Goal: Information Seeking & Learning: Learn about a topic

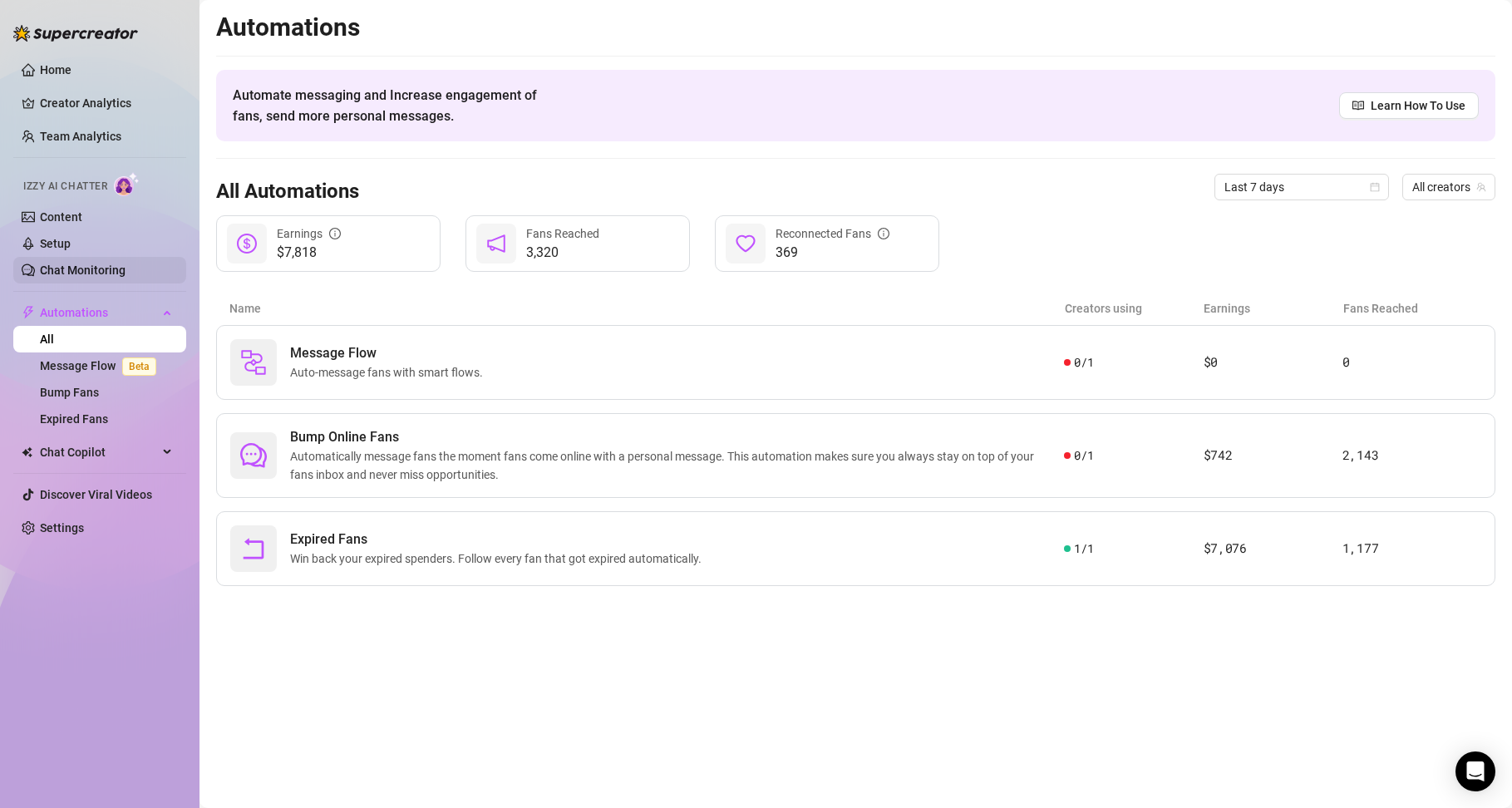
click at [92, 266] on link "Chat Monitoring" at bounding box center [82, 270] width 86 height 13
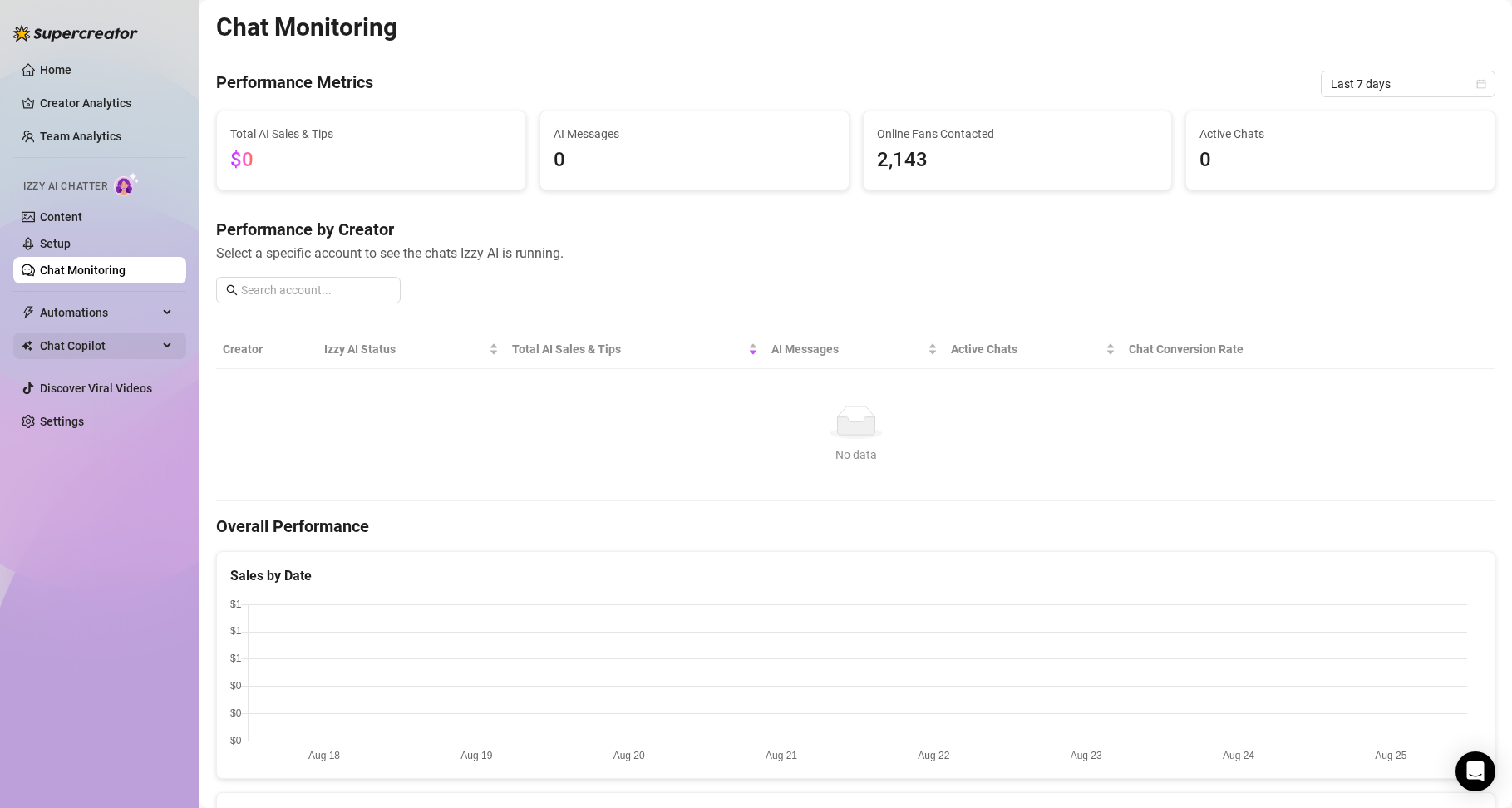
click at [64, 341] on span "Chat Copilot" at bounding box center [99, 346] width 118 height 27
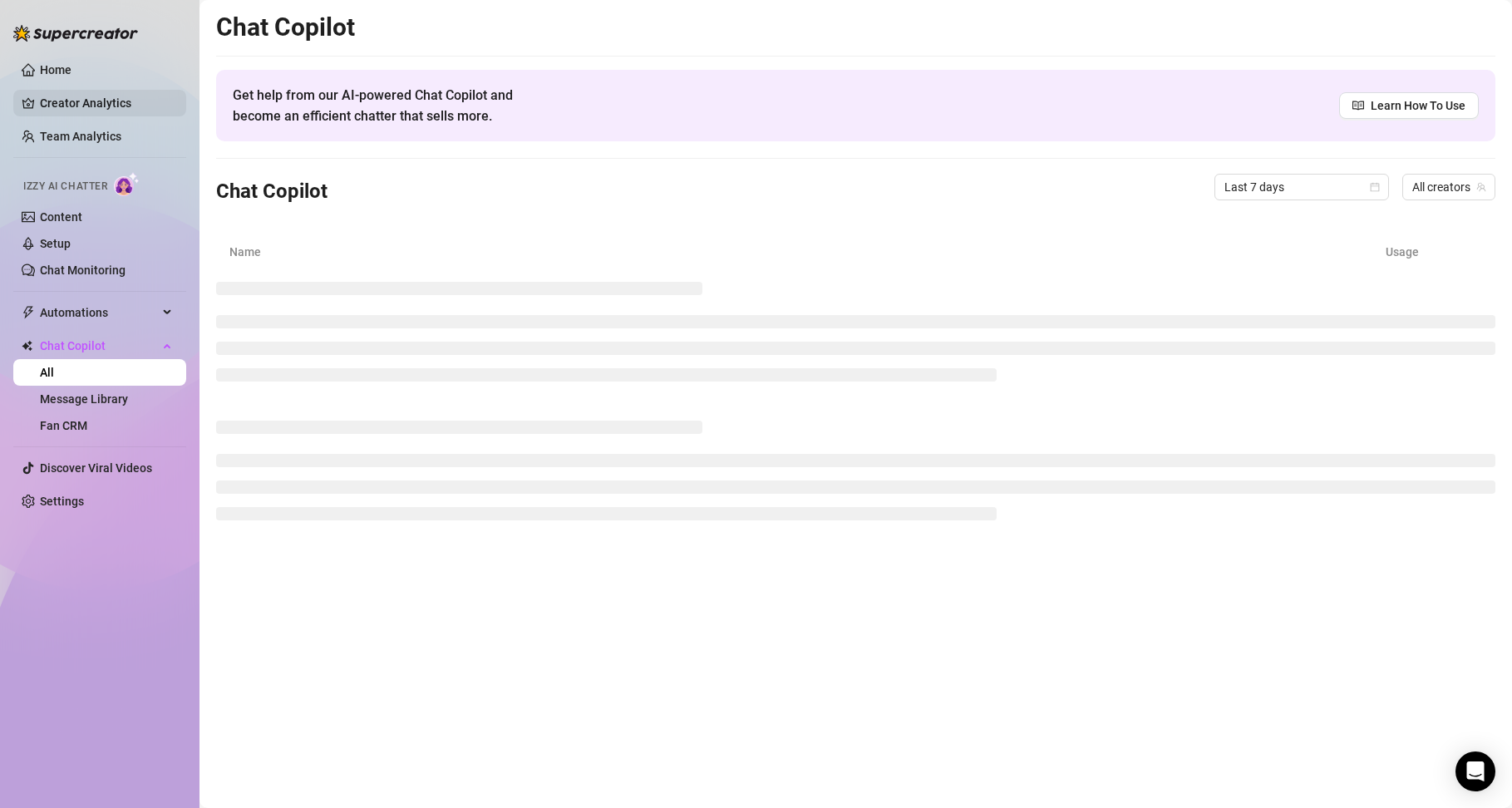
click at [136, 103] on link "Creator Analytics" at bounding box center [107, 103] width 133 height 27
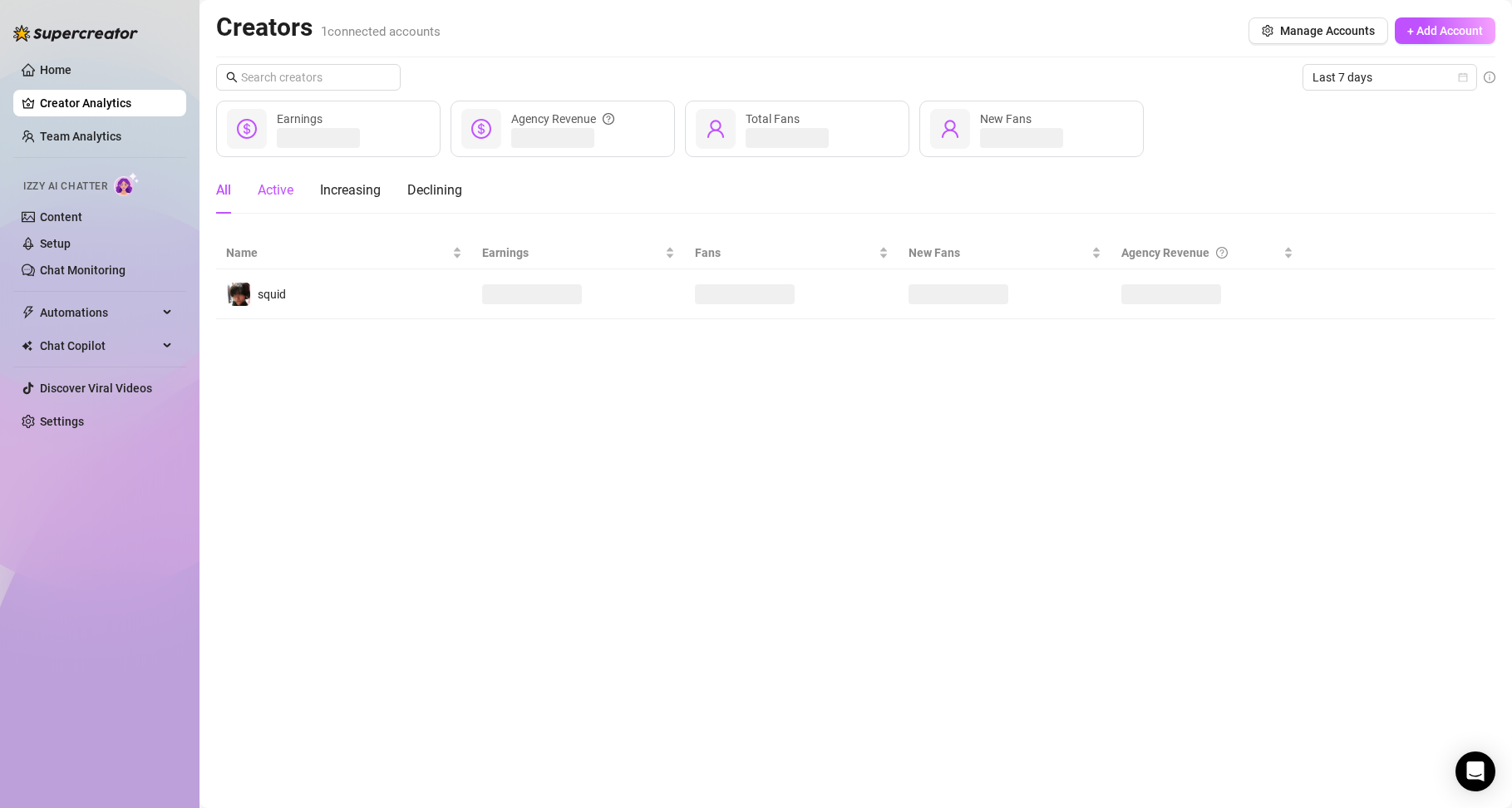
click at [263, 195] on div "Active" at bounding box center [275, 191] width 36 height 20
click at [287, 136] on div "$9,208 9 %" at bounding box center [313, 138] width 72 height 20
click at [1362, 79] on span "Last 7 days" at bounding box center [1390, 77] width 155 height 25
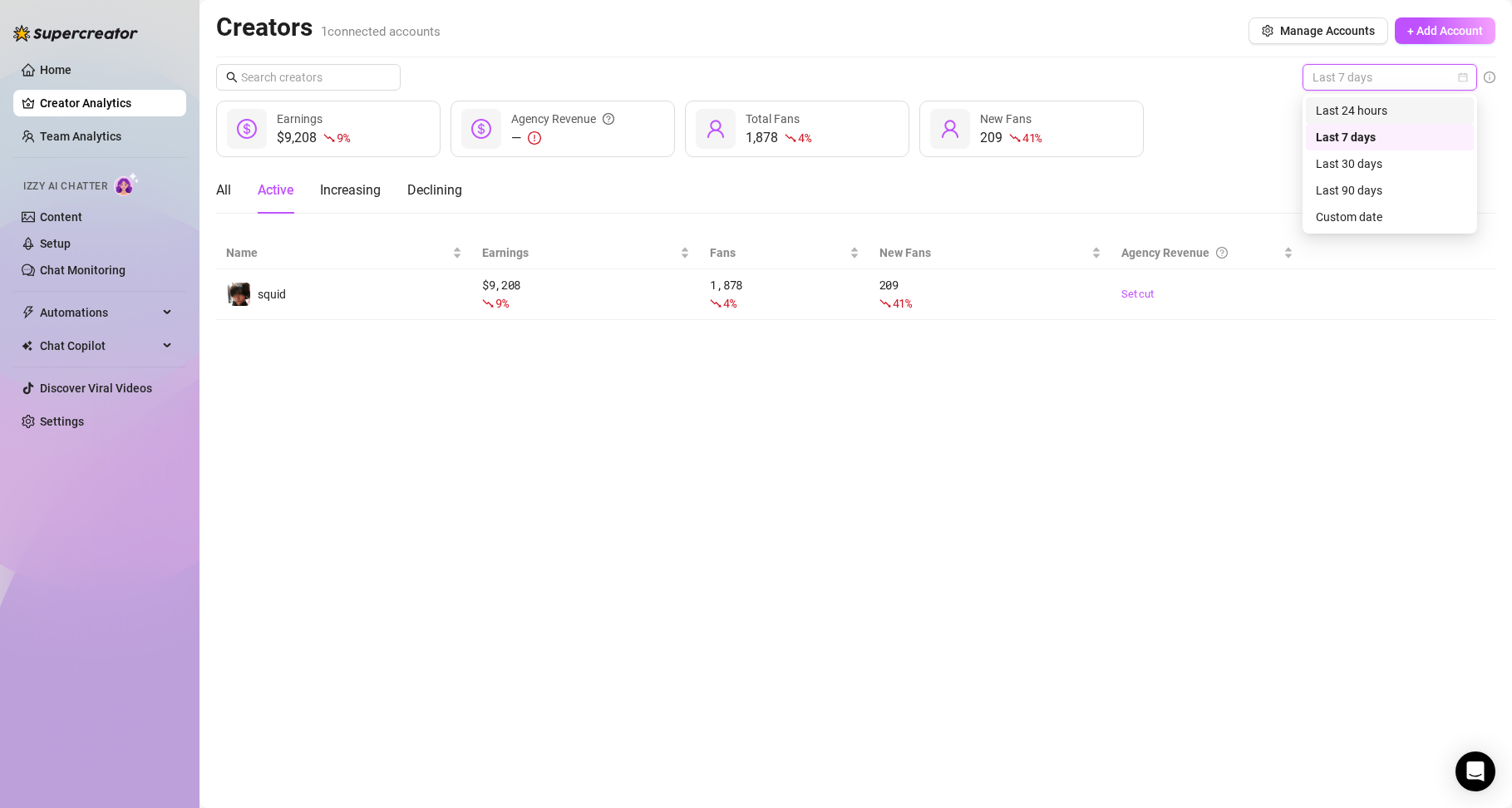
click at [1358, 105] on div "Last 24 hours" at bounding box center [1390, 111] width 148 height 18
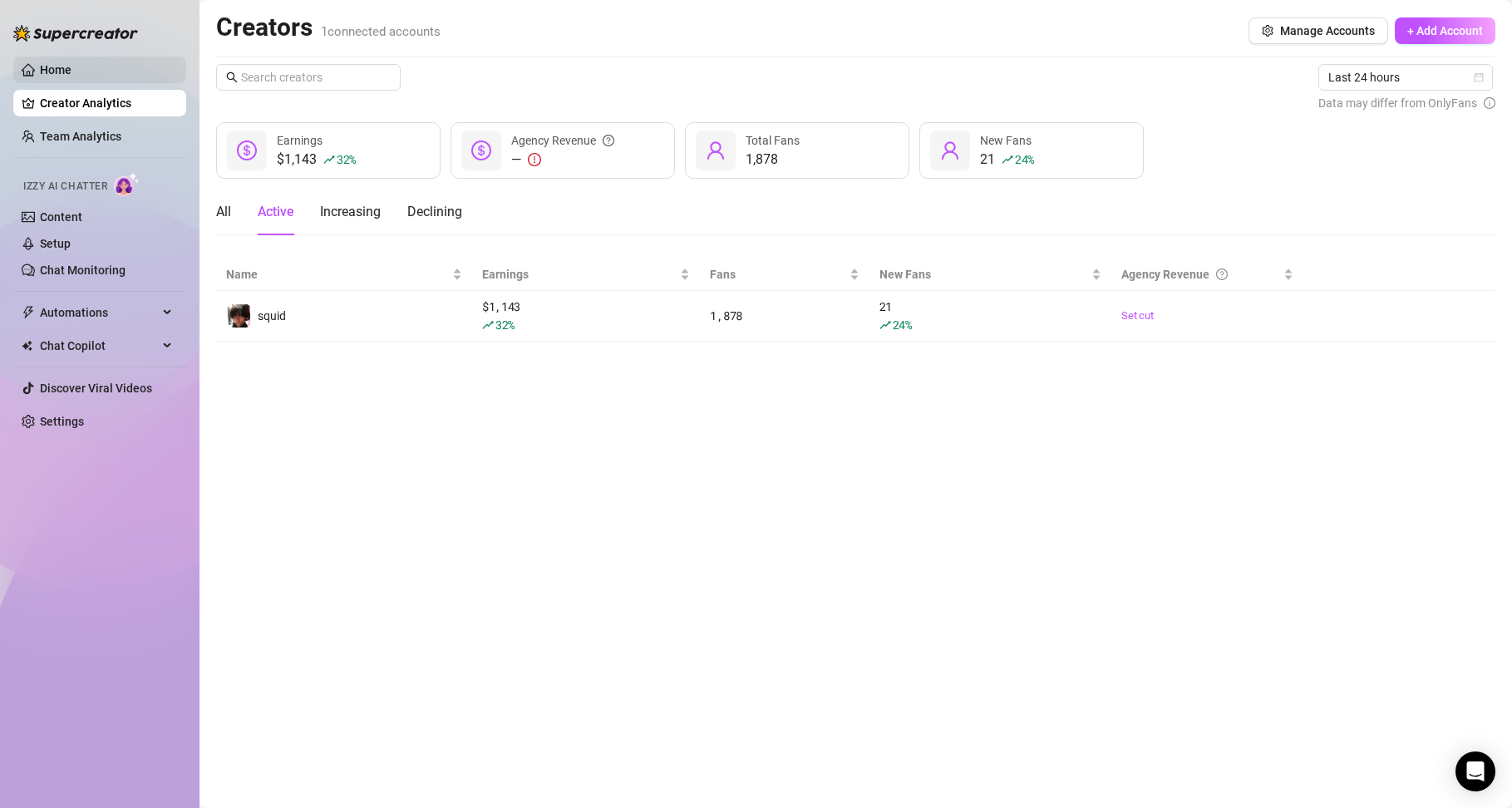
click at [72, 63] on link "Home" at bounding box center [56, 70] width 32 height 13
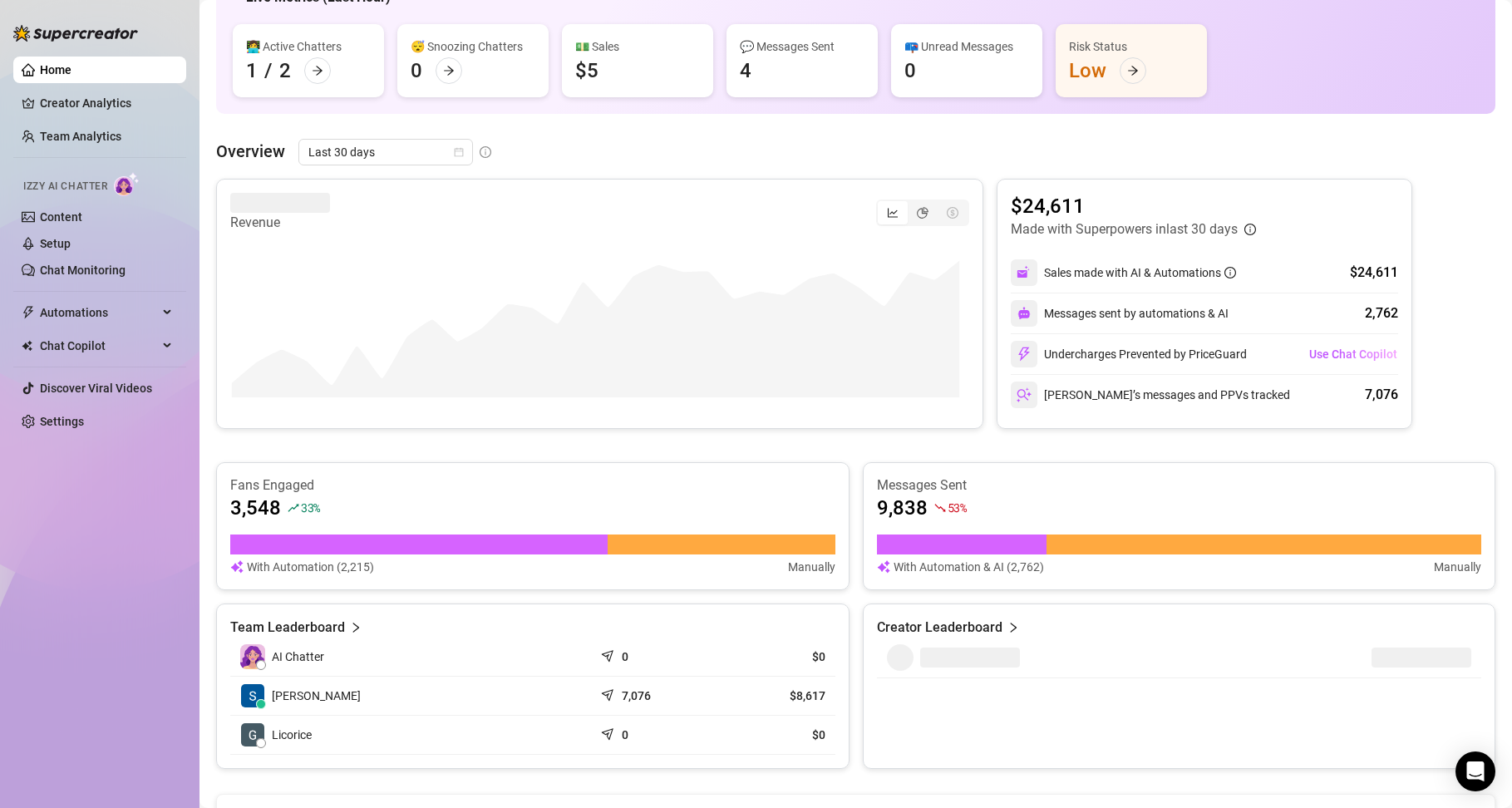
scroll to position [166, 0]
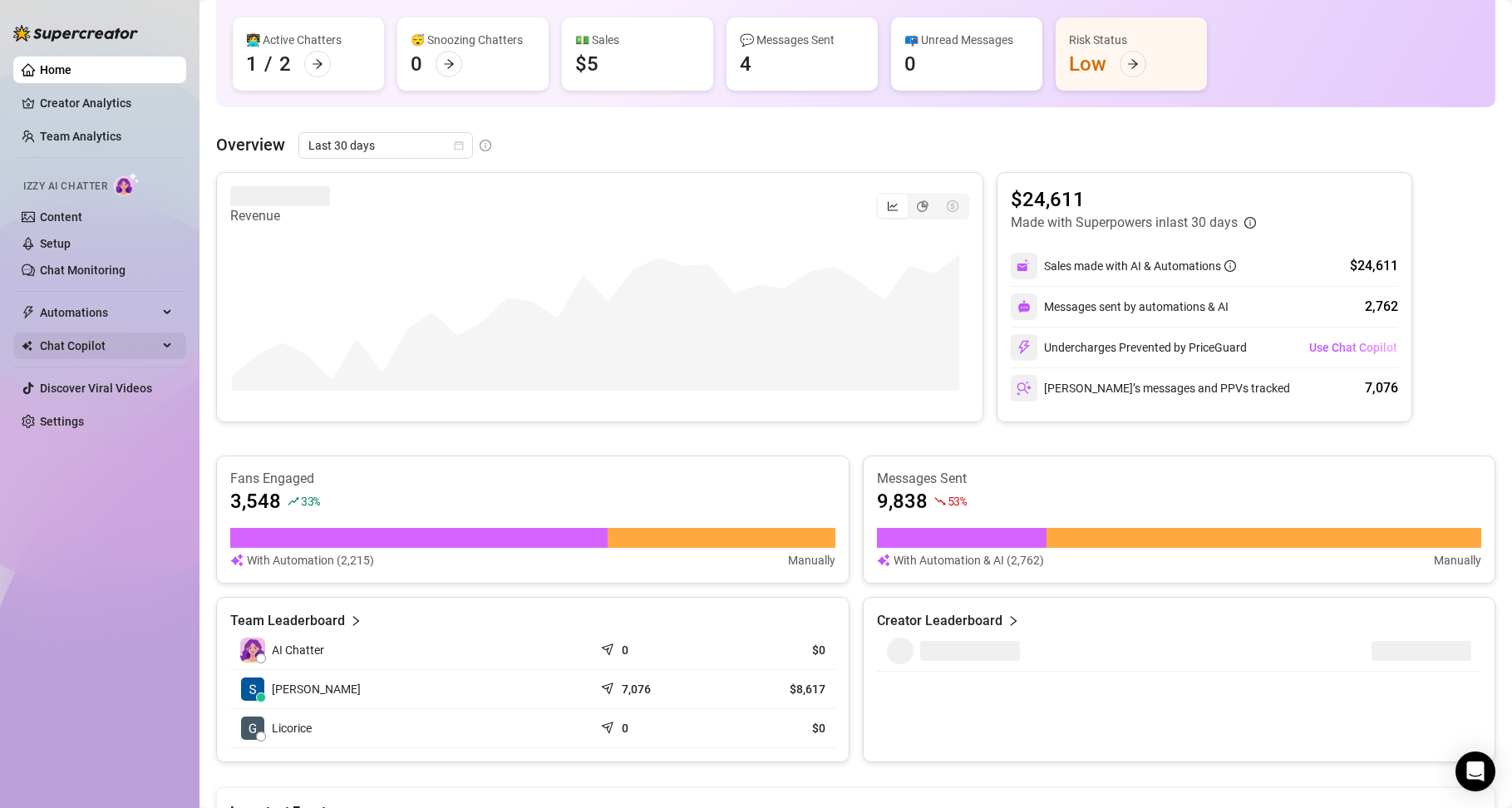
click at [62, 339] on span "Chat Copilot" at bounding box center [99, 346] width 118 height 27
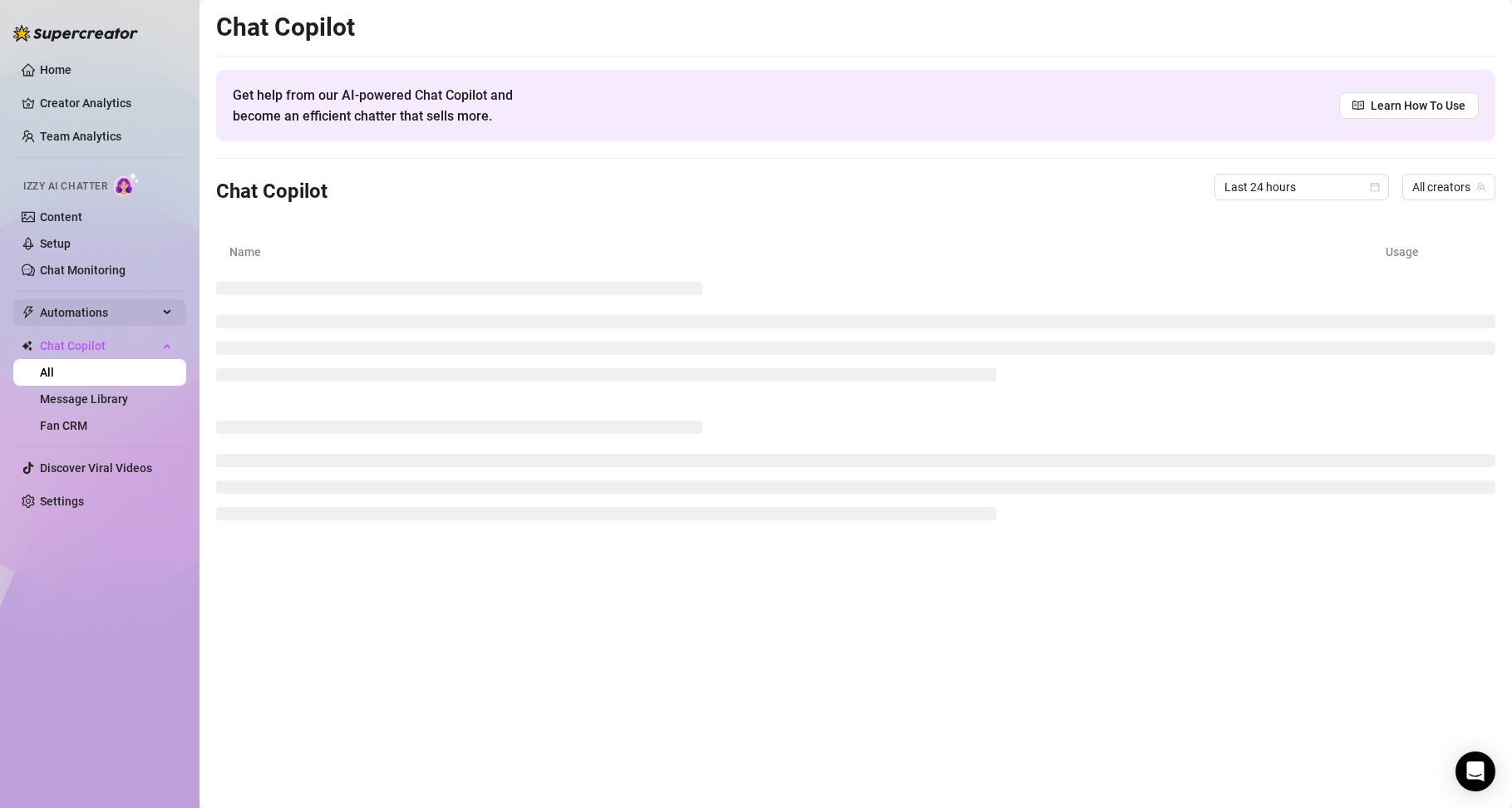
click at [70, 318] on span "Automations" at bounding box center [99, 313] width 118 height 27
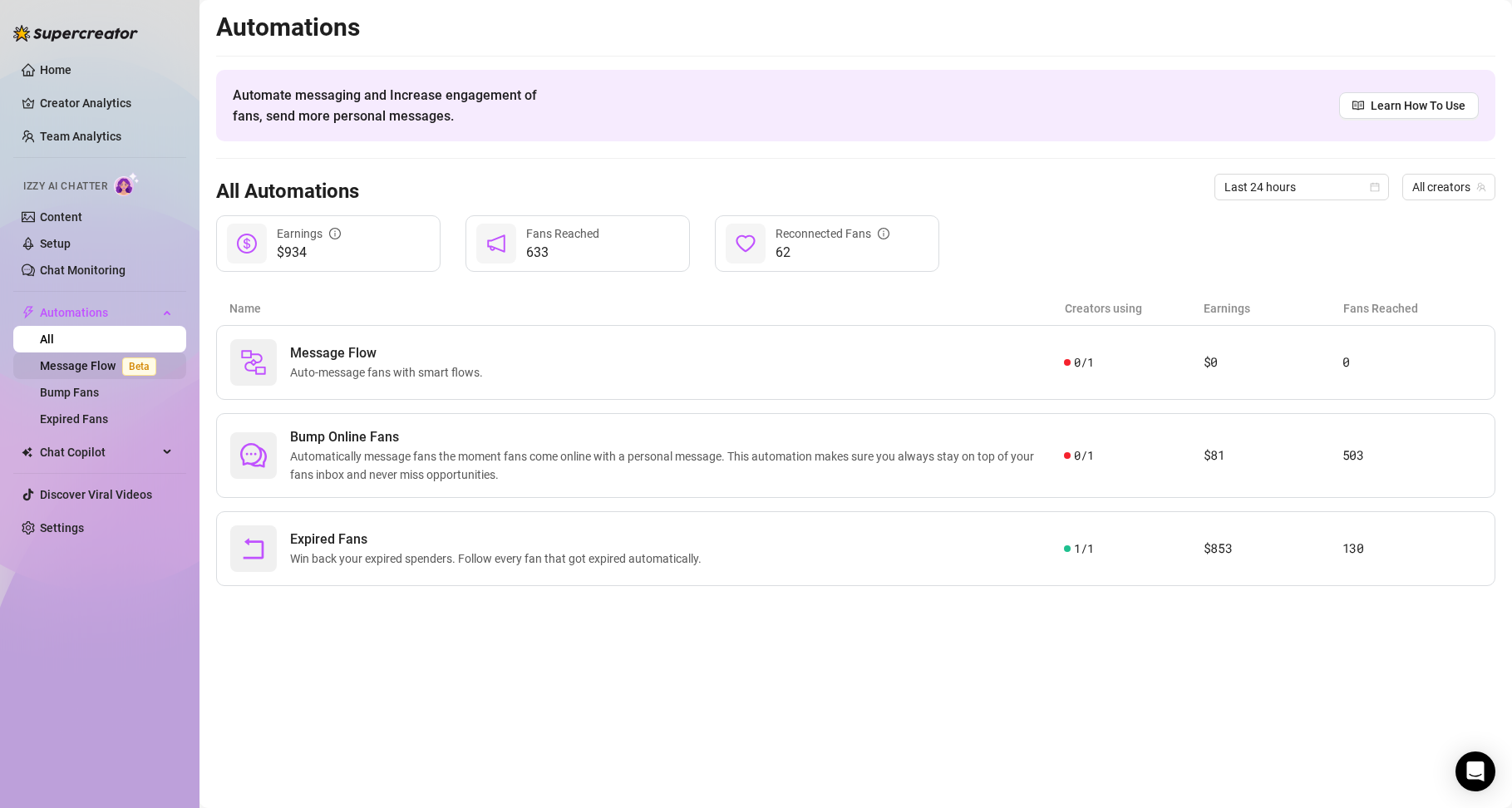
click at [79, 359] on link "Message Flow Beta" at bounding box center [102, 366] width 123 height 13
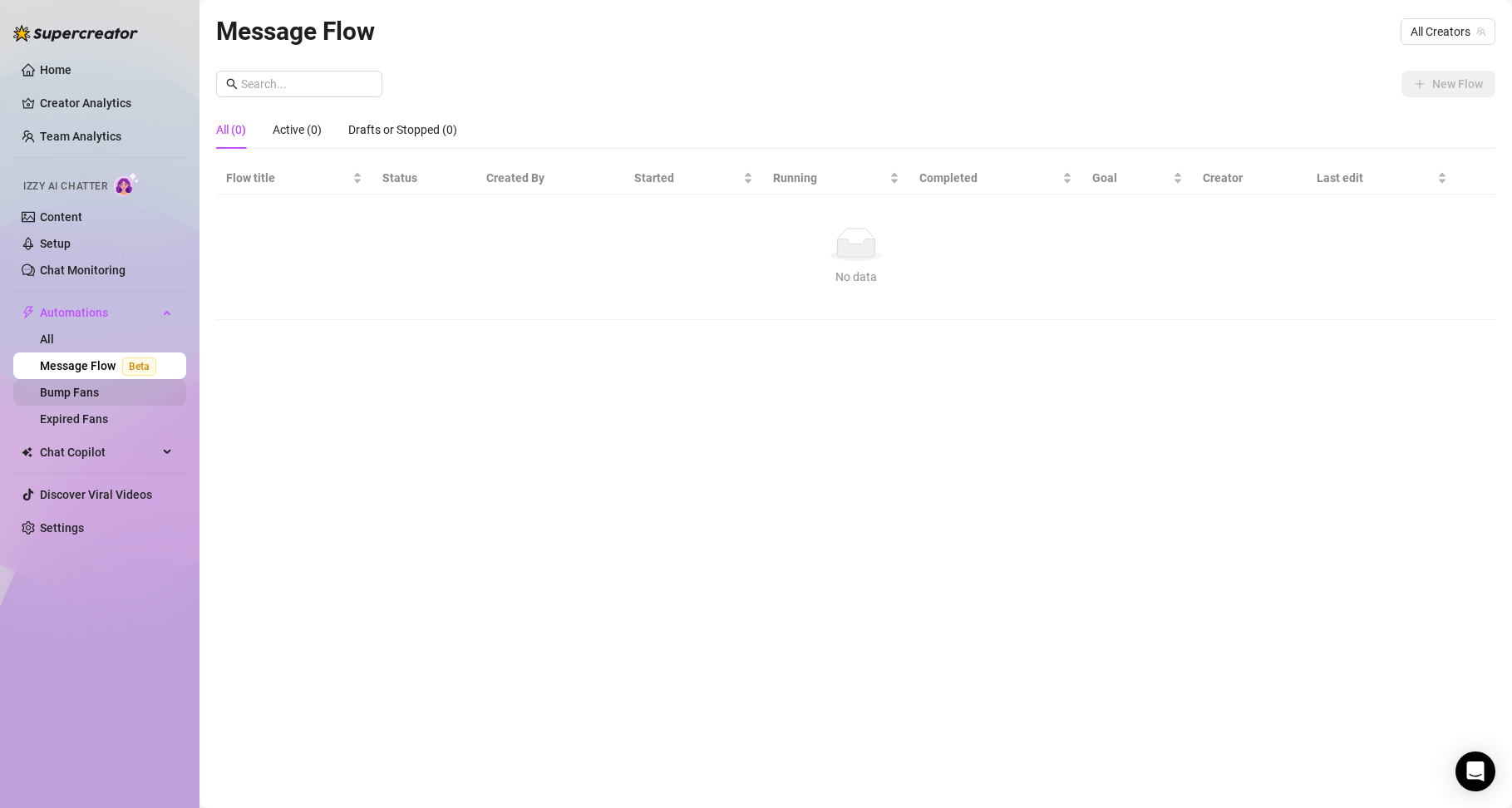
click at [82, 389] on link "Bump Fans" at bounding box center [69, 392] width 59 height 13
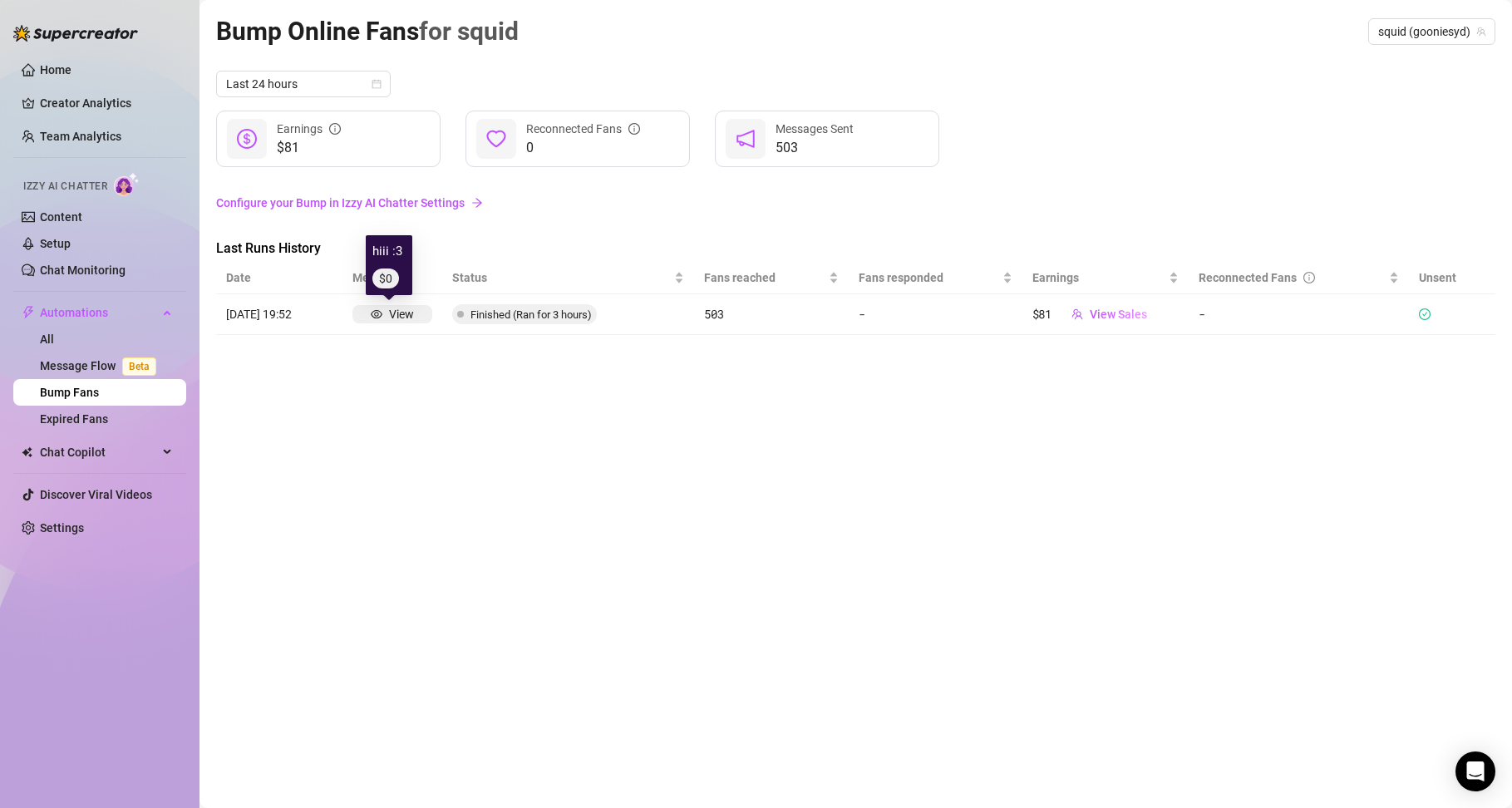
click at [378, 315] on icon "eye" at bounding box center [376, 315] width 12 height 12
click at [407, 382] on div "Bump Online Fans for squid squid (gooniesyd) Last 24 hours $81 Earnings 0 Recon…" at bounding box center [855, 384] width 1279 height 746
click at [1129, 314] on span "View Sales" at bounding box center [1118, 315] width 57 height 13
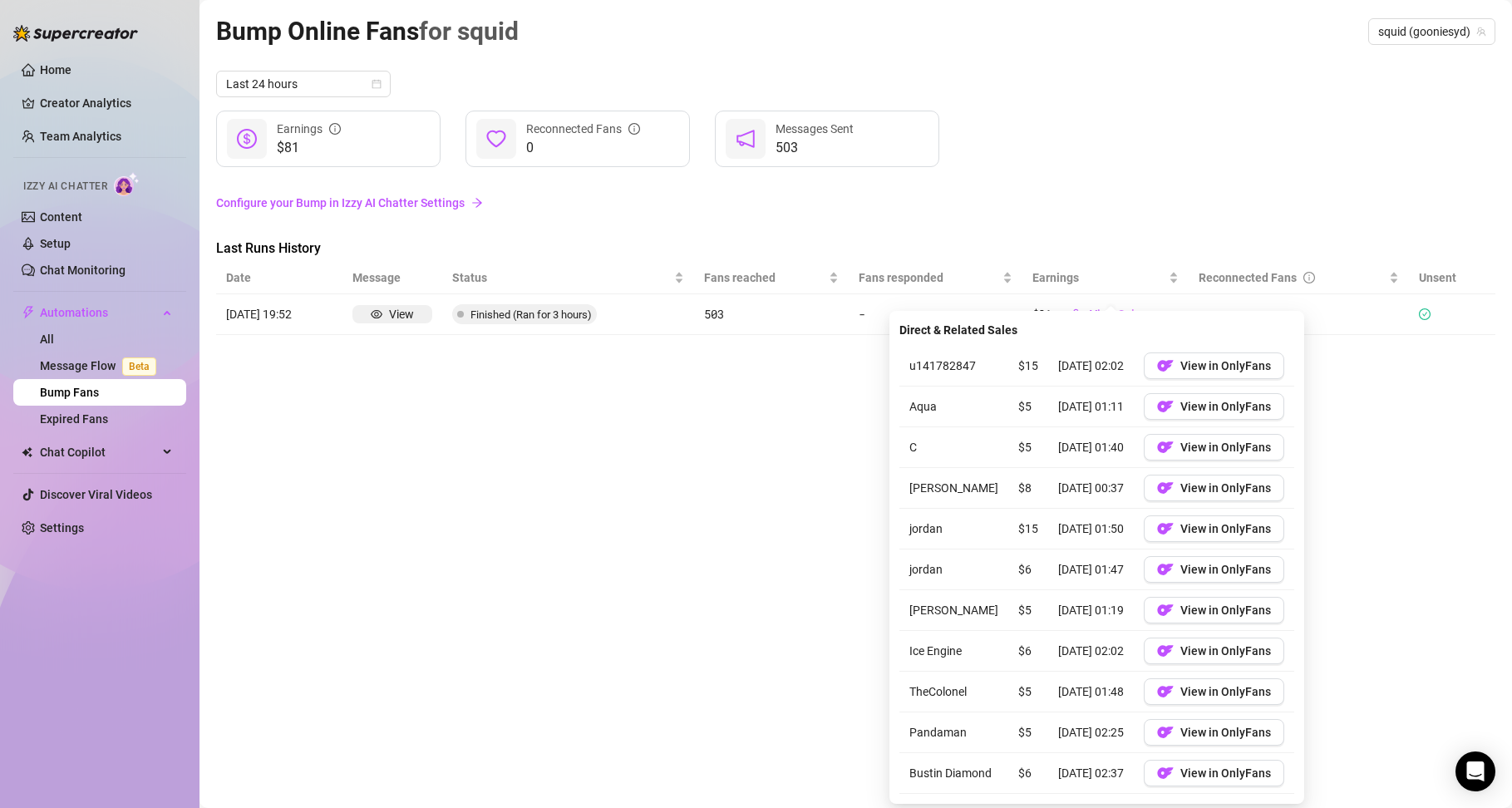
click at [597, 448] on div "Bump Online Fans for squid squid (gooniesyd) Last 24 hours $81 Earnings 0 Recon…" at bounding box center [855, 384] width 1279 height 746
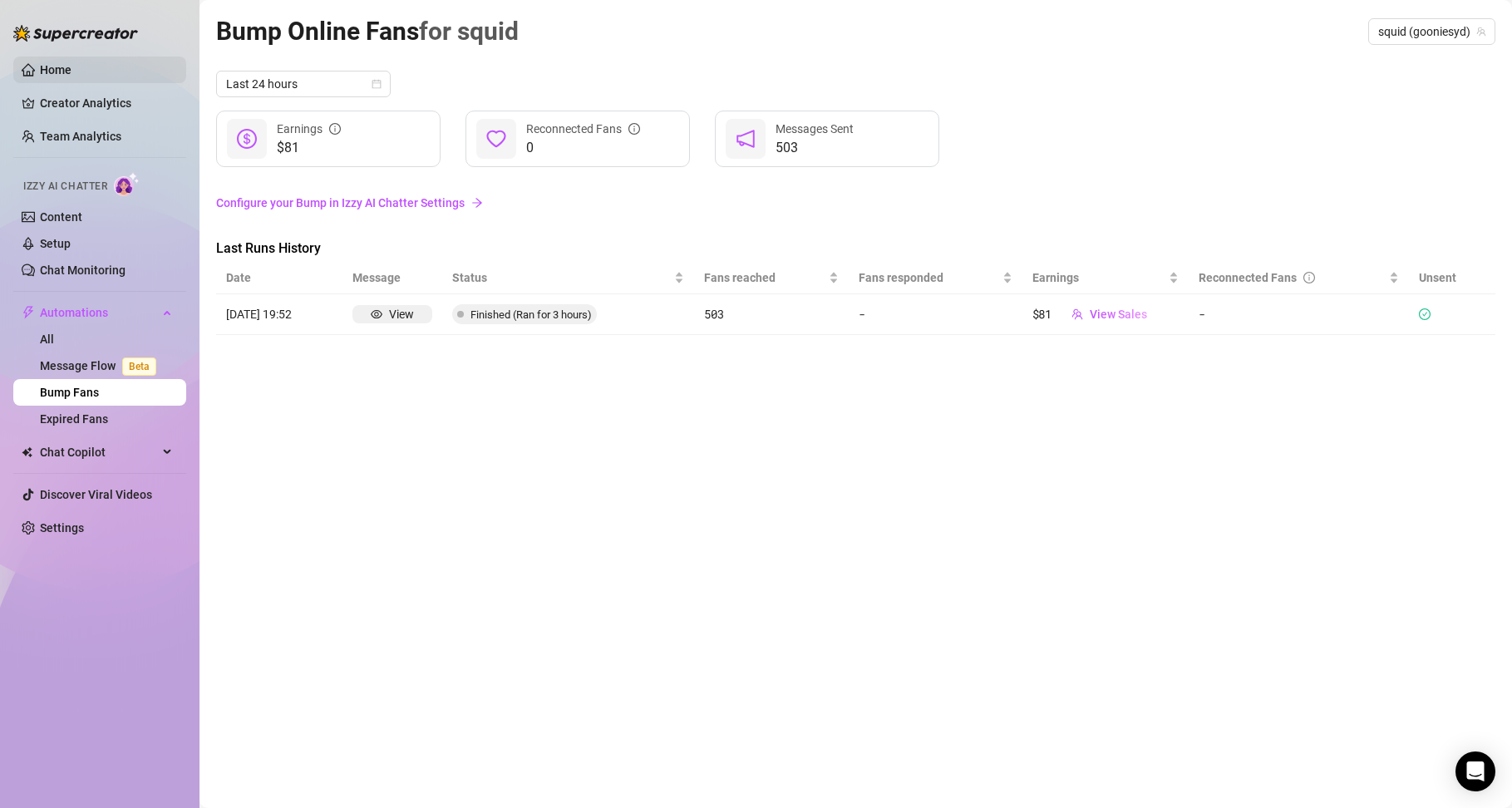
click at [70, 63] on link "Home" at bounding box center [56, 70] width 32 height 13
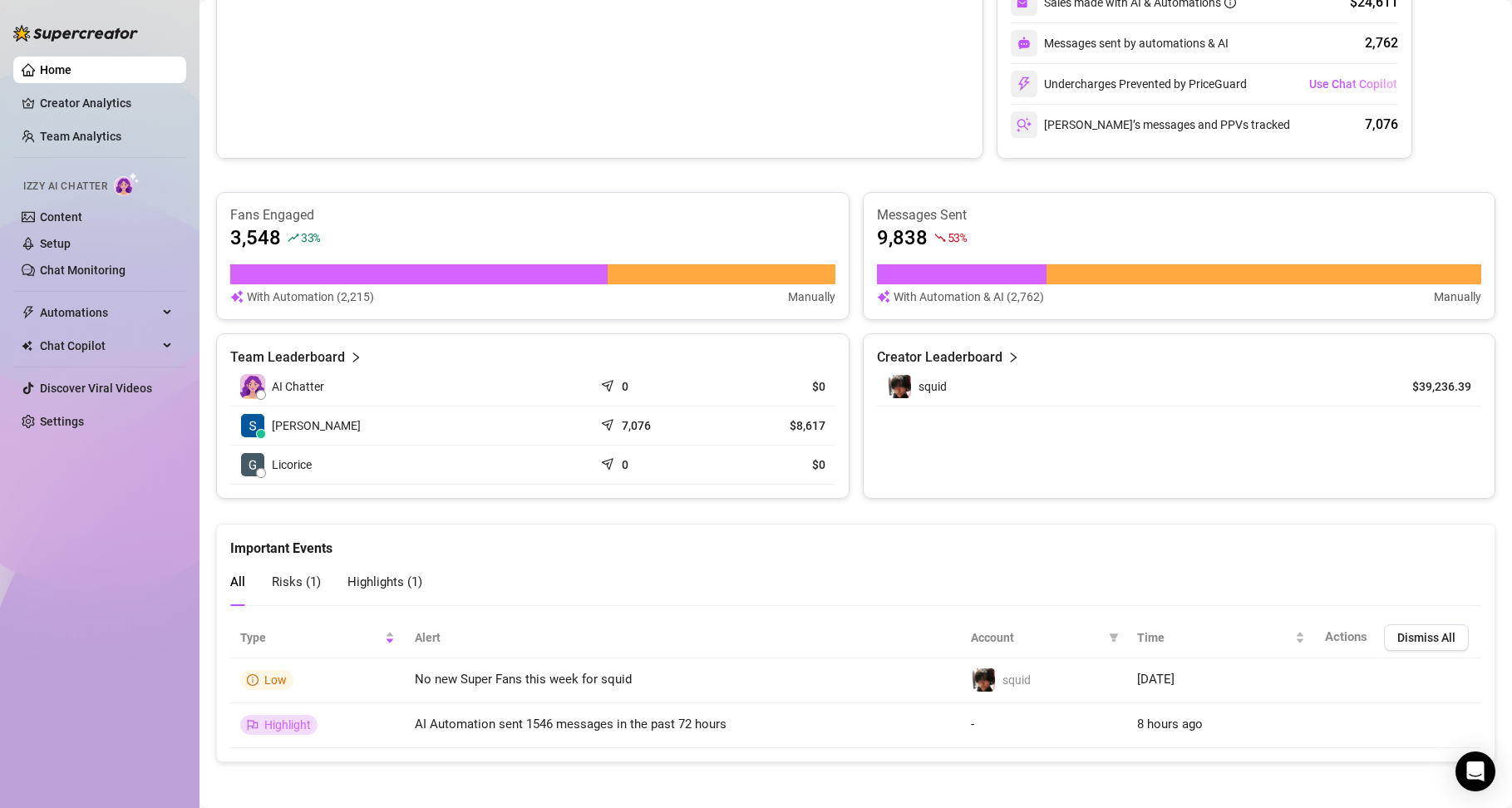
scroll to position [434, 0]
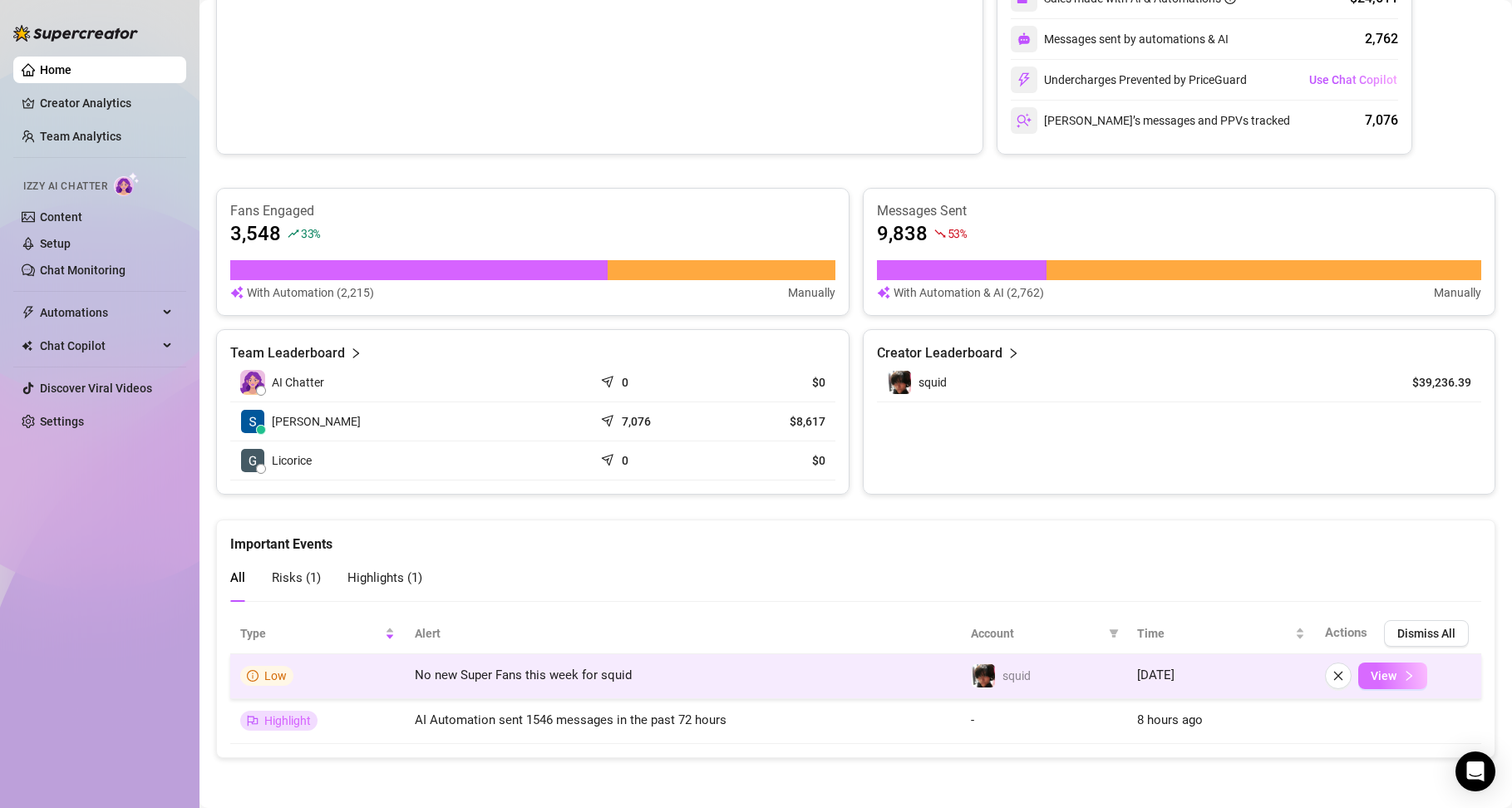
click at [1376, 683] on button "View" at bounding box center [1392, 676] width 69 height 27
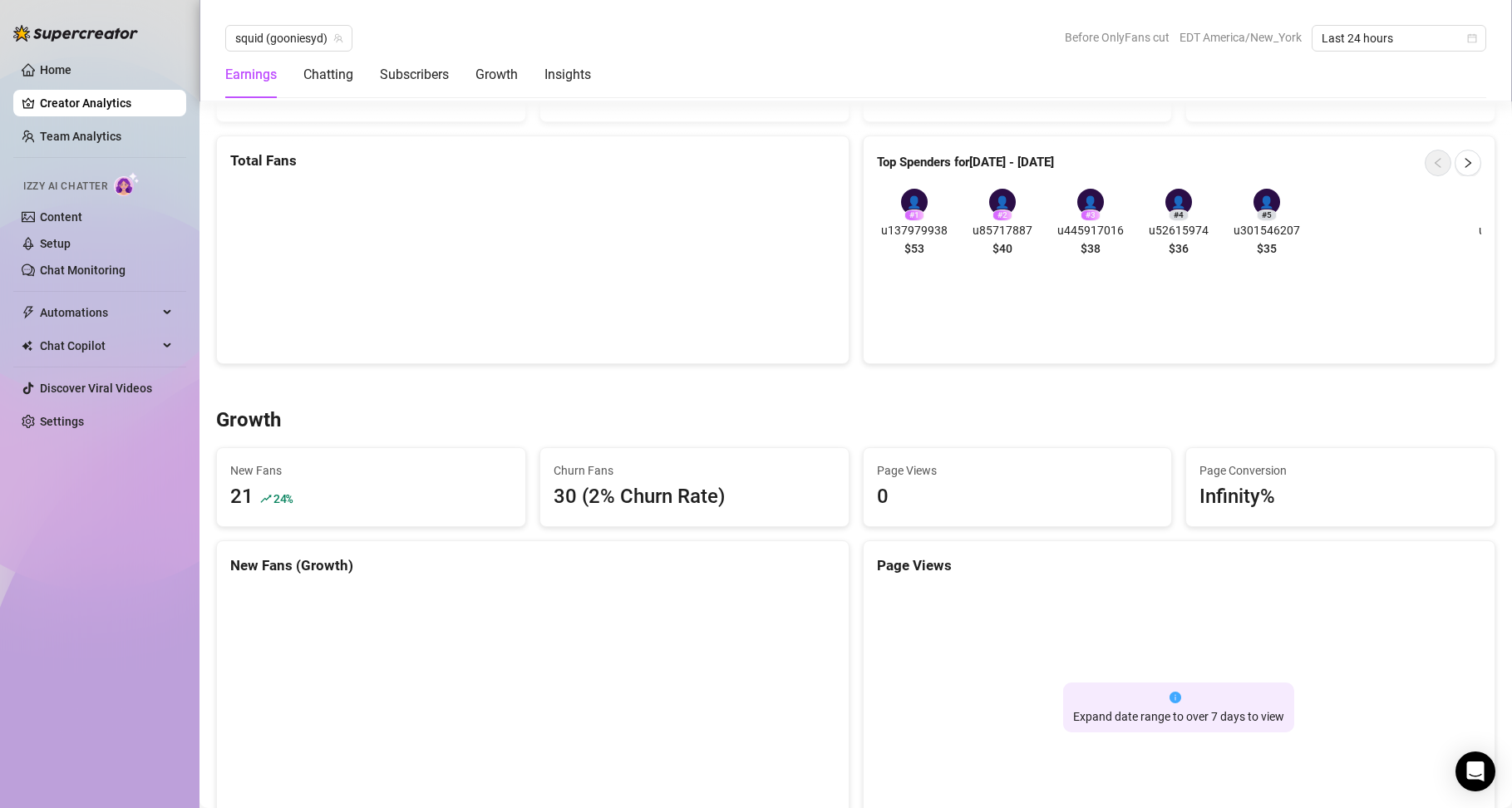
scroll to position [1182, 0]
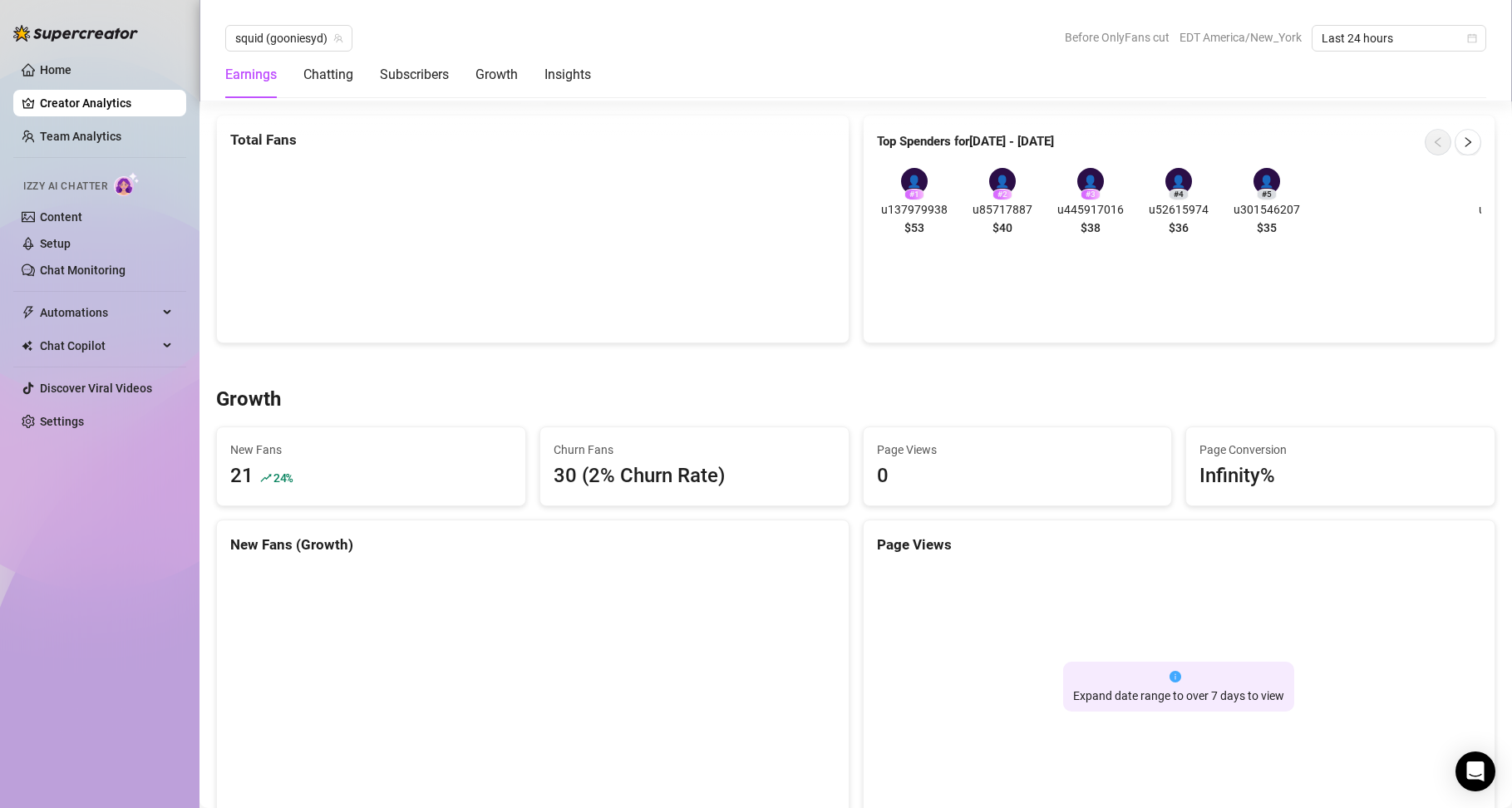
click at [730, 479] on div "30 (2% Churn Rate)" at bounding box center [694, 476] width 282 height 32
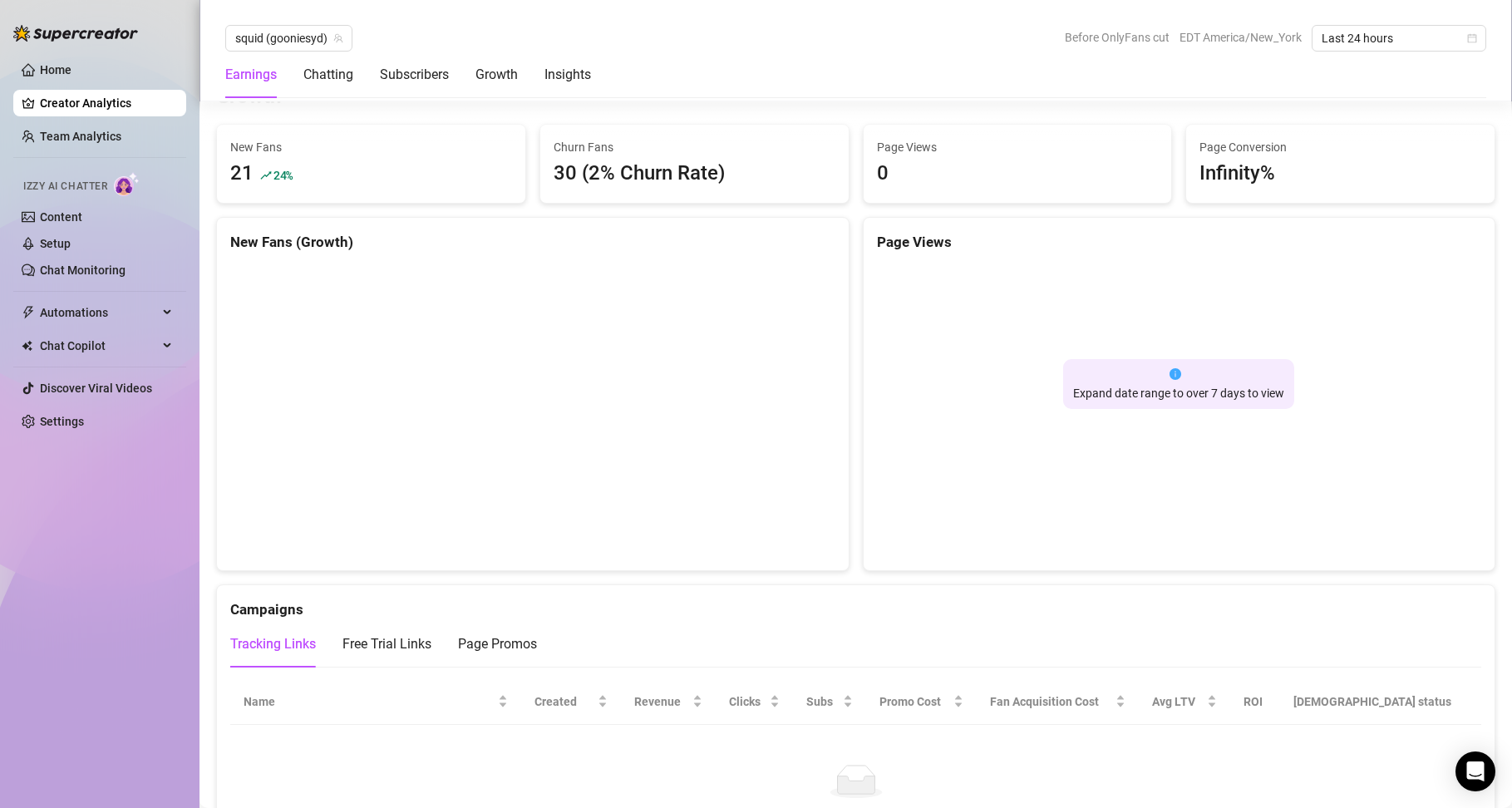
scroll to position [1514, 0]
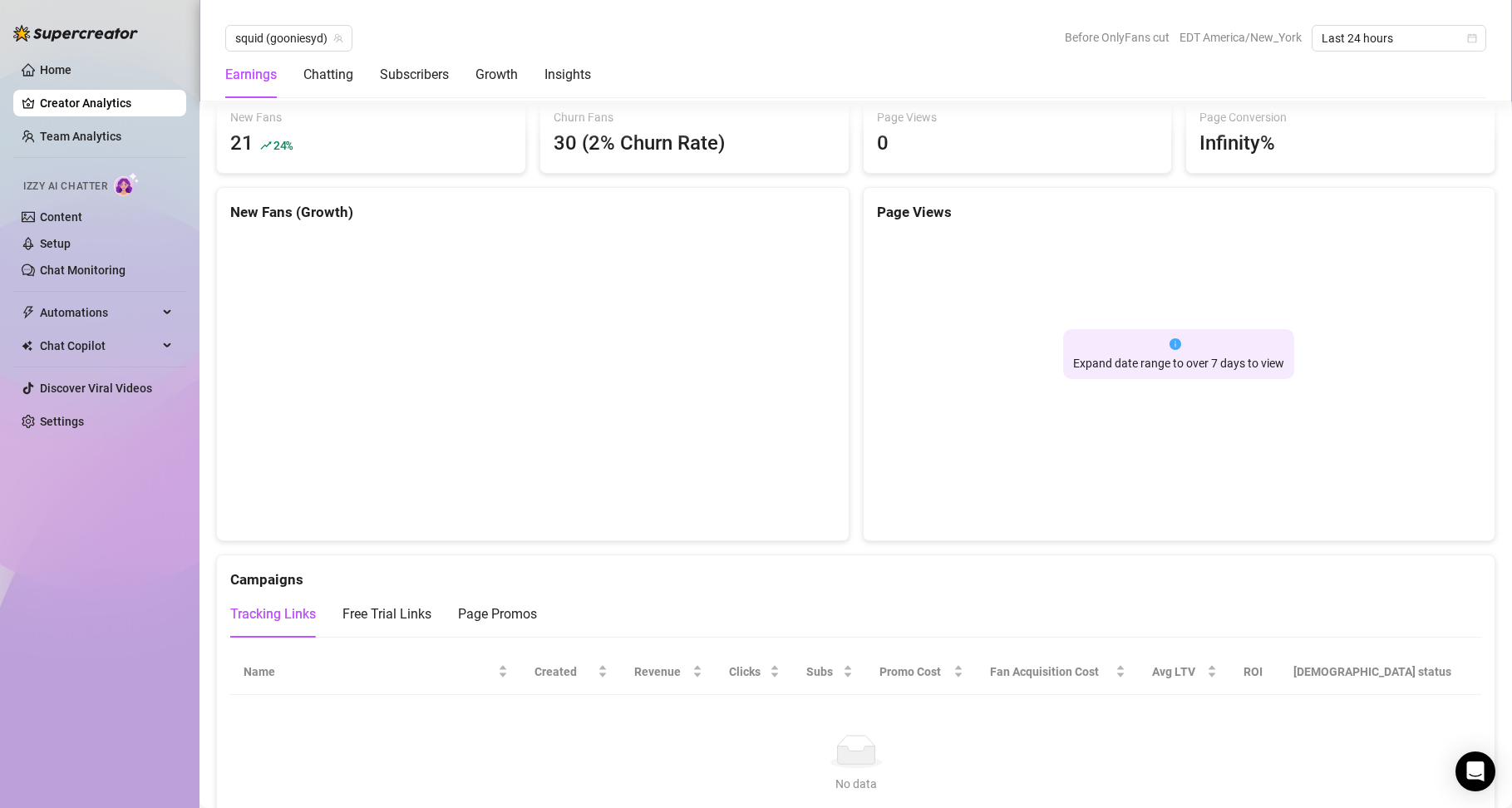
click at [543, 612] on div "Tracking Links Free Trial Links Page Promos" at bounding box center [855, 614] width 1251 height 47
click at [514, 614] on div "Page Promos" at bounding box center [497, 614] width 79 height 20
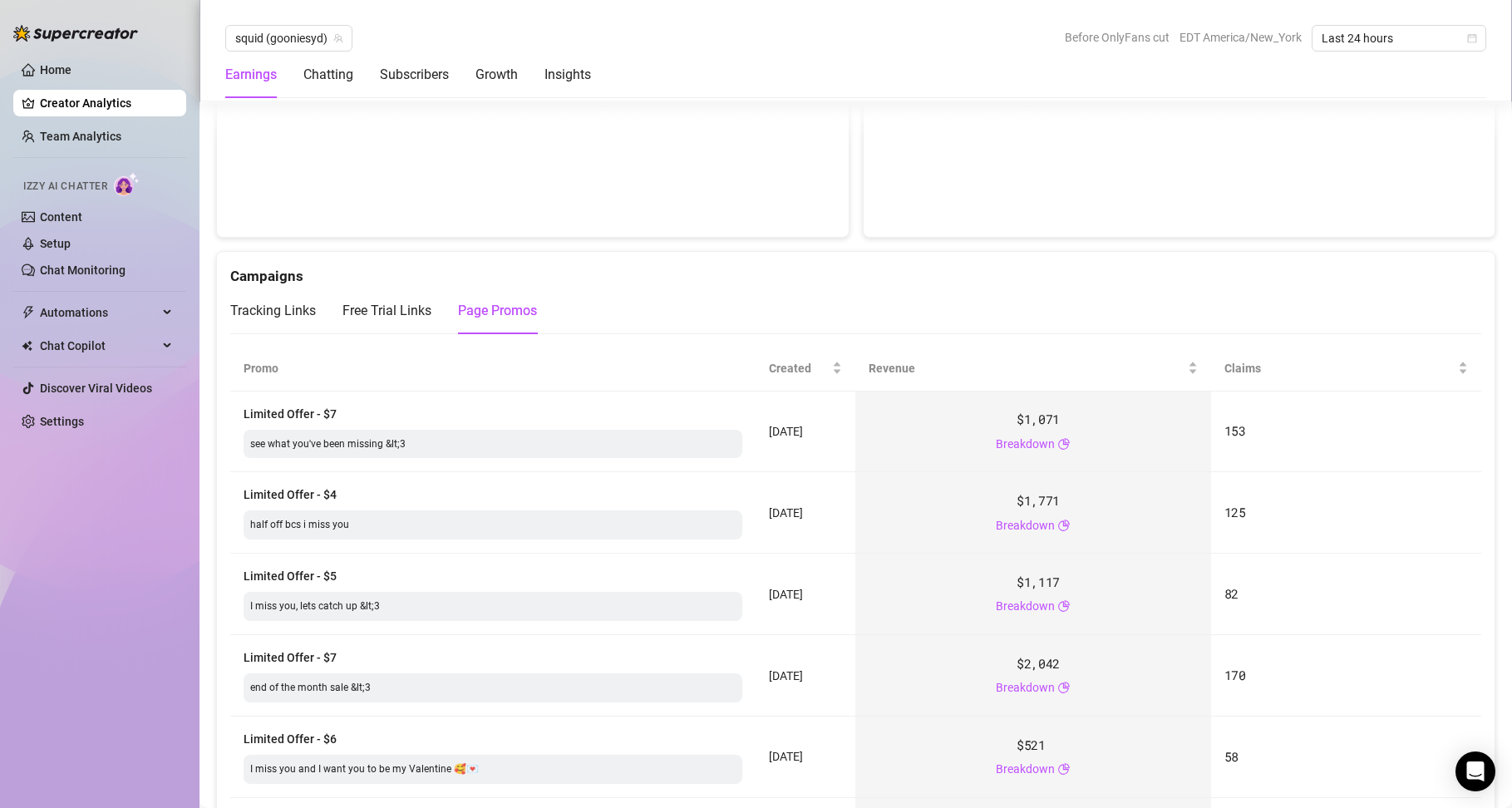
scroll to position [1847, 0]
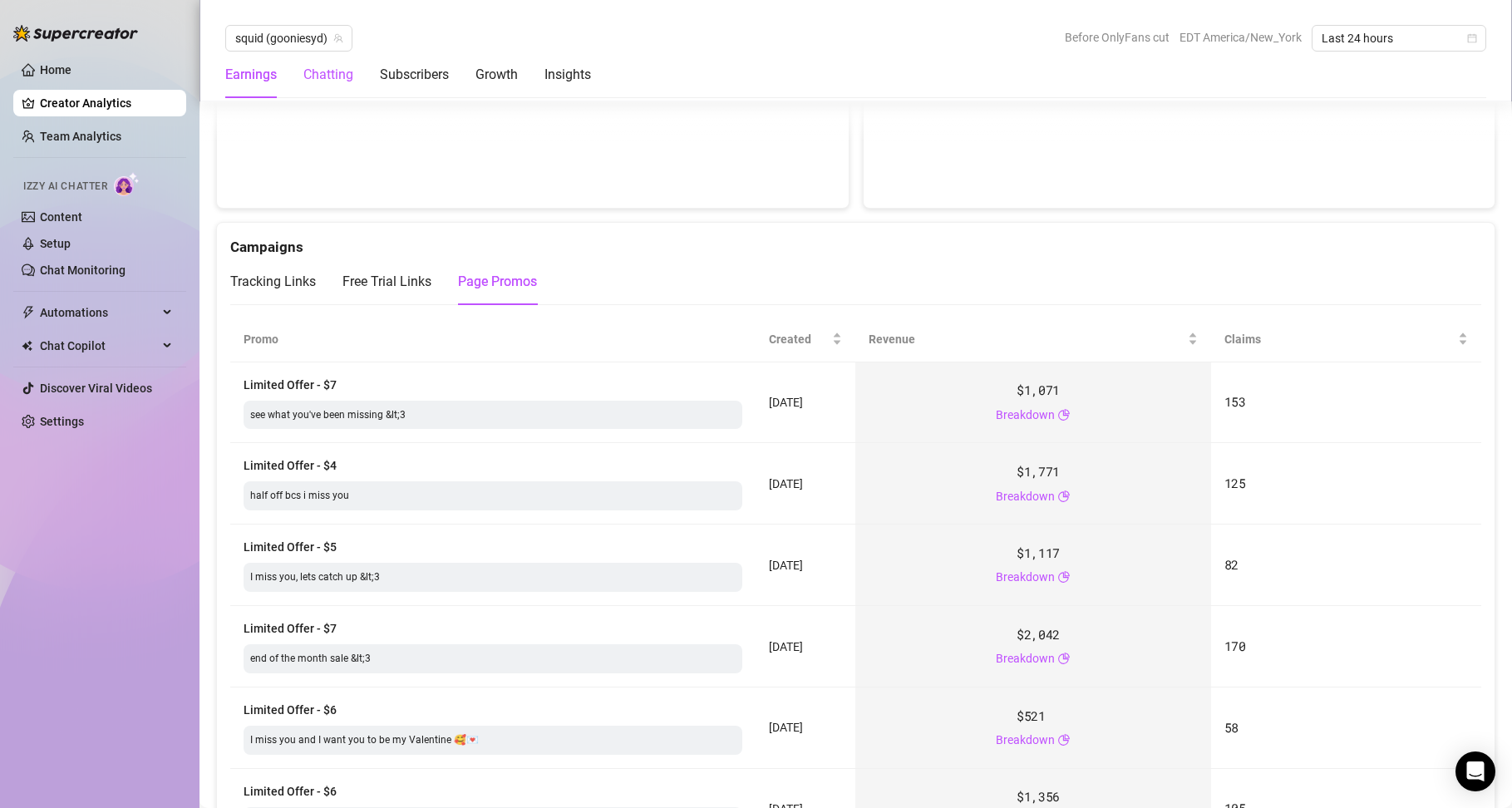
click at [320, 80] on div "Chatting" at bounding box center [329, 75] width 50 height 20
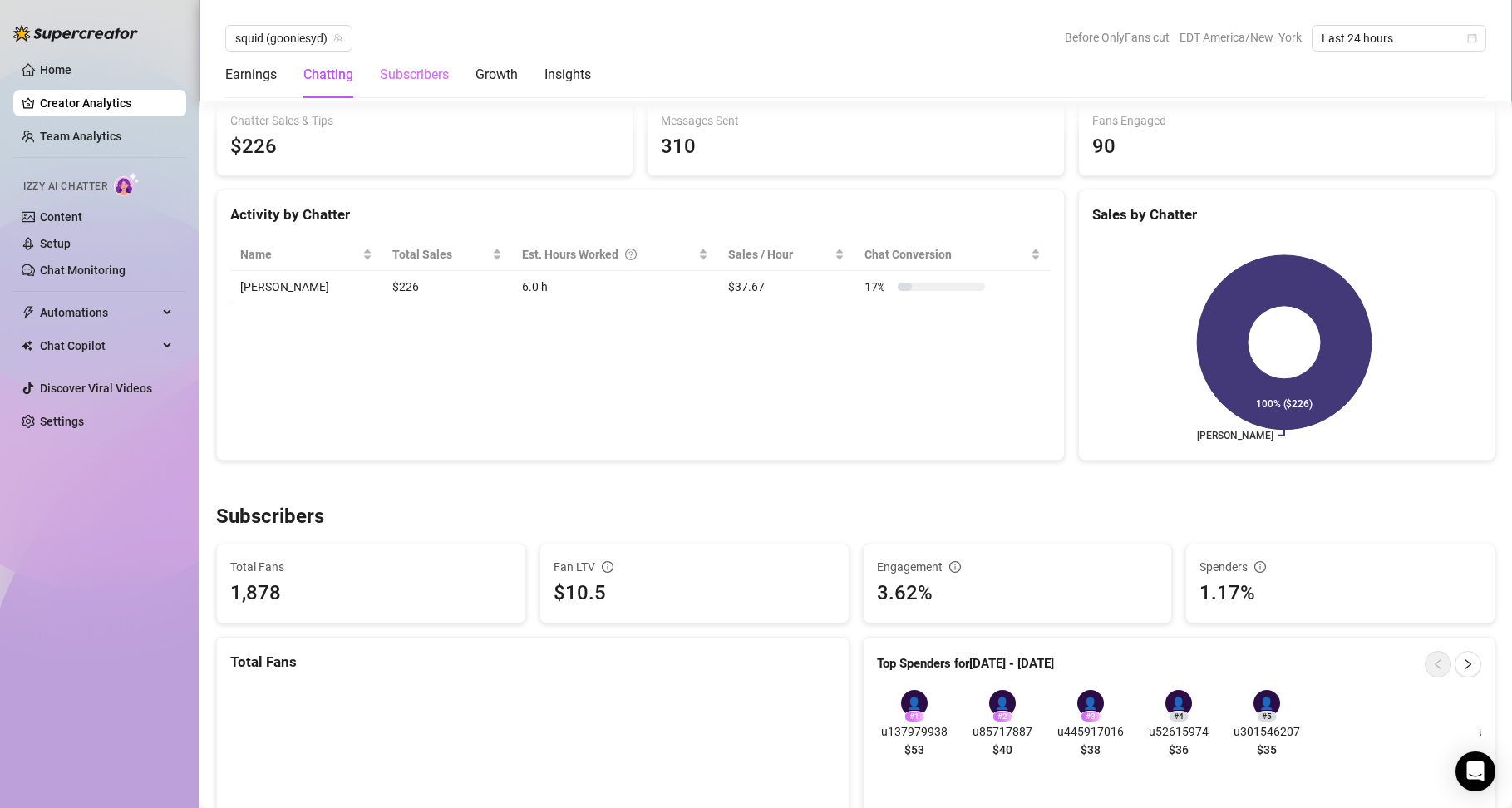
scroll to position [607, 0]
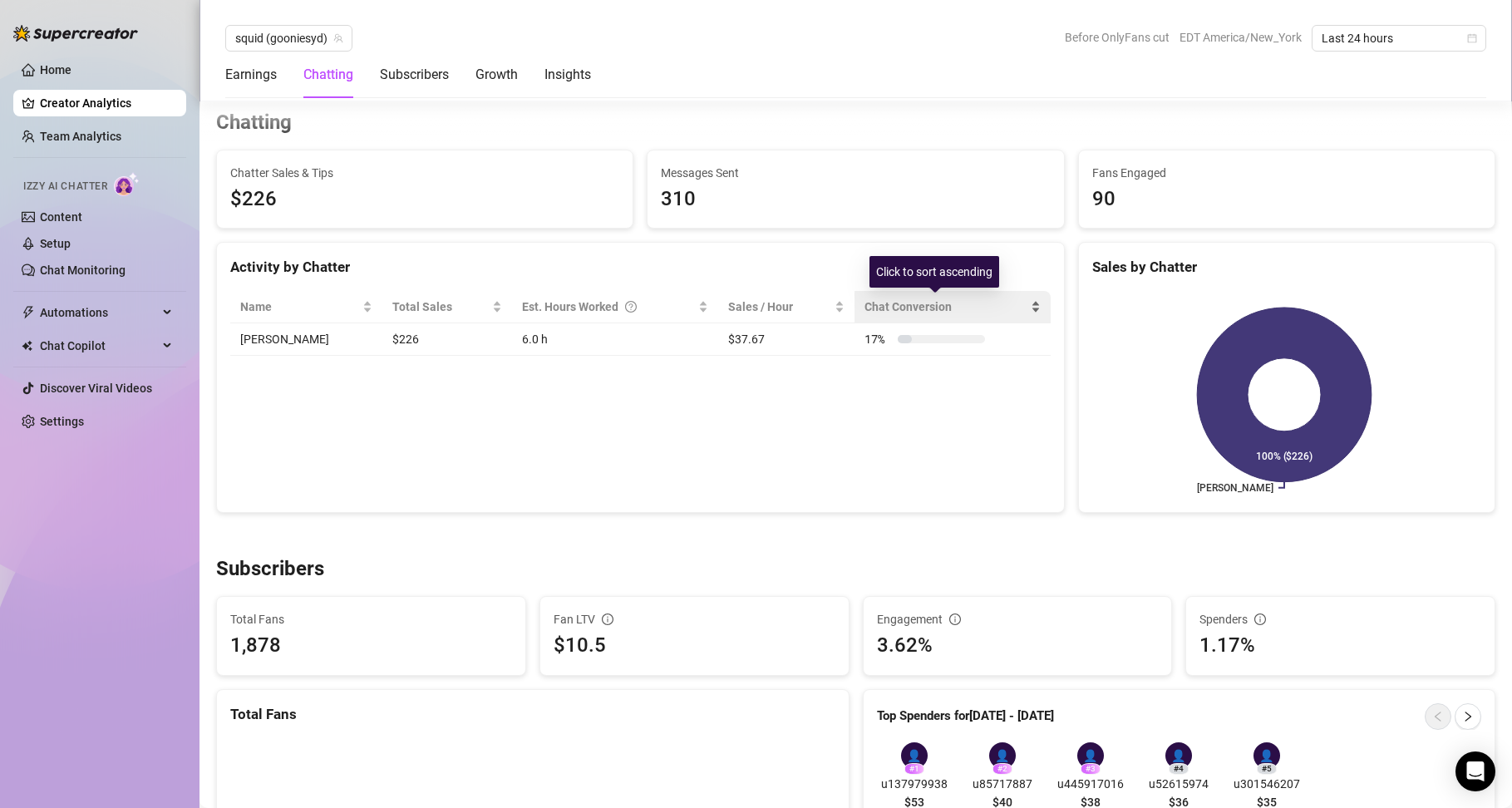
click at [902, 316] on span "Chat Conversion" at bounding box center [946, 307] width 163 height 18
click at [898, 343] on div at bounding box center [941, 340] width 87 height 8
click at [416, 73] on div "Subscribers" at bounding box center [414, 75] width 69 height 20
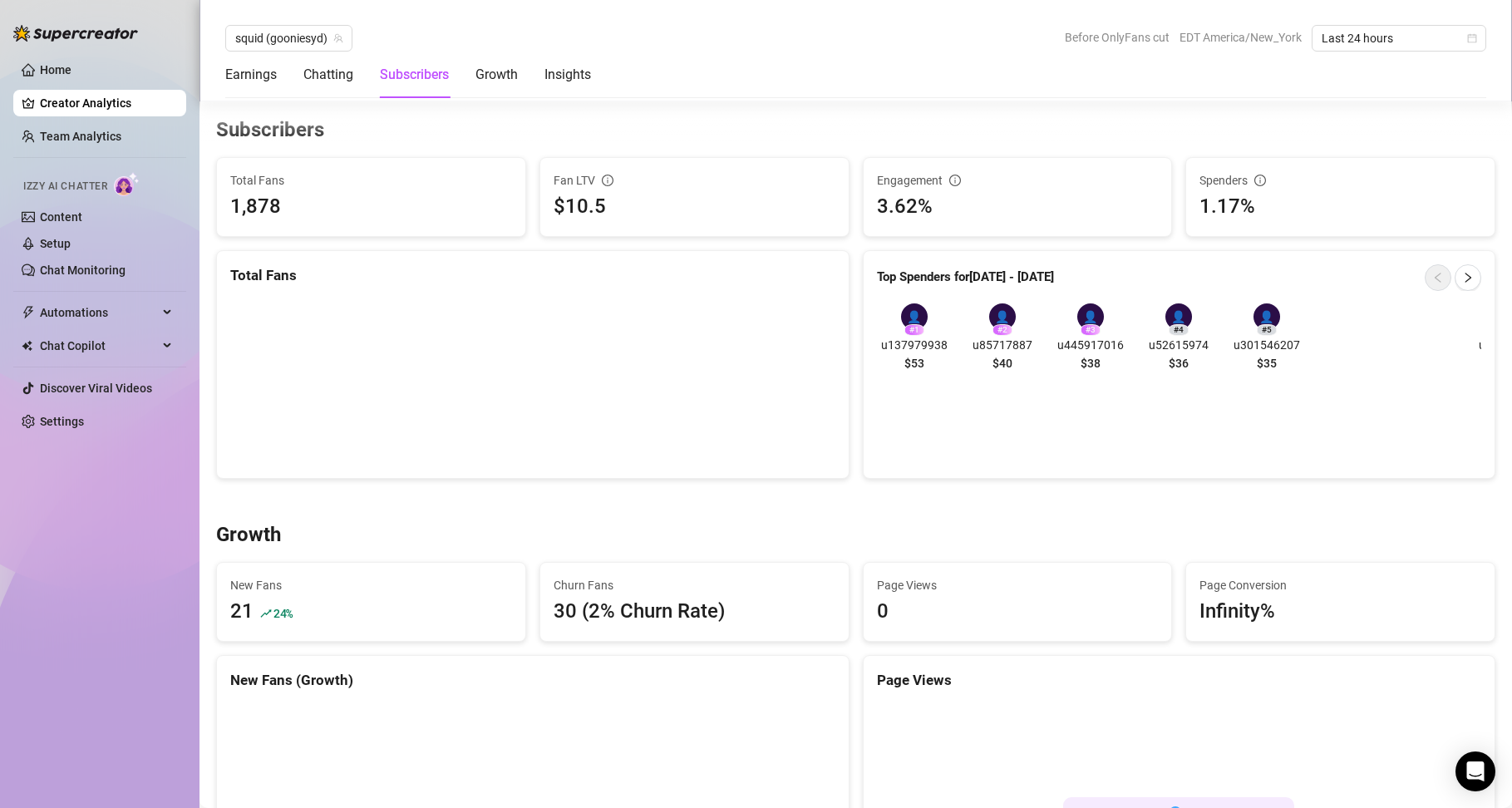
scroll to position [1054, 0]
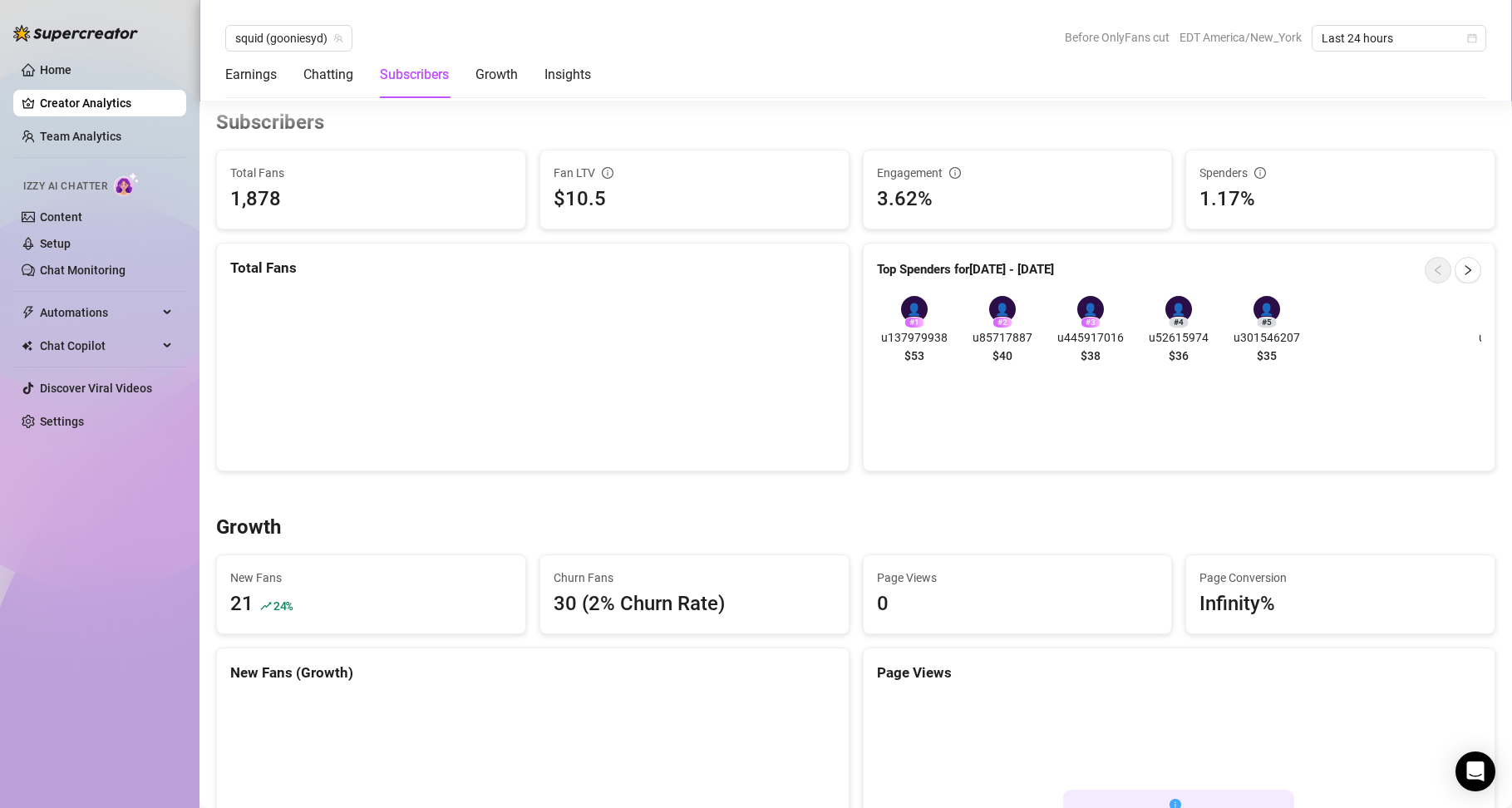
click at [908, 324] on div "# 1" at bounding box center [915, 323] width 20 height 12
click at [905, 310] on div "👤" at bounding box center [915, 310] width 27 height 27
click at [1462, 266] on icon "right" at bounding box center [1468, 270] width 12 height 12
click at [1430, 265] on button "button" at bounding box center [1438, 270] width 27 height 27
drag, startPoint x: 941, startPoint y: 340, endPoint x: 873, endPoint y: 345, distance: 68.2
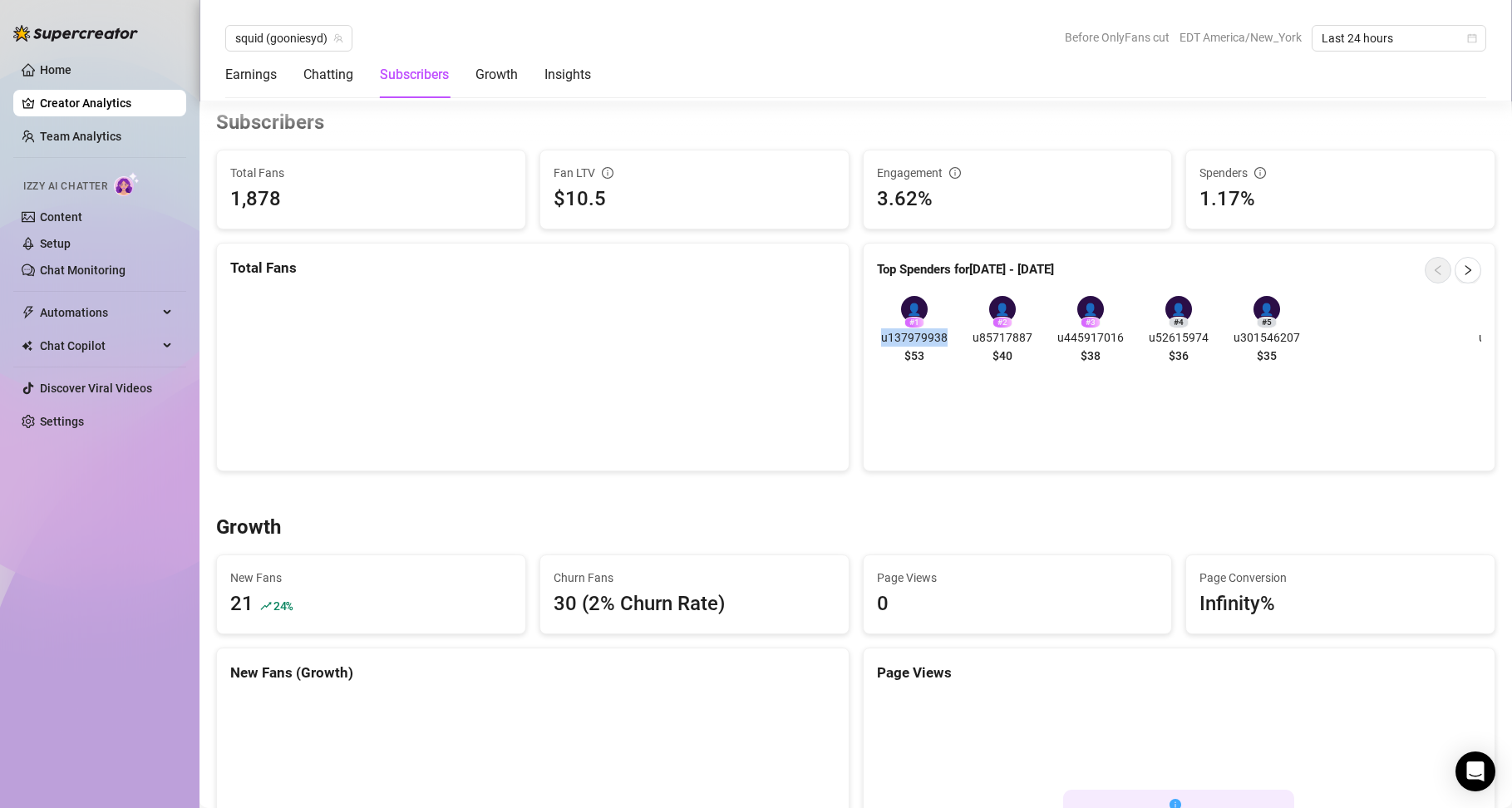
click at [877, 345] on span "u137979938" at bounding box center [915, 338] width 75 height 18
copy span "u137979938"
click at [76, 135] on link "Team Analytics" at bounding box center [81, 136] width 82 height 13
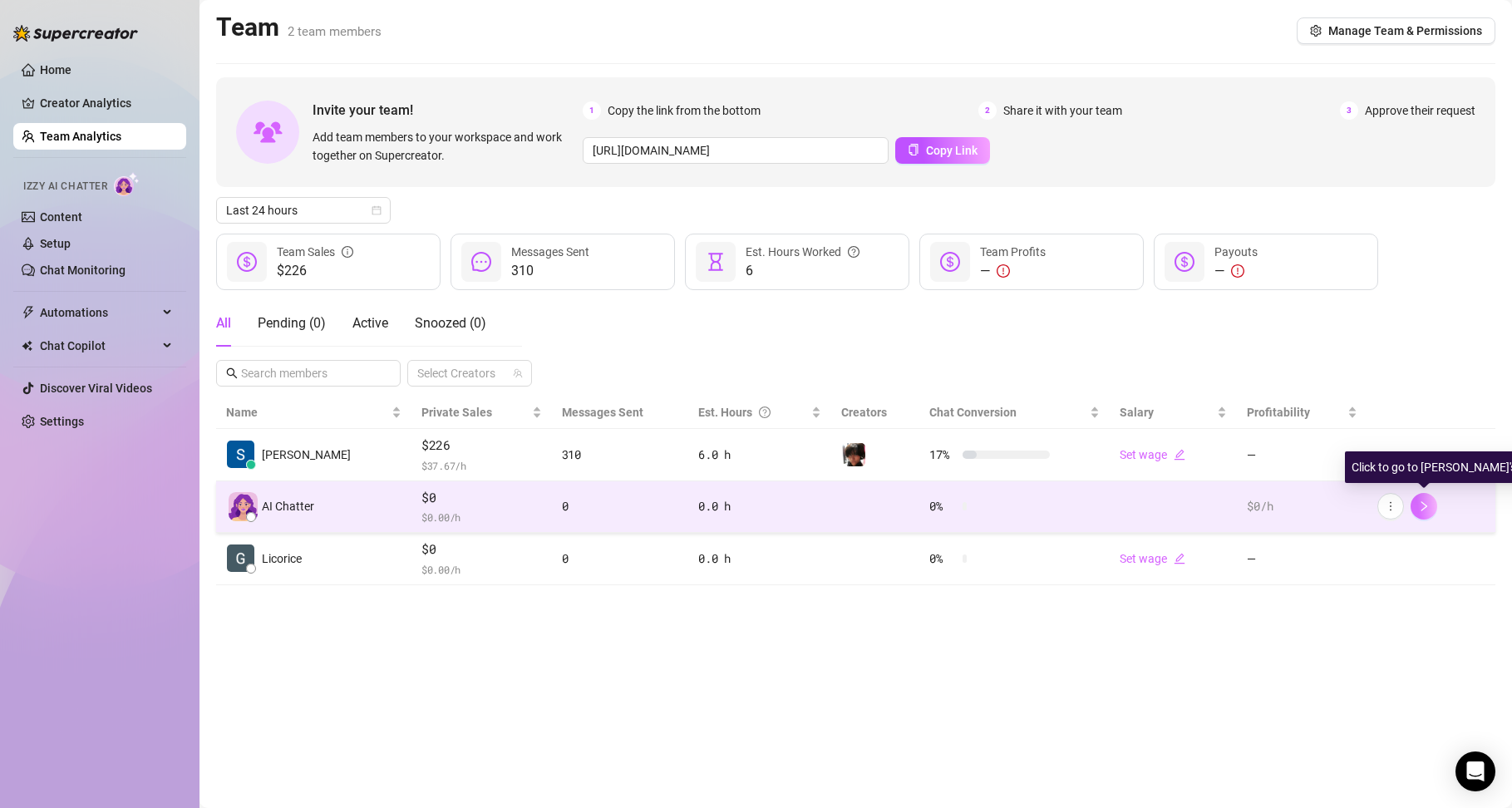
click at [1429, 501] on icon "right" at bounding box center [1424, 506] width 12 height 12
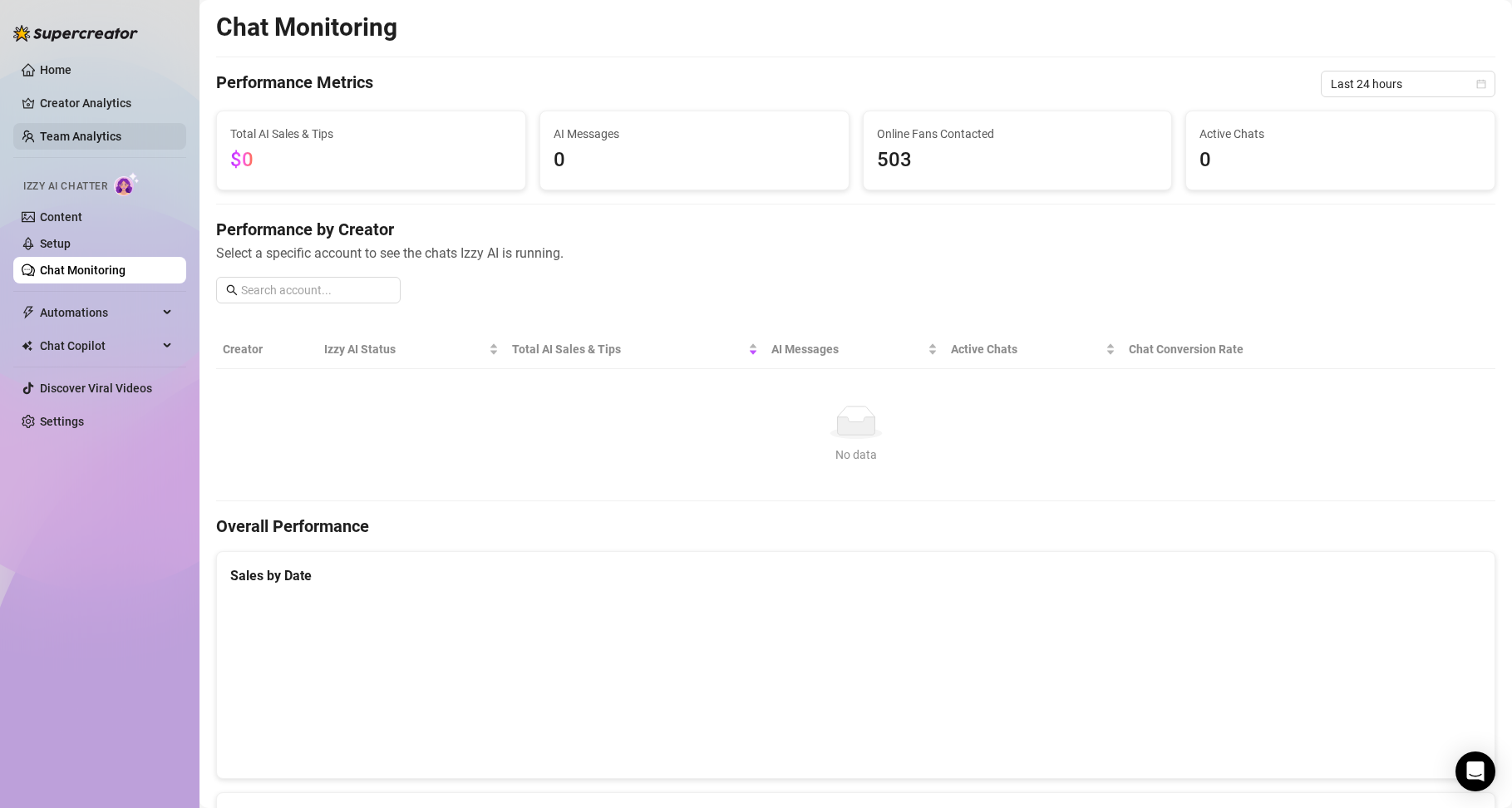
click at [121, 131] on link "Team Analytics" at bounding box center [81, 136] width 82 height 13
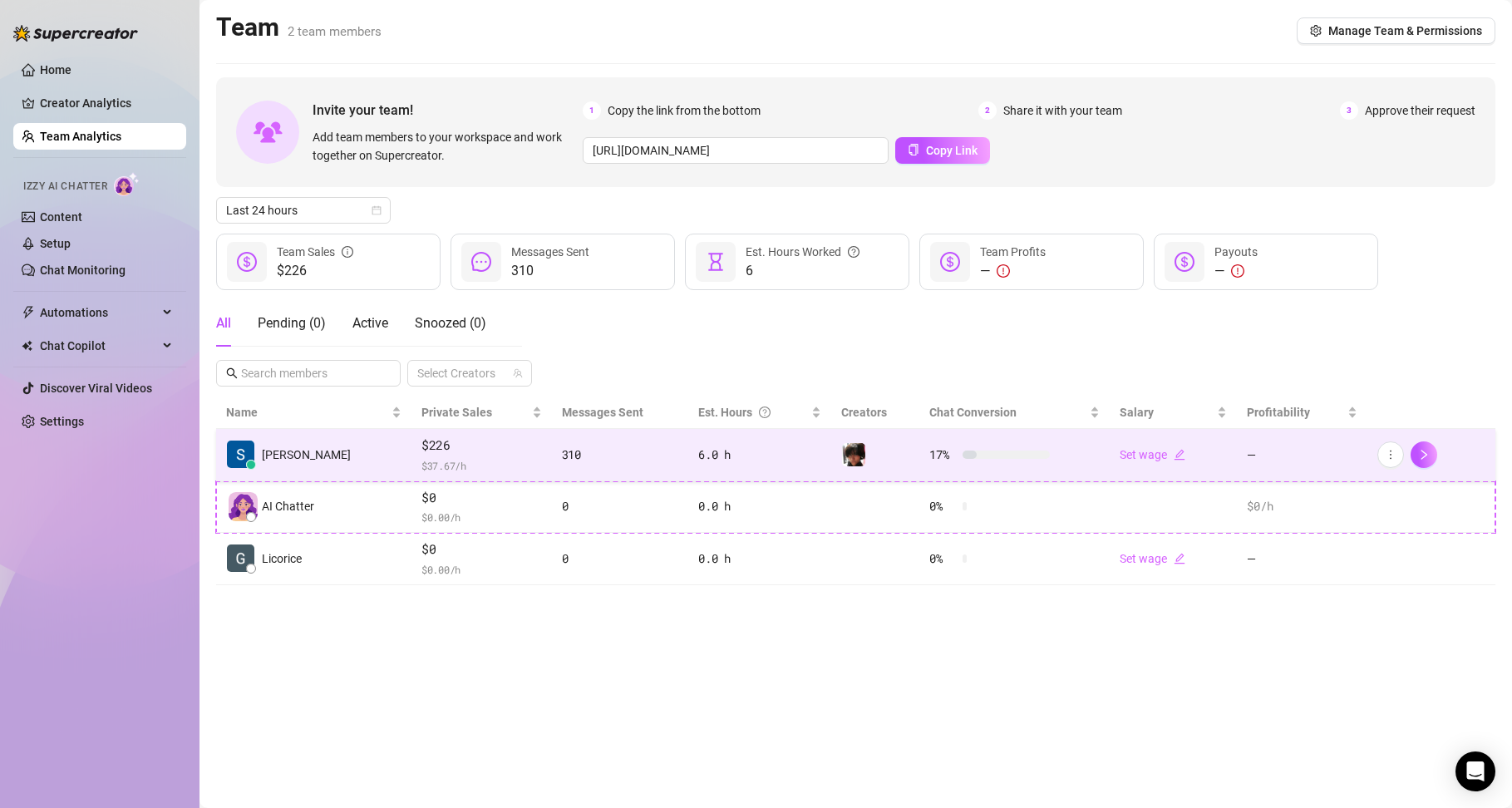
click at [336, 430] on td "[PERSON_NAME]" at bounding box center [314, 454] width 196 height 52
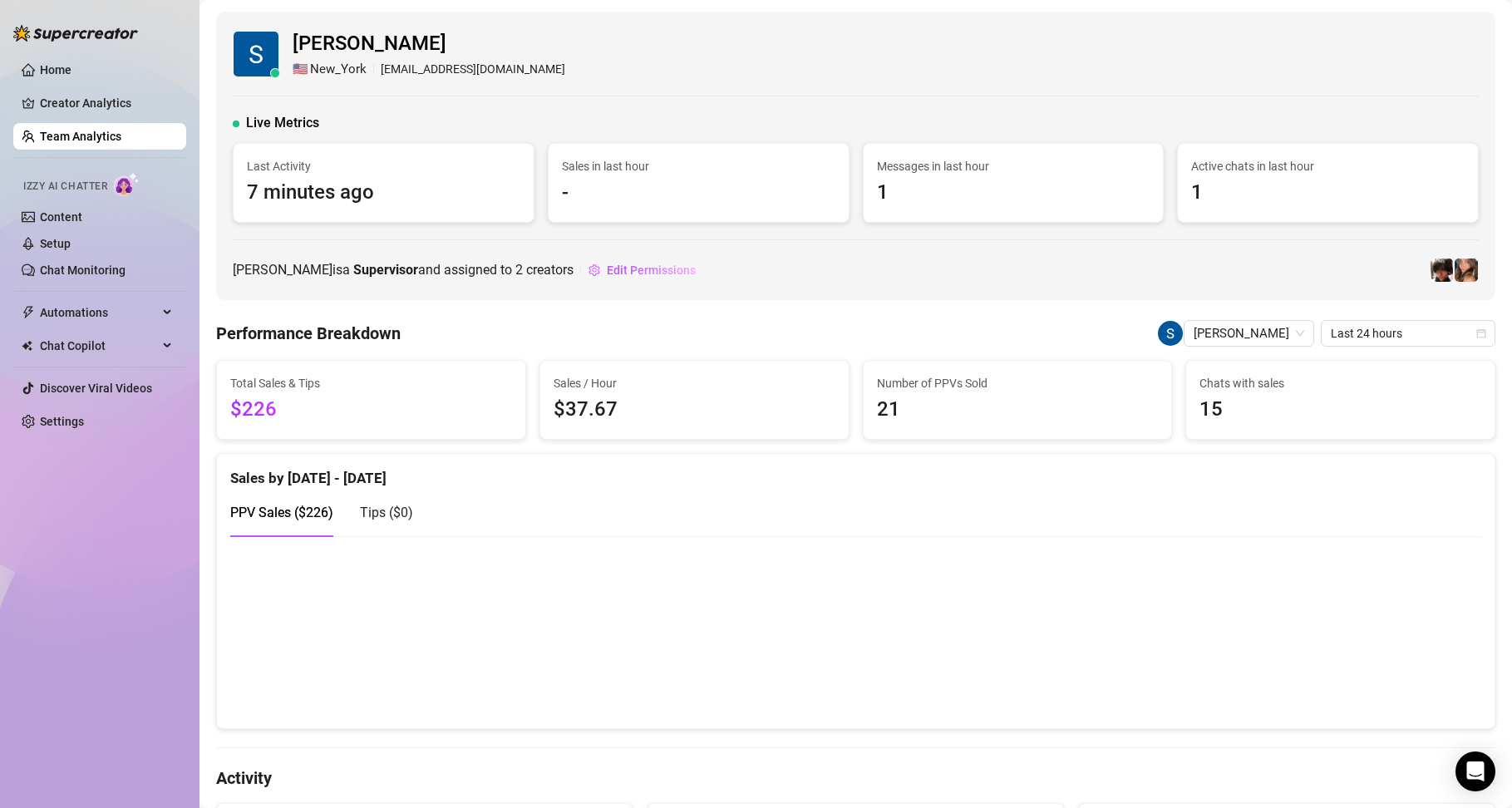
click at [1205, 417] on span "15" at bounding box center [1340, 409] width 282 height 32
click at [1416, 329] on span "Last 24 hours" at bounding box center [1408, 334] width 155 height 25
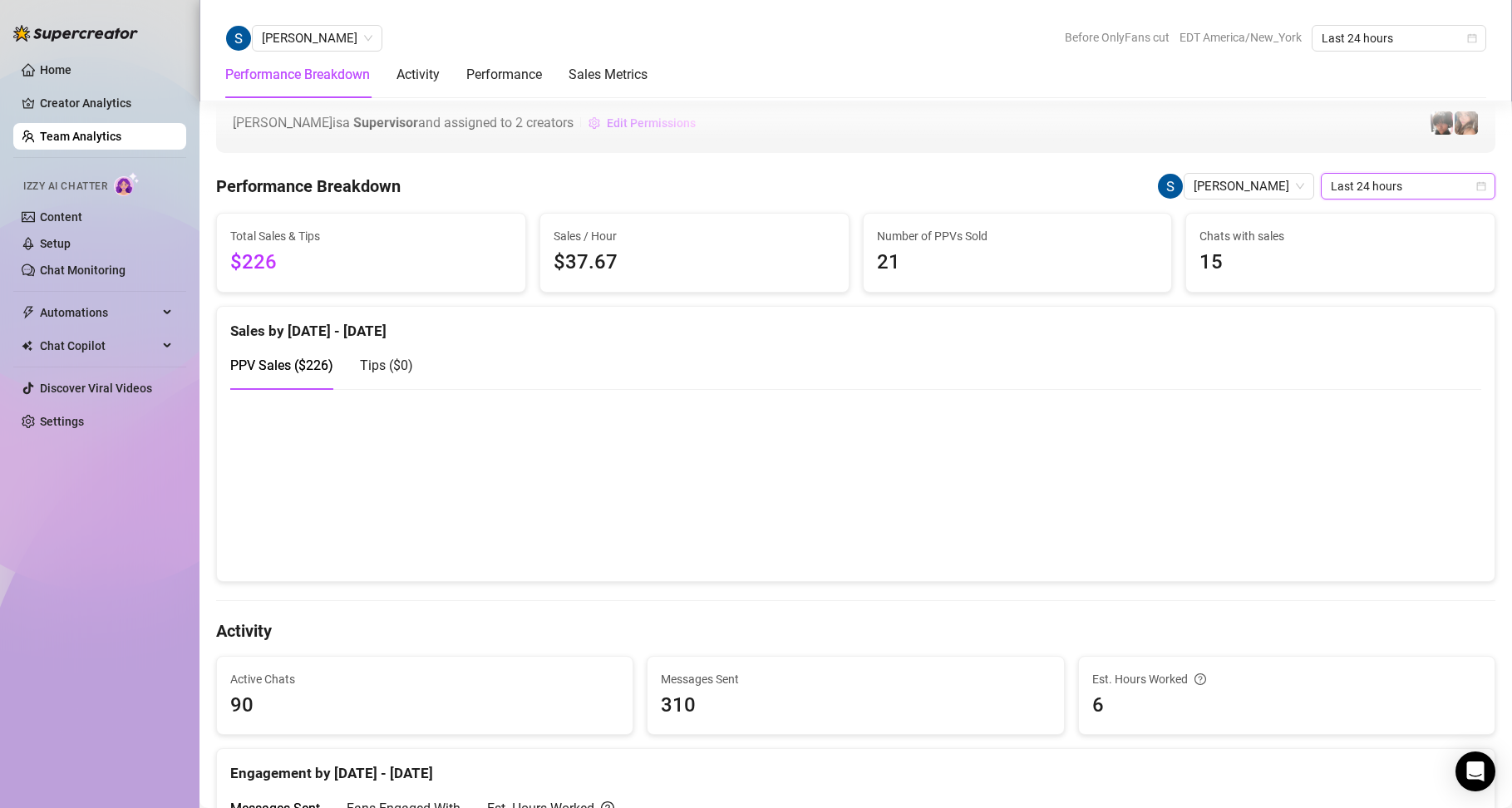
scroll to position [498, 0]
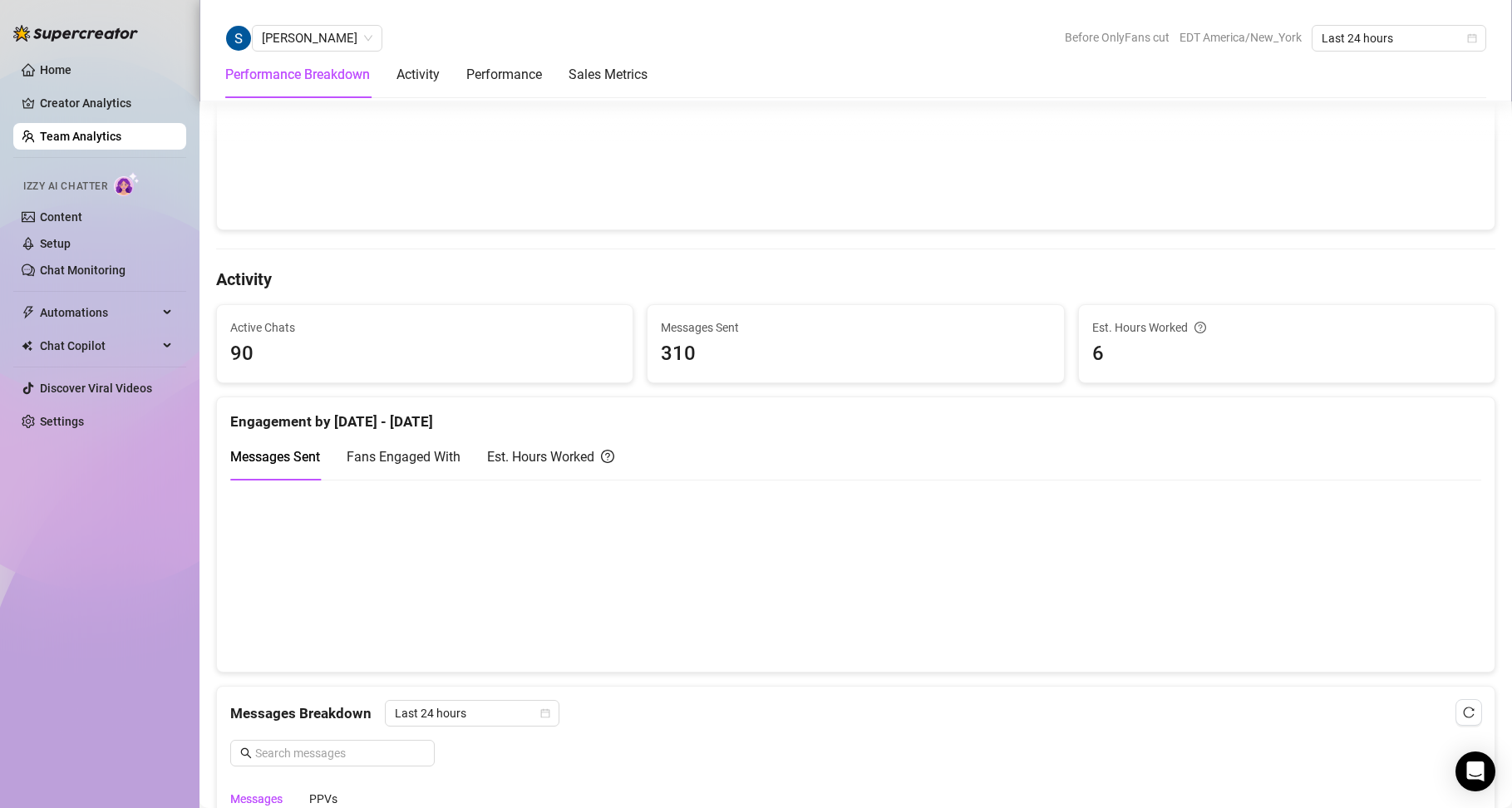
click at [416, 454] on span "Fans Engaged With" at bounding box center [404, 456] width 114 height 16
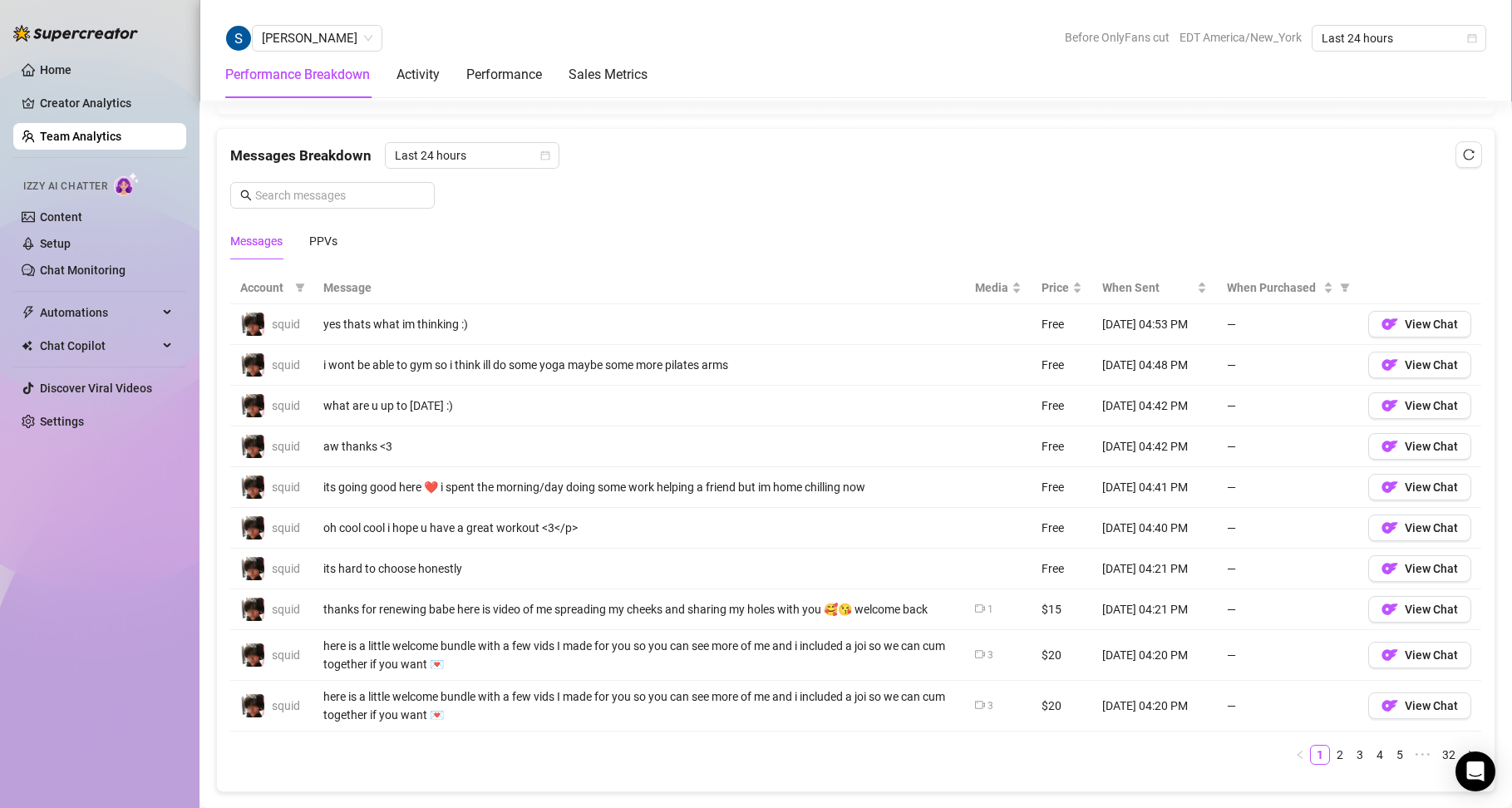
scroll to position [1081, 0]
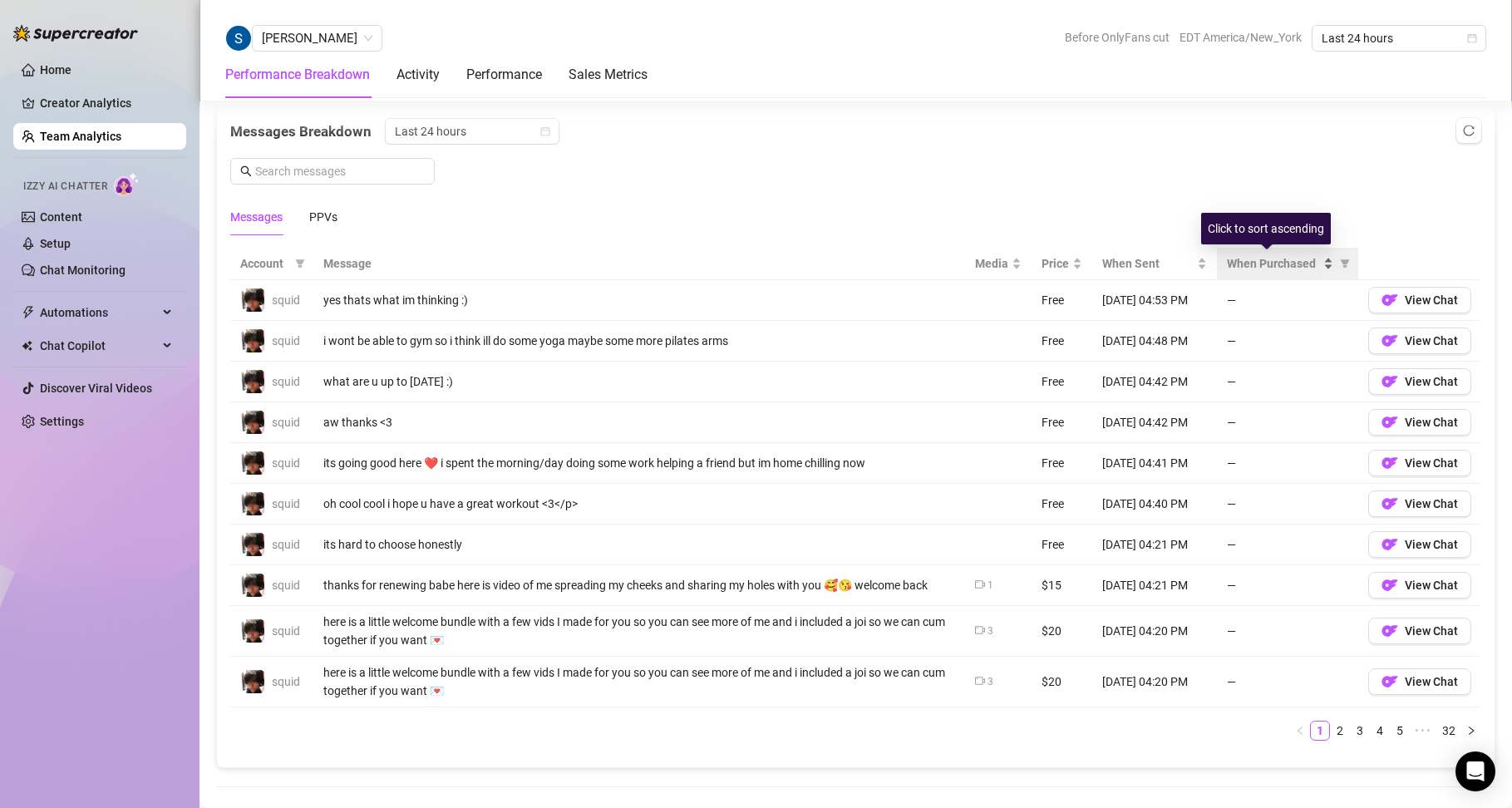
click at [1251, 258] on span "When Purchased" at bounding box center [1273, 264] width 93 height 18
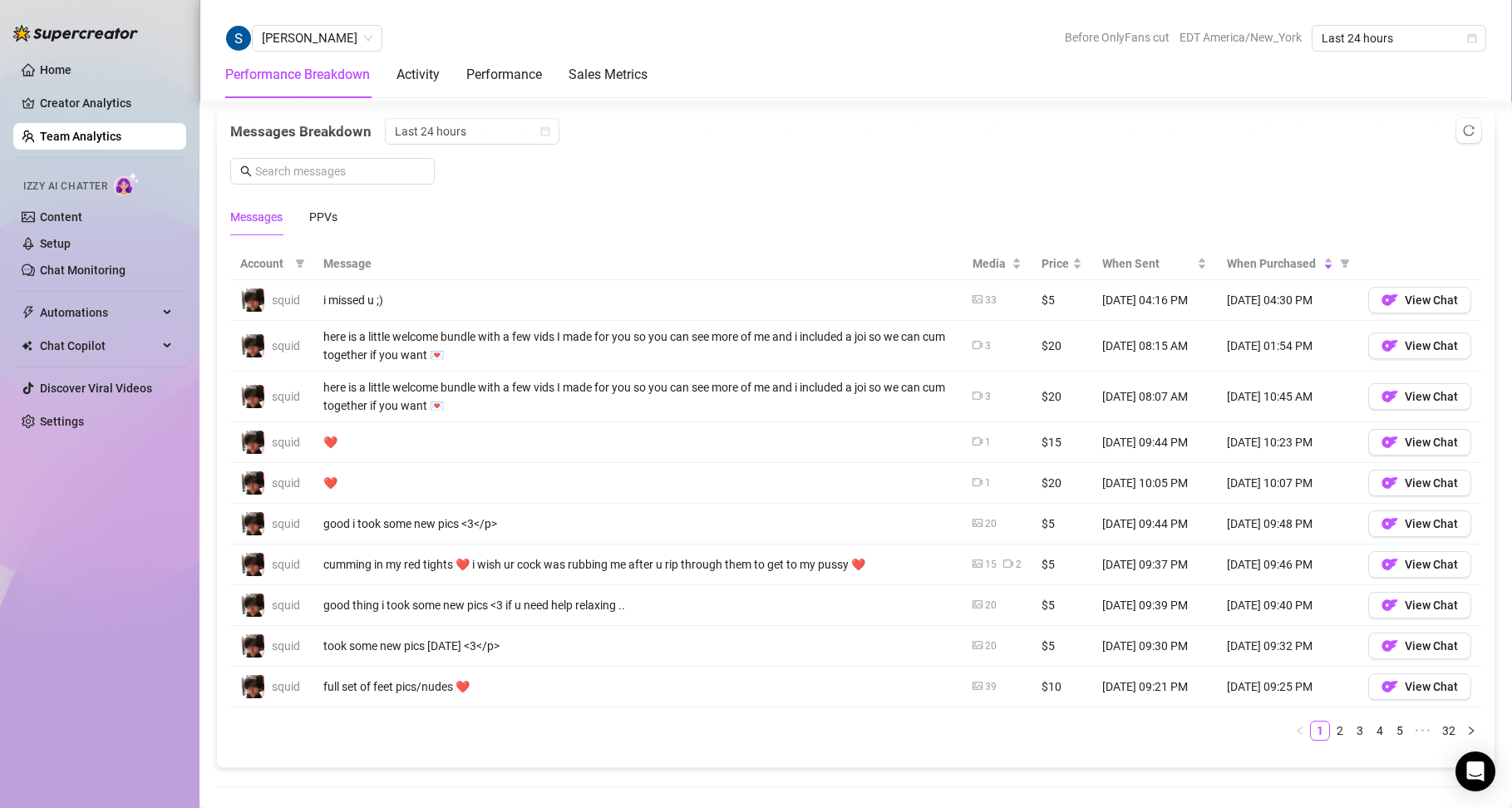
click at [328, 256] on th "Message" at bounding box center [638, 264] width 649 height 32
click at [327, 214] on div "PPVs" at bounding box center [324, 217] width 28 height 18
click at [285, 217] on div "Messages PPVs" at bounding box center [284, 217] width 107 height 38
click at [258, 213] on div "Messages" at bounding box center [256, 217] width 52 height 18
click at [325, 216] on div "PPVs" at bounding box center [324, 217] width 28 height 18
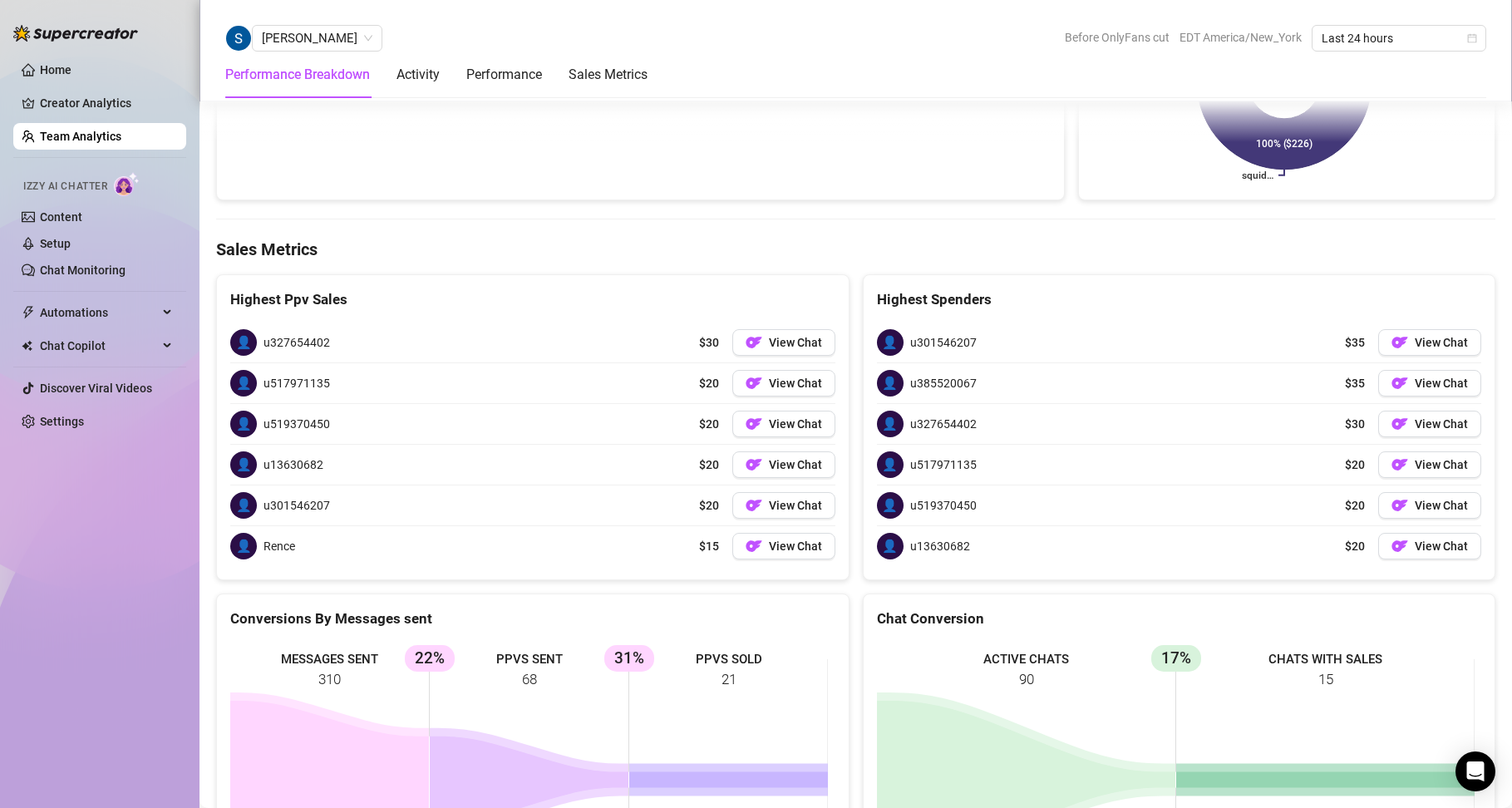
scroll to position [1995, 0]
click at [1430, 329] on button "View Chat" at bounding box center [1430, 341] width 103 height 27
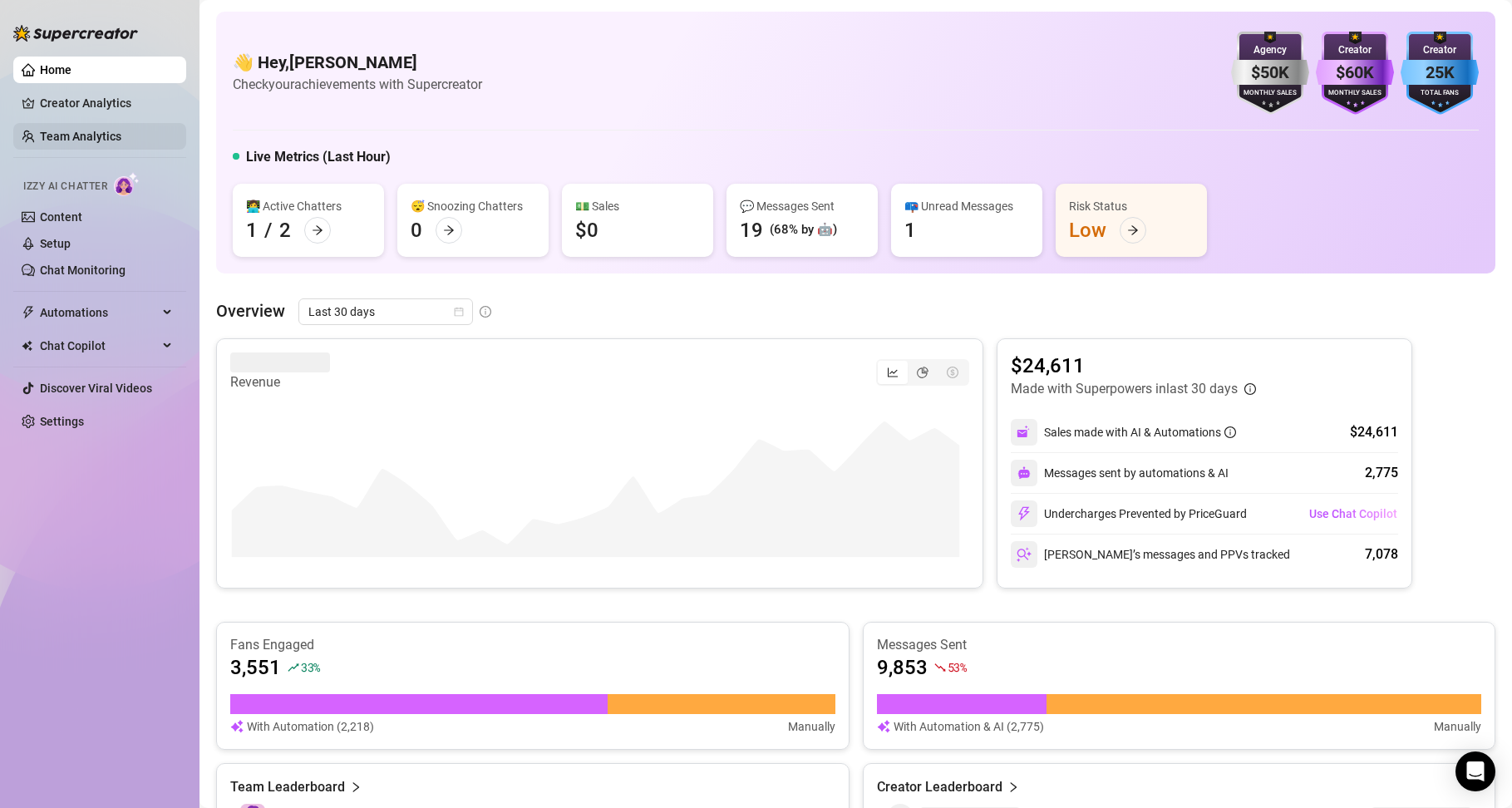
click at [99, 143] on link "Team Analytics" at bounding box center [81, 136] width 82 height 13
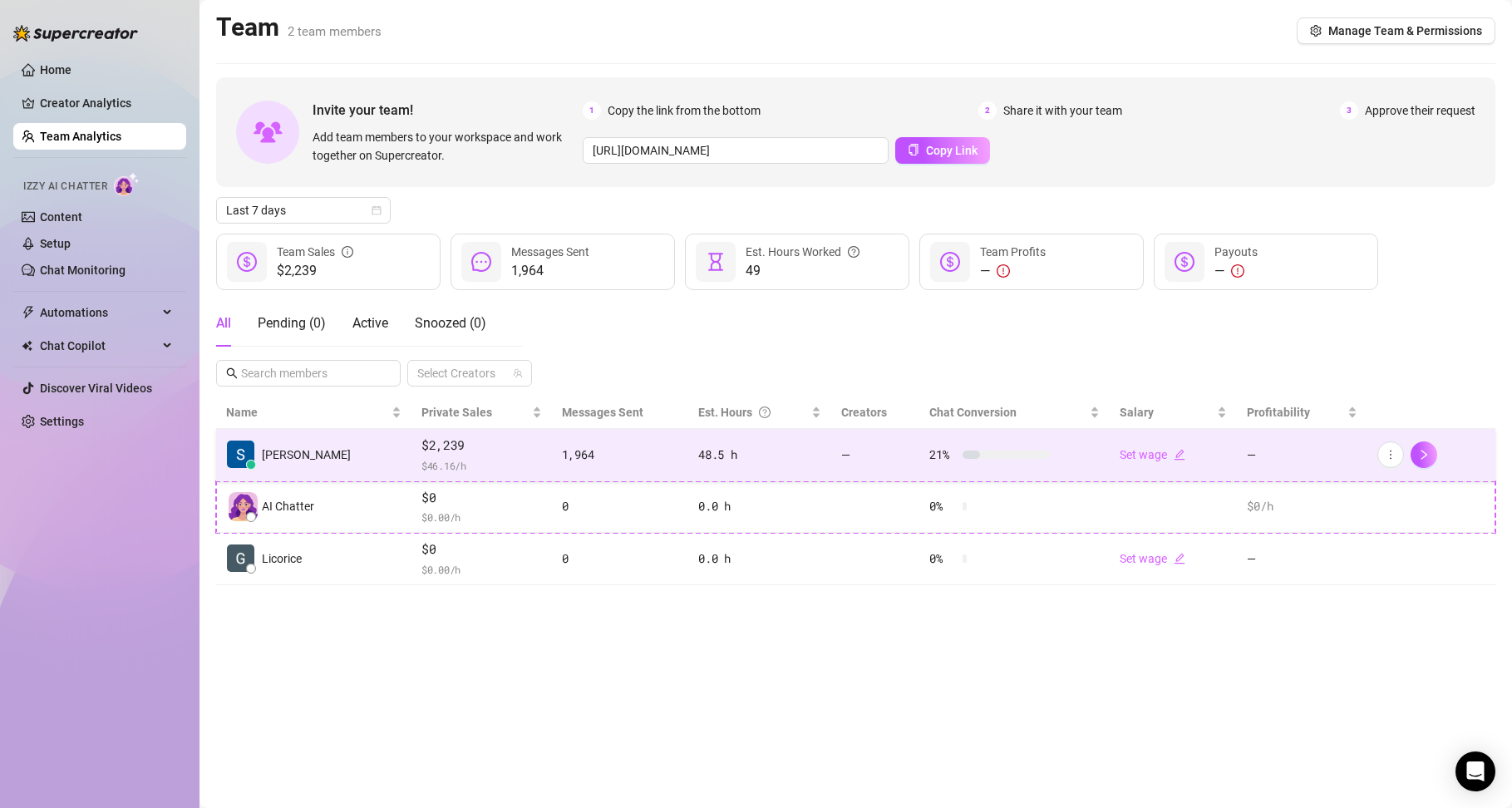
click at [282, 443] on td "[PERSON_NAME]" at bounding box center [314, 454] width 196 height 52
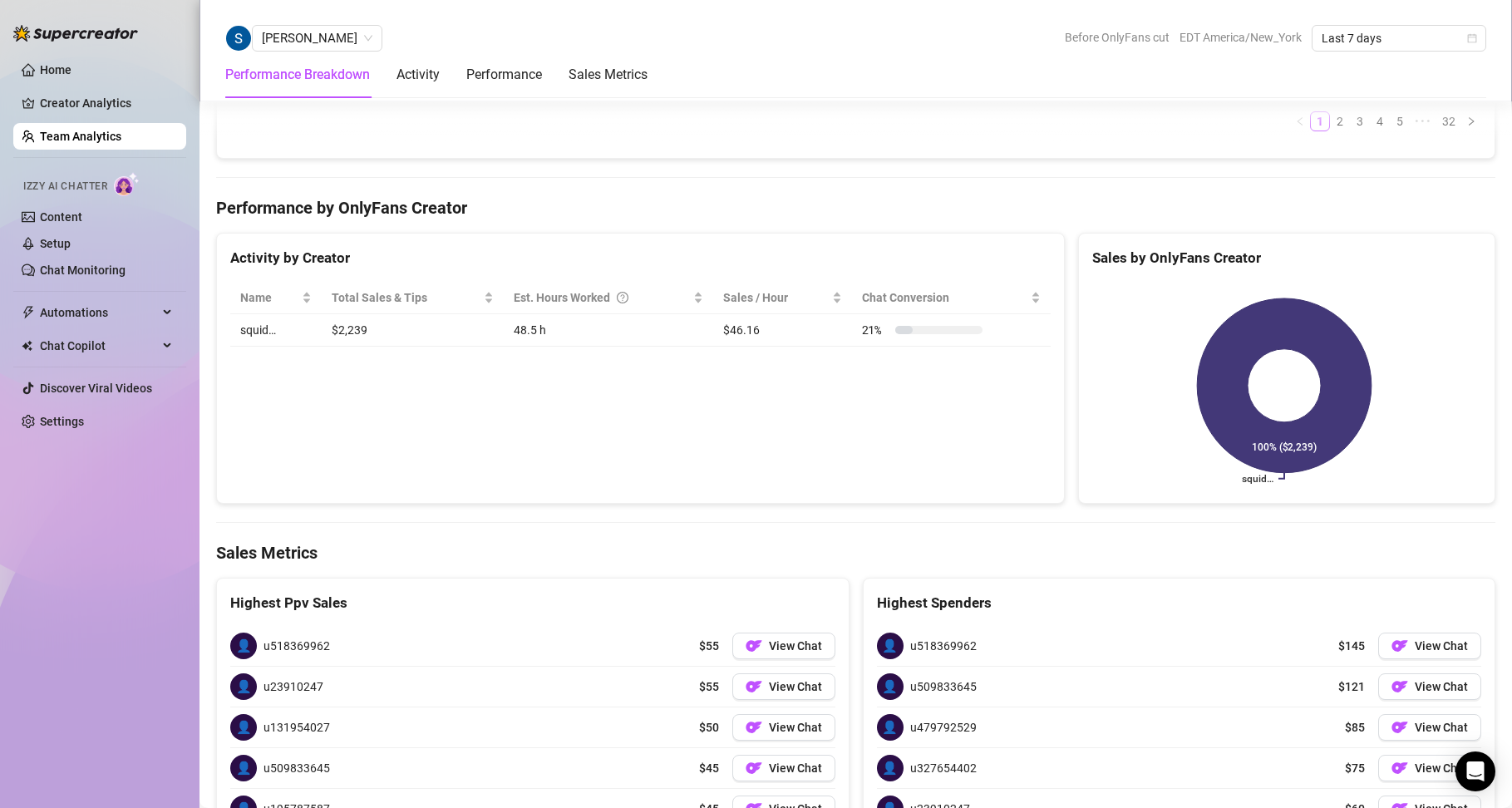
scroll to position [1757, 0]
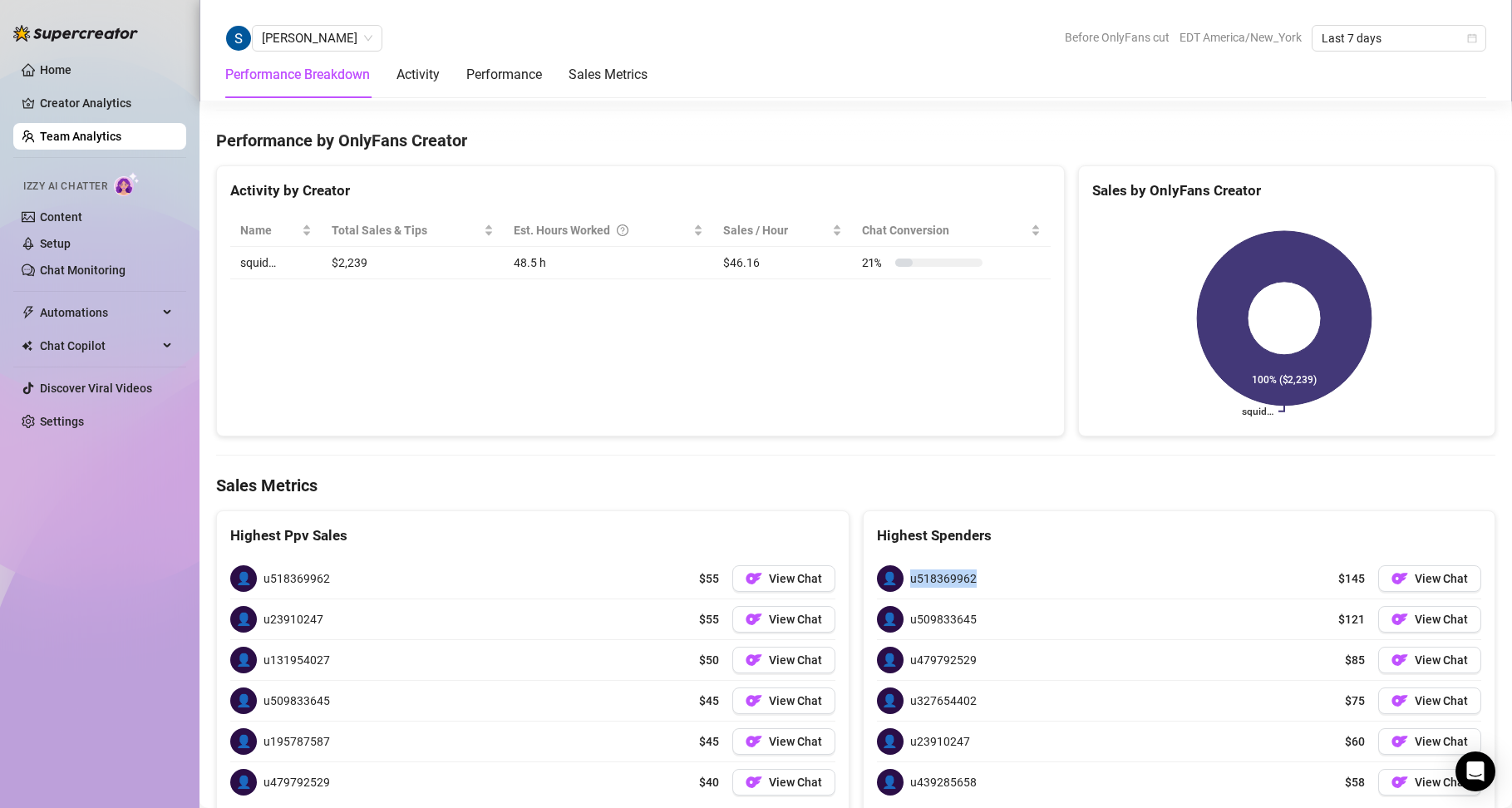
drag, startPoint x: 966, startPoint y: 576, endPoint x: 898, endPoint y: 585, distance: 68.6
click at [898, 585] on div "👤 u518369962" at bounding box center [927, 578] width 100 height 27
copy div "👤 u518369962"
click at [961, 614] on span "u509833645" at bounding box center [944, 619] width 67 height 18
drag, startPoint x: 968, startPoint y: 617, endPoint x: 900, endPoint y: 628, distance: 68.9
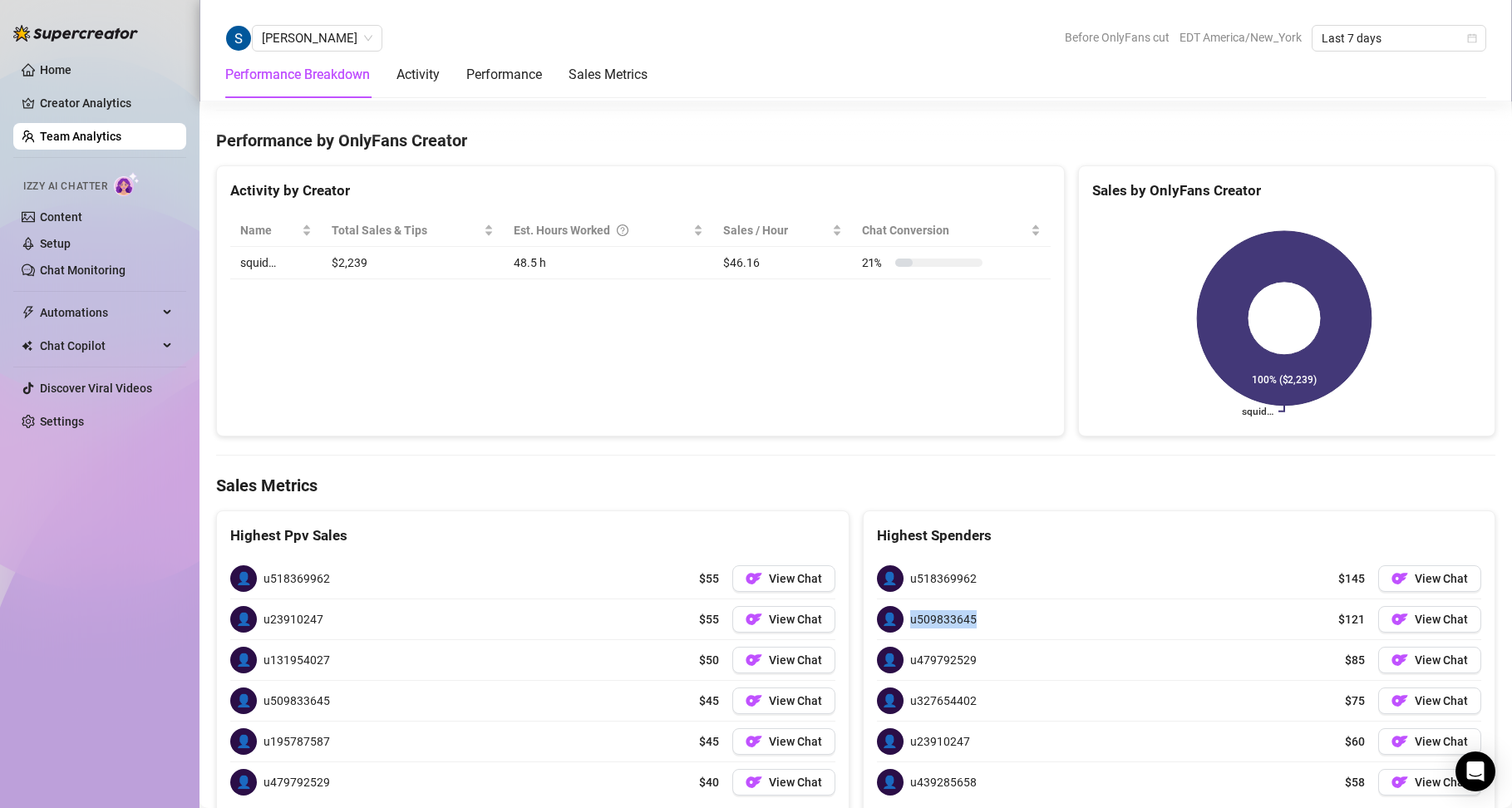
click at [900, 628] on div "👤 u509833645" at bounding box center [927, 619] width 100 height 27
copy span "u509833645"
click at [953, 656] on span "u479792529" at bounding box center [944, 660] width 67 height 18
drag, startPoint x: 972, startPoint y: 657, endPoint x: 890, endPoint y: 654, distance: 82.1
click at [890, 654] on div "👤 u479792529 $85 View Chat" at bounding box center [1179, 660] width 605 height 40
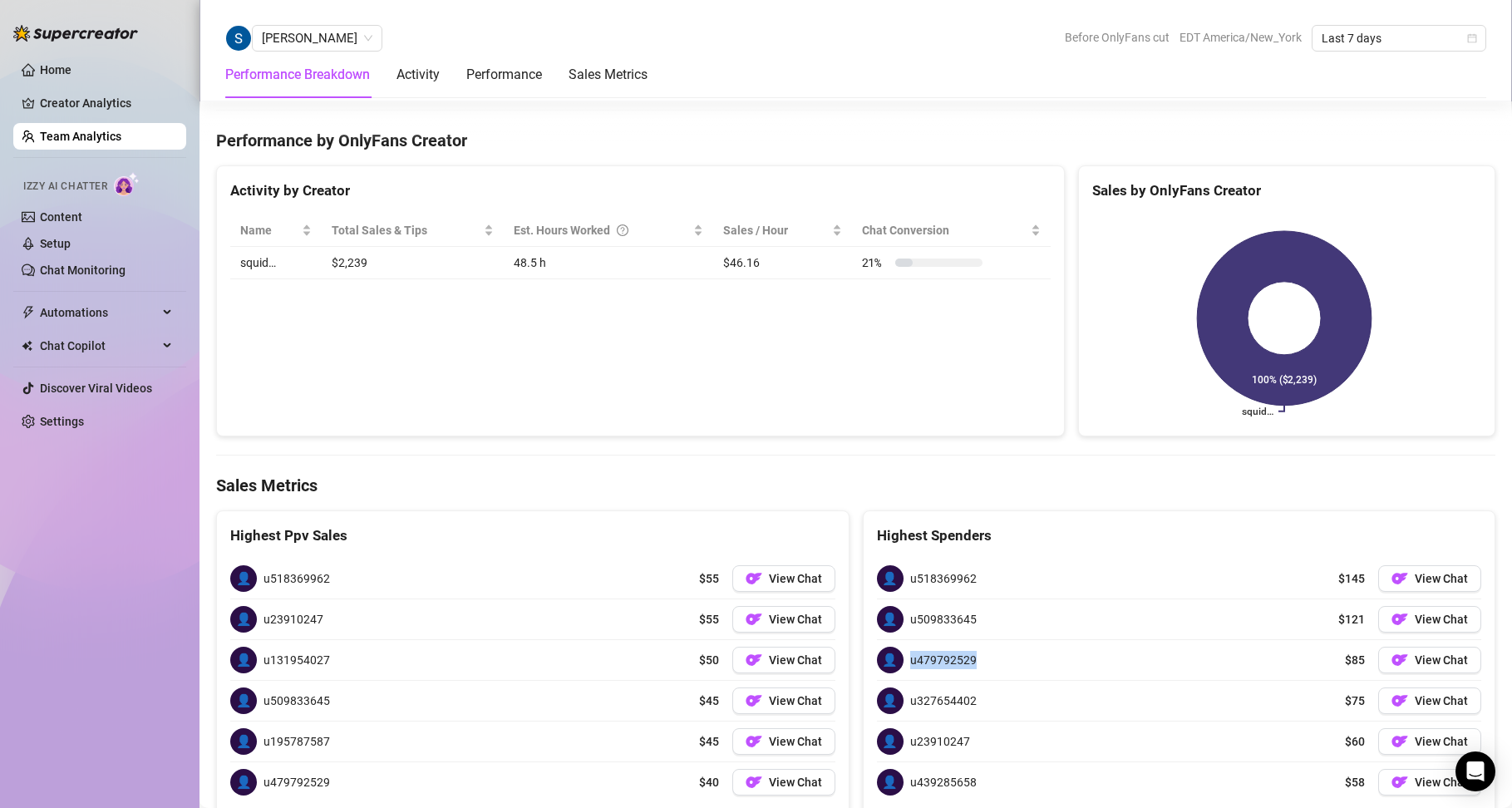
copy div "👤 u479792529"
drag, startPoint x: 969, startPoint y: 695, endPoint x: 901, endPoint y: 706, distance: 68.9
click at [901, 706] on div "👤 u327654402 $75 View Chat" at bounding box center [1179, 701] width 605 height 40
copy span "u327654402"
click at [959, 742] on span "u23910247" at bounding box center [940, 741] width 60 height 18
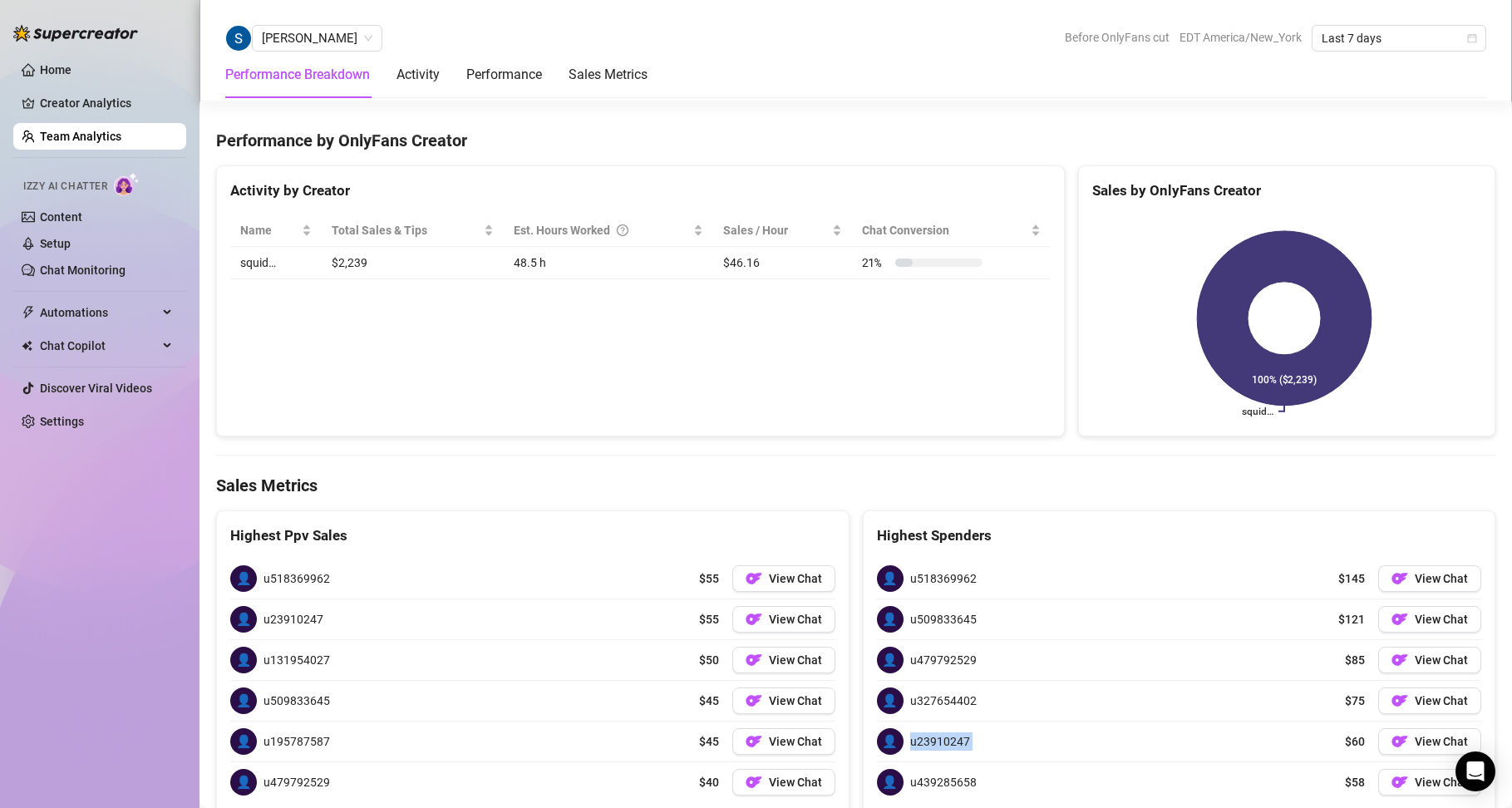
drag, startPoint x: 959, startPoint y: 742, endPoint x: 940, endPoint y: 746, distance: 19.4
click at [940, 746] on span "u23910247" at bounding box center [940, 741] width 60 height 18
click at [994, 706] on div "👤 u327654402 $75 View Chat" at bounding box center [1179, 701] width 605 height 40
drag, startPoint x: 982, startPoint y: 696, endPoint x: 889, endPoint y: 711, distance: 94.2
click at [889, 711] on div "👤 u327654402 $75 View Chat" at bounding box center [1179, 701] width 605 height 40
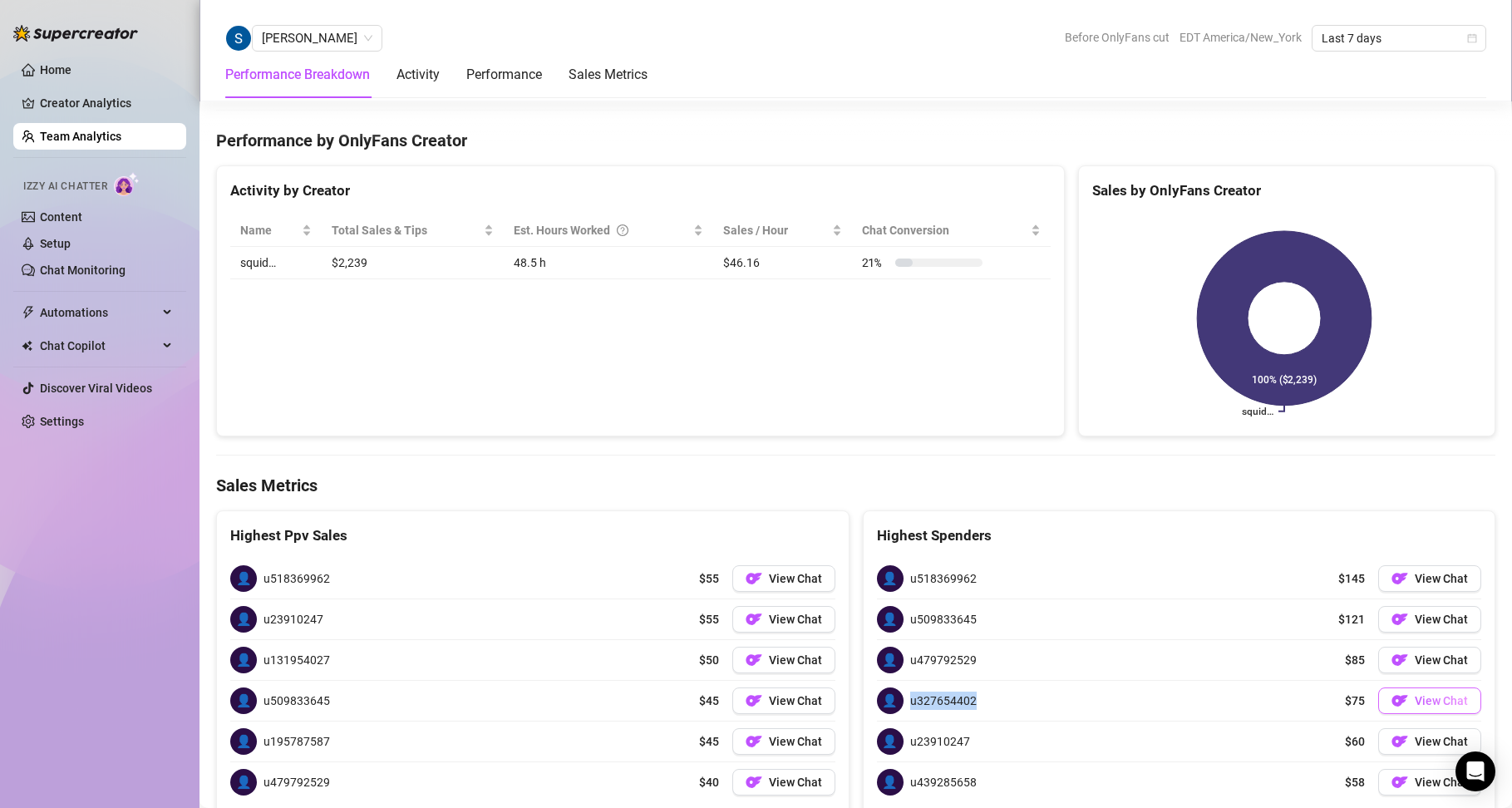
click at [1454, 707] on button "View Chat" at bounding box center [1430, 701] width 103 height 27
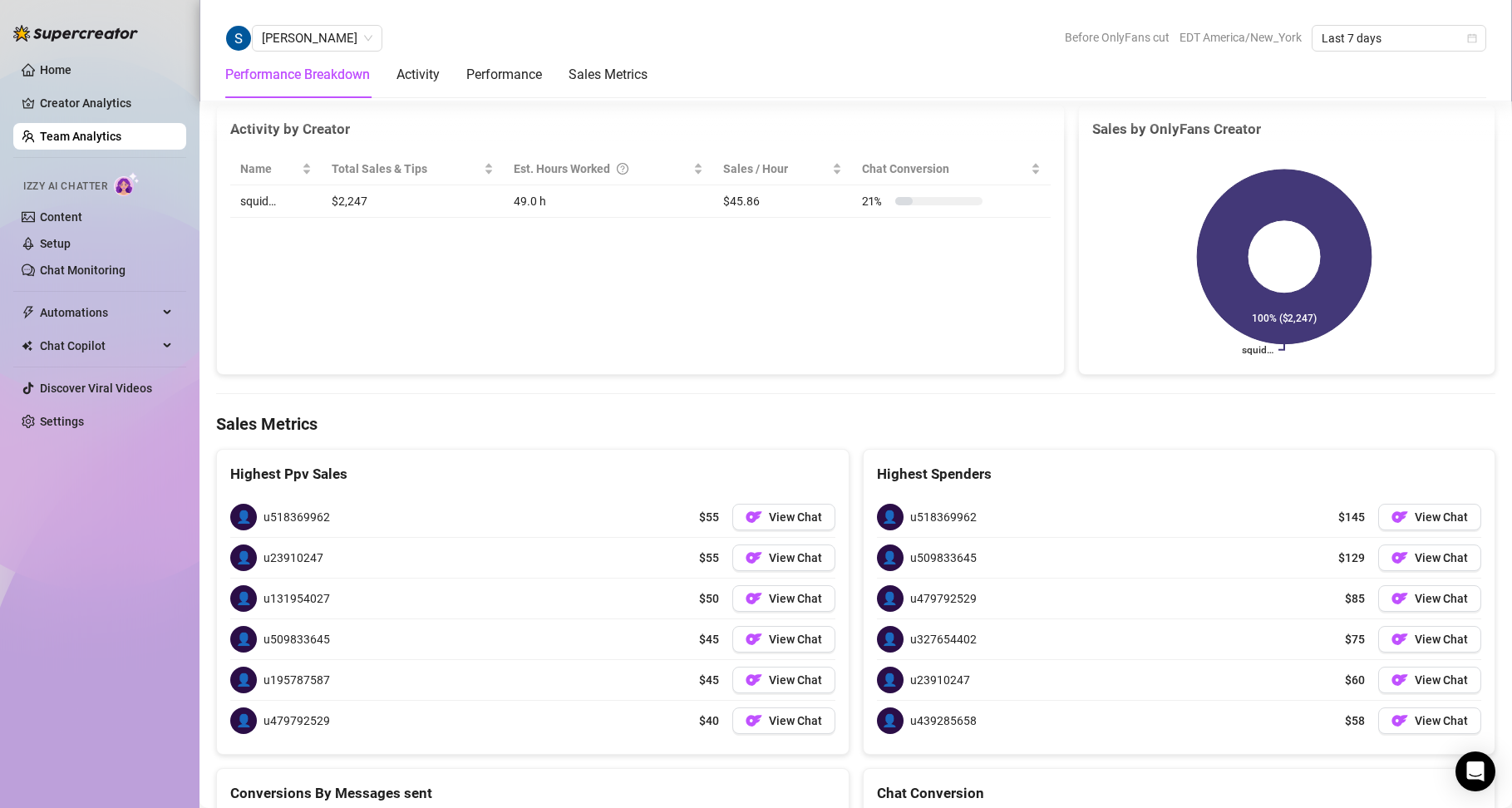
scroll to position [1911, 0]
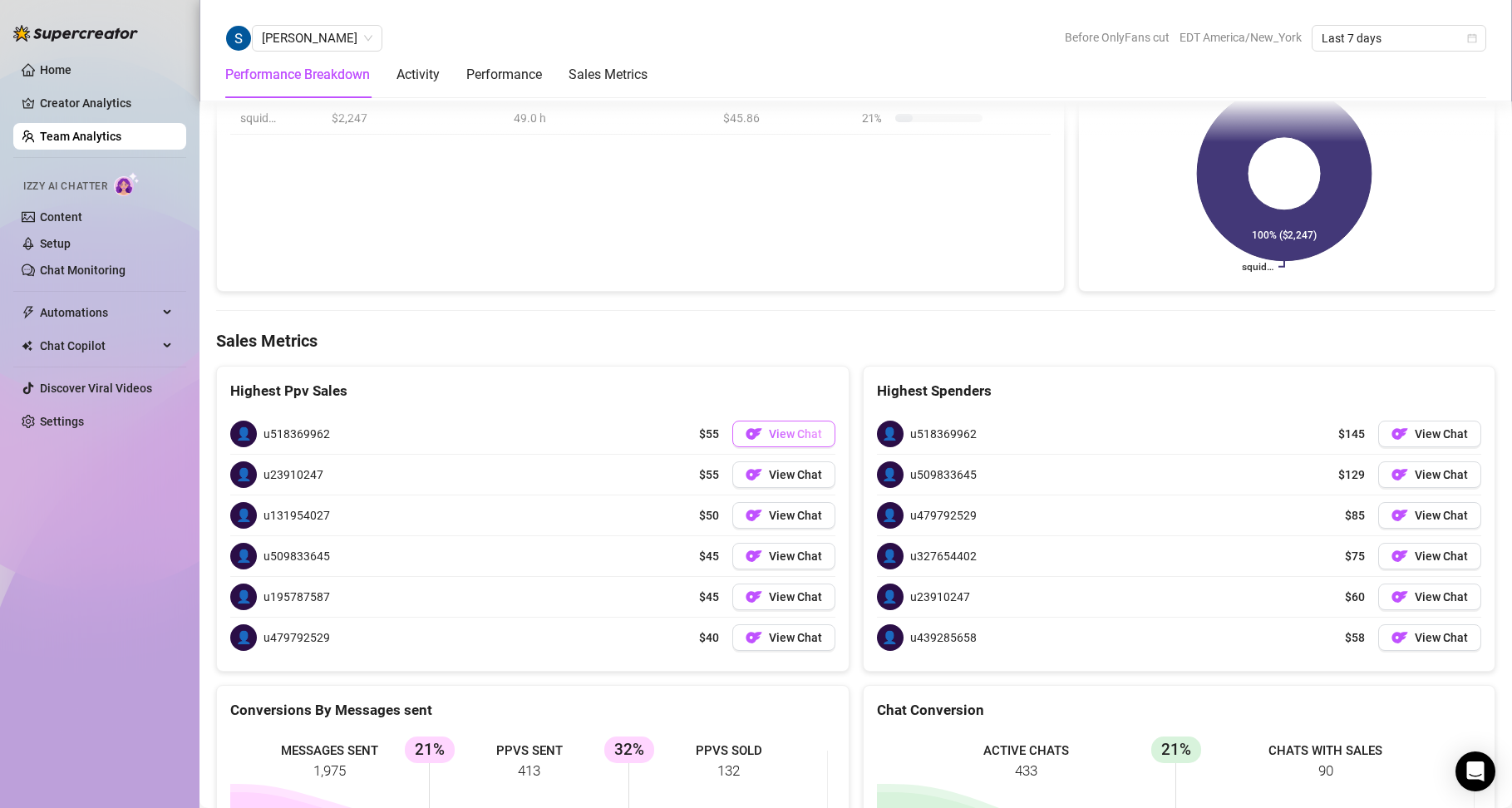
click at [761, 441] on button "View Chat" at bounding box center [784, 434] width 103 height 27
drag, startPoint x: 335, startPoint y: 437, endPoint x: 226, endPoint y: 443, distance: 109.2
click at [226, 443] on div "👤 u518369962 $55 View Chat 👤 u23910247 $55 View Chat 👤 u131954027 $50 View Chat…" at bounding box center [533, 535] width 632 height 270
copy div "👤 u518369962"
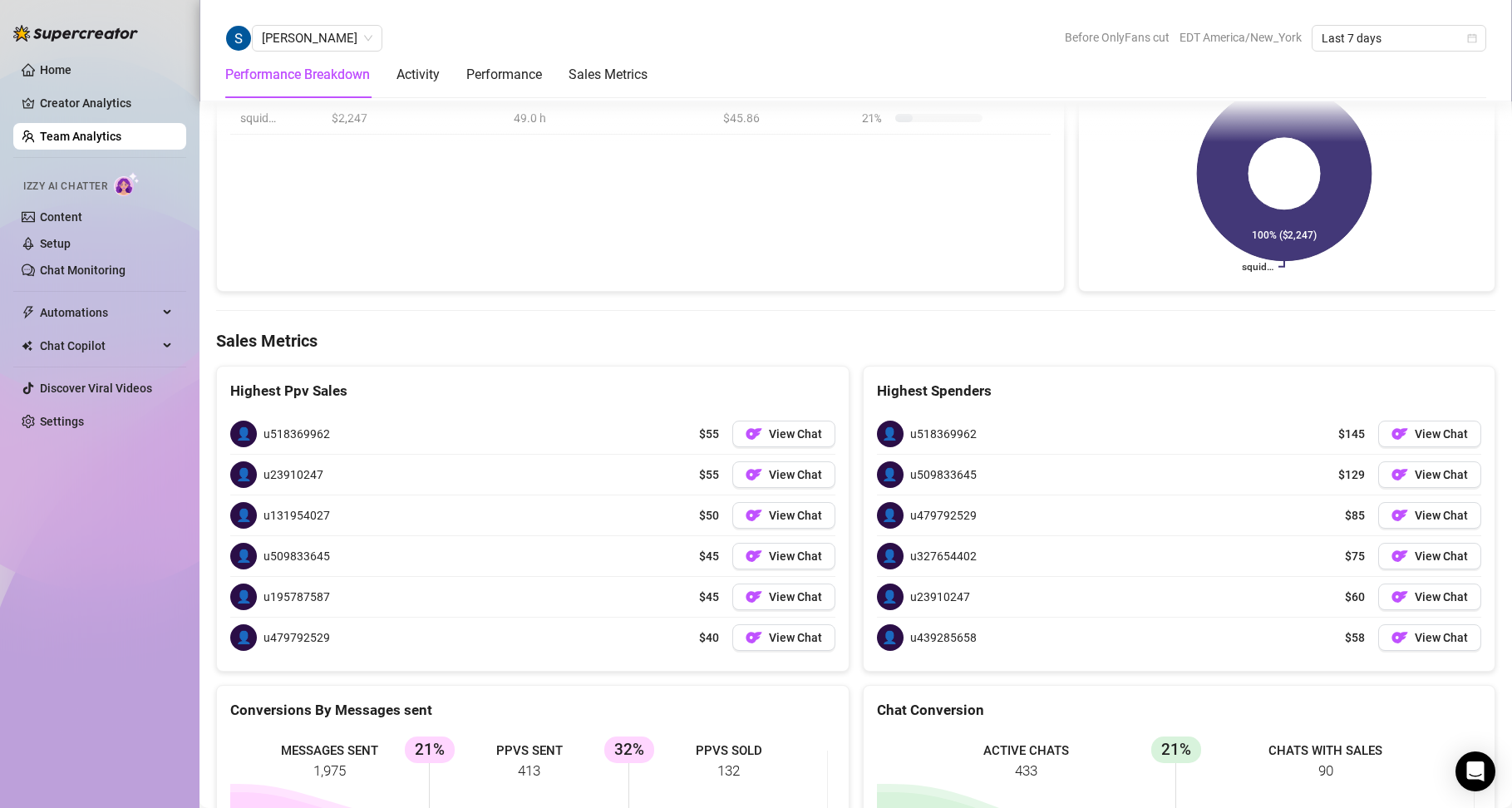
click at [352, 474] on div "👤 u23910247 $55 View Chat" at bounding box center [533, 474] width 605 height 40
drag, startPoint x: 345, startPoint y: 471, endPoint x: 234, endPoint y: 476, distance: 111.1
click at [234, 476] on div "👤 u23910247 $55 View Chat" at bounding box center [533, 474] width 605 height 40
copy div "👤 u23910247"
click at [331, 509] on div "👤 u131954027 $50 View Chat" at bounding box center [533, 515] width 605 height 40
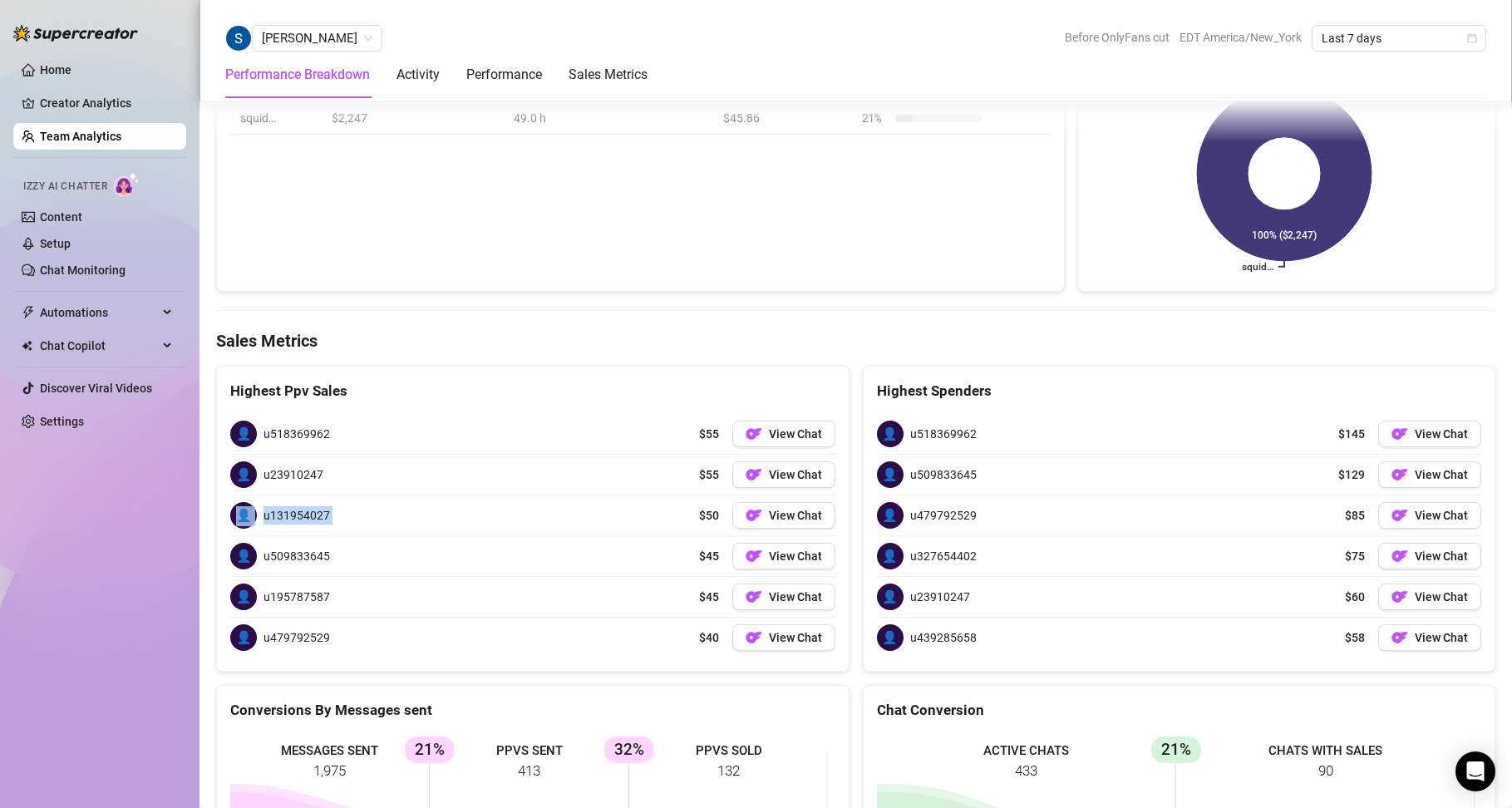
drag, startPoint x: 331, startPoint y: 509, endPoint x: 223, endPoint y: 505, distance: 108.1
click at [223, 505] on div "👤 u518369962 $55 View Chat 👤 u23910247 $55 View Chat 👤 u131954027 $50 View Chat…" at bounding box center [533, 535] width 632 height 270
click at [310, 518] on span "u131954027" at bounding box center [297, 515] width 67 height 18
drag, startPoint x: 336, startPoint y: 513, endPoint x: 262, endPoint y: 523, distance: 74.7
click at [262, 523] on div "👤 u131954027 $50 View Chat" at bounding box center [533, 515] width 605 height 40
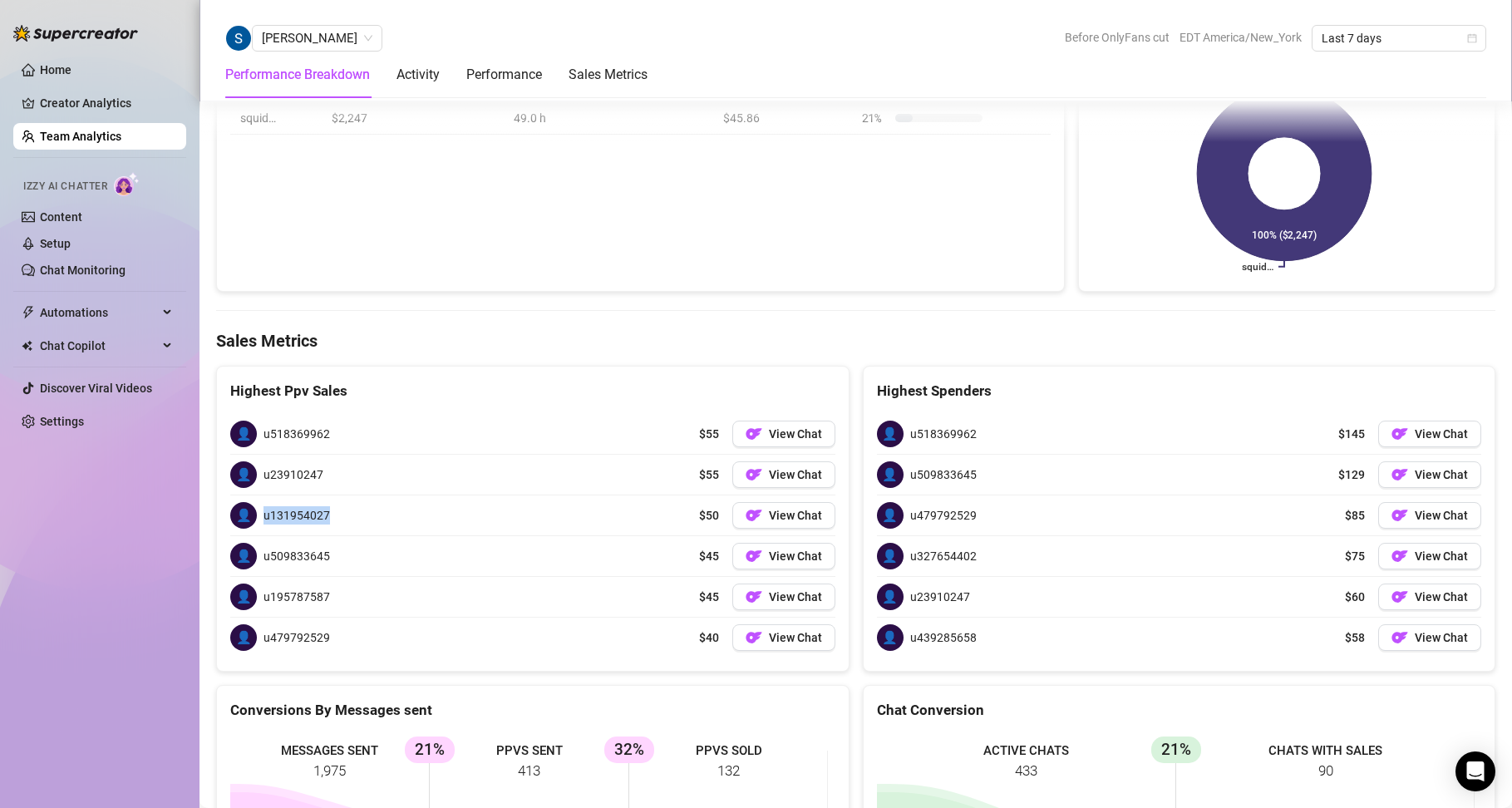
copy span "u131954027"
drag, startPoint x: 335, startPoint y: 553, endPoint x: 248, endPoint y: 563, distance: 87.6
click at [248, 563] on div "👤 u509833645 $45 View Chat" at bounding box center [533, 556] width 605 height 40
copy div "👤 u509833645"
drag, startPoint x: 329, startPoint y: 598, endPoint x: 238, endPoint y: 585, distance: 91.9
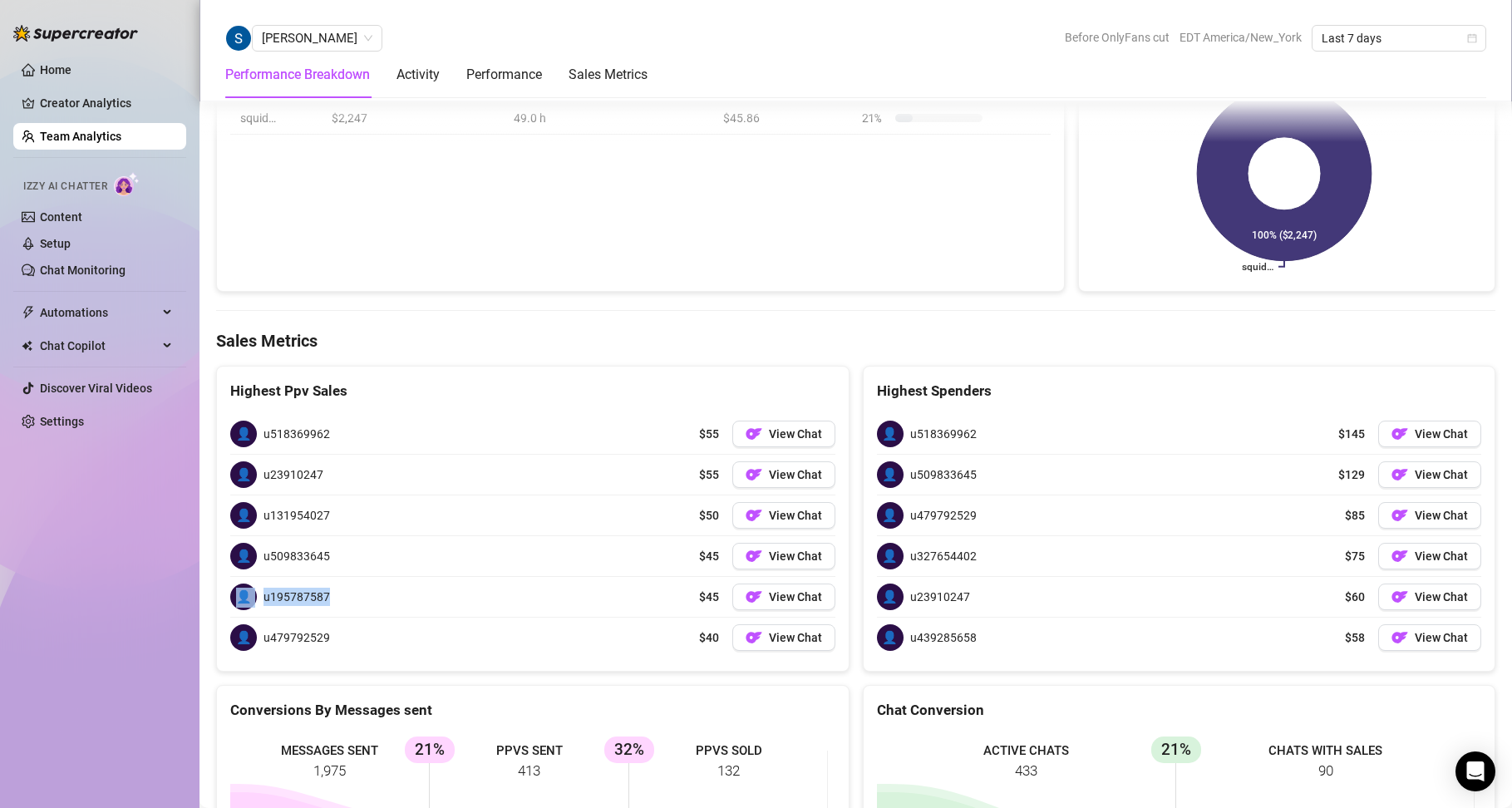
click at [237, 586] on div "👤 u195787587" at bounding box center [280, 597] width 100 height 27
click at [265, 601] on span "u195787587" at bounding box center [297, 597] width 67 height 18
drag, startPoint x: 261, startPoint y: 598, endPoint x: 332, endPoint y: 595, distance: 71.1
click at [332, 595] on div "👤 u195787587 $45 View Chat" at bounding box center [533, 597] width 605 height 40
copy span "u195787587"
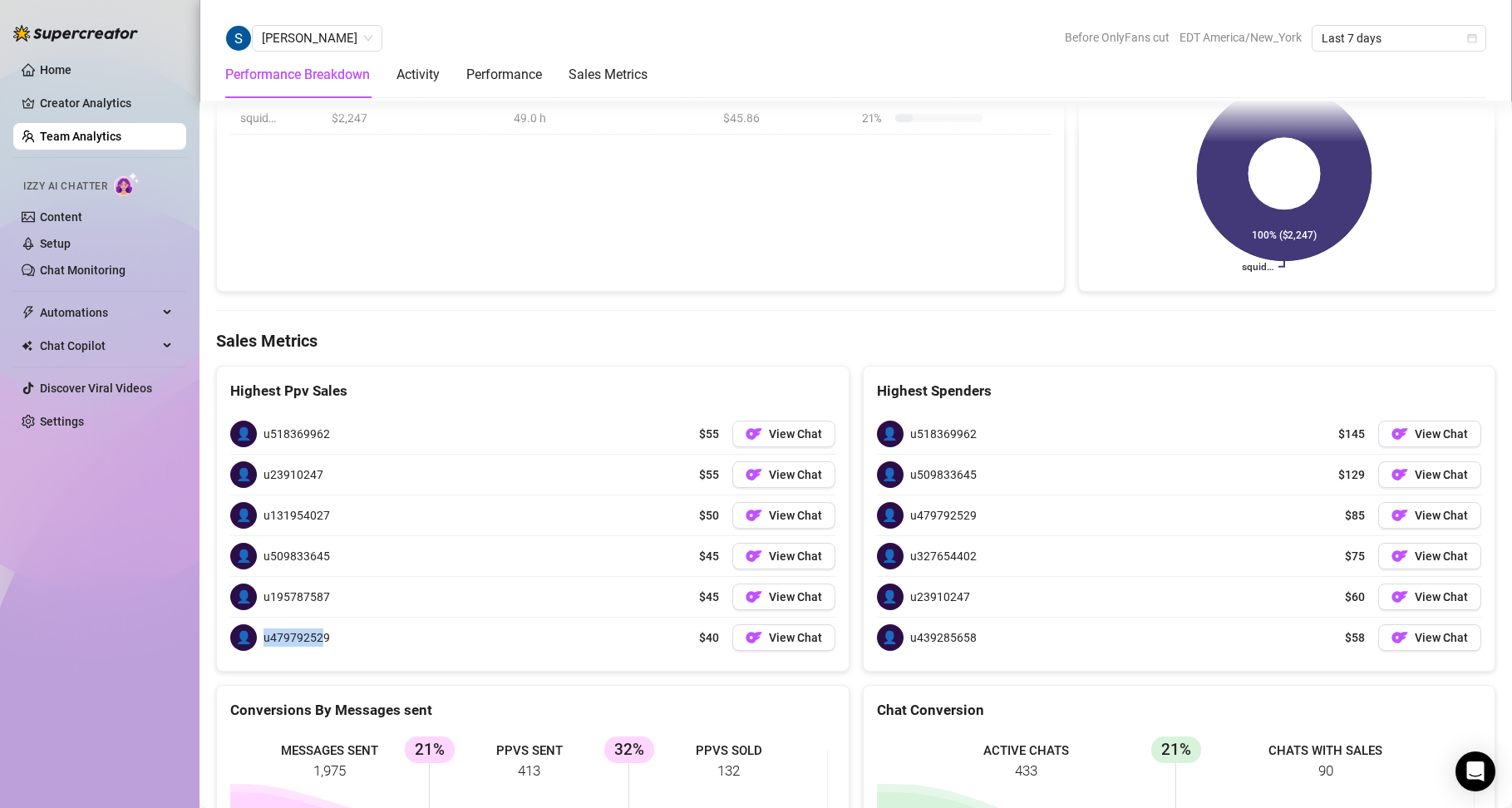
drag, startPoint x: 325, startPoint y: 635, endPoint x: 246, endPoint y: 642, distance: 79.3
click at [246, 642] on div "👤 u479792529" at bounding box center [280, 637] width 100 height 27
click at [327, 642] on span "u479792529" at bounding box center [297, 637] width 67 height 18
drag, startPoint x: 328, startPoint y: 642, endPoint x: 276, endPoint y: 632, distance: 53.0
click at [260, 638] on div "👤 u479792529" at bounding box center [280, 637] width 100 height 27
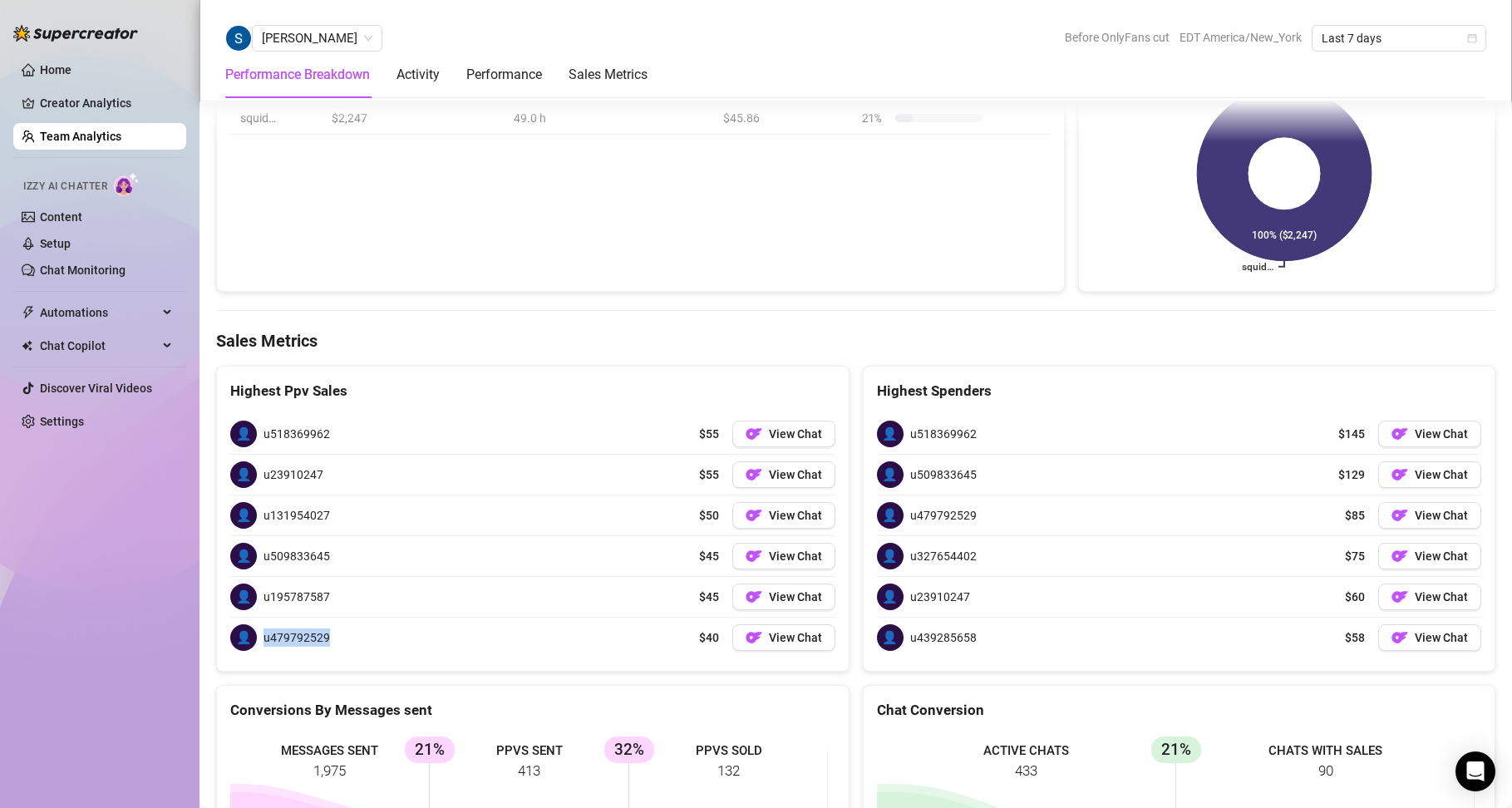
copy div "👤 u479792529"
click at [969, 434] on div "👤 u518369962 $145 View Chat" at bounding box center [1179, 434] width 605 height 40
drag, startPoint x: 974, startPoint y: 476, endPoint x: 873, endPoint y: 475, distance: 101.0
click at [877, 475] on div "👤 u509833645 $129 View Chat" at bounding box center [1179, 474] width 605 height 40
click at [1087, 488] on div "👤 u509833645 $129 View Chat" at bounding box center [1179, 474] width 605 height 40
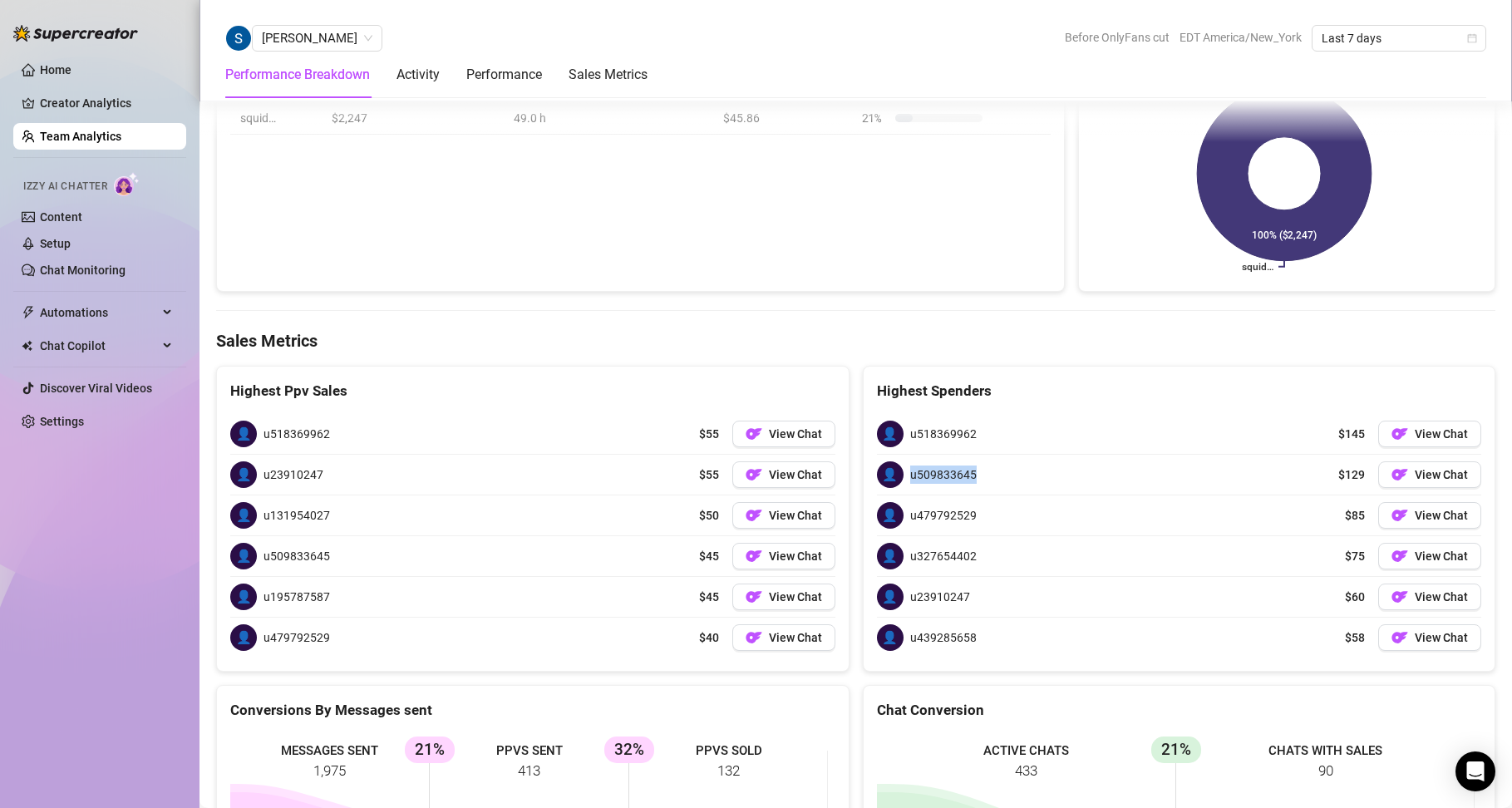
drag, startPoint x: 993, startPoint y: 482, endPoint x: 902, endPoint y: 473, distance: 91.4
click at [902, 473] on div "👤 u509833645 $129 View Chat" at bounding box center [1179, 474] width 605 height 40
click at [959, 479] on span "u509833645" at bounding box center [944, 474] width 67 height 18
drag, startPoint x: 969, startPoint y: 468, endPoint x: 904, endPoint y: 484, distance: 66.9
click at [904, 484] on div "👤 u509833645 $129 View Chat" at bounding box center [1179, 474] width 605 height 40
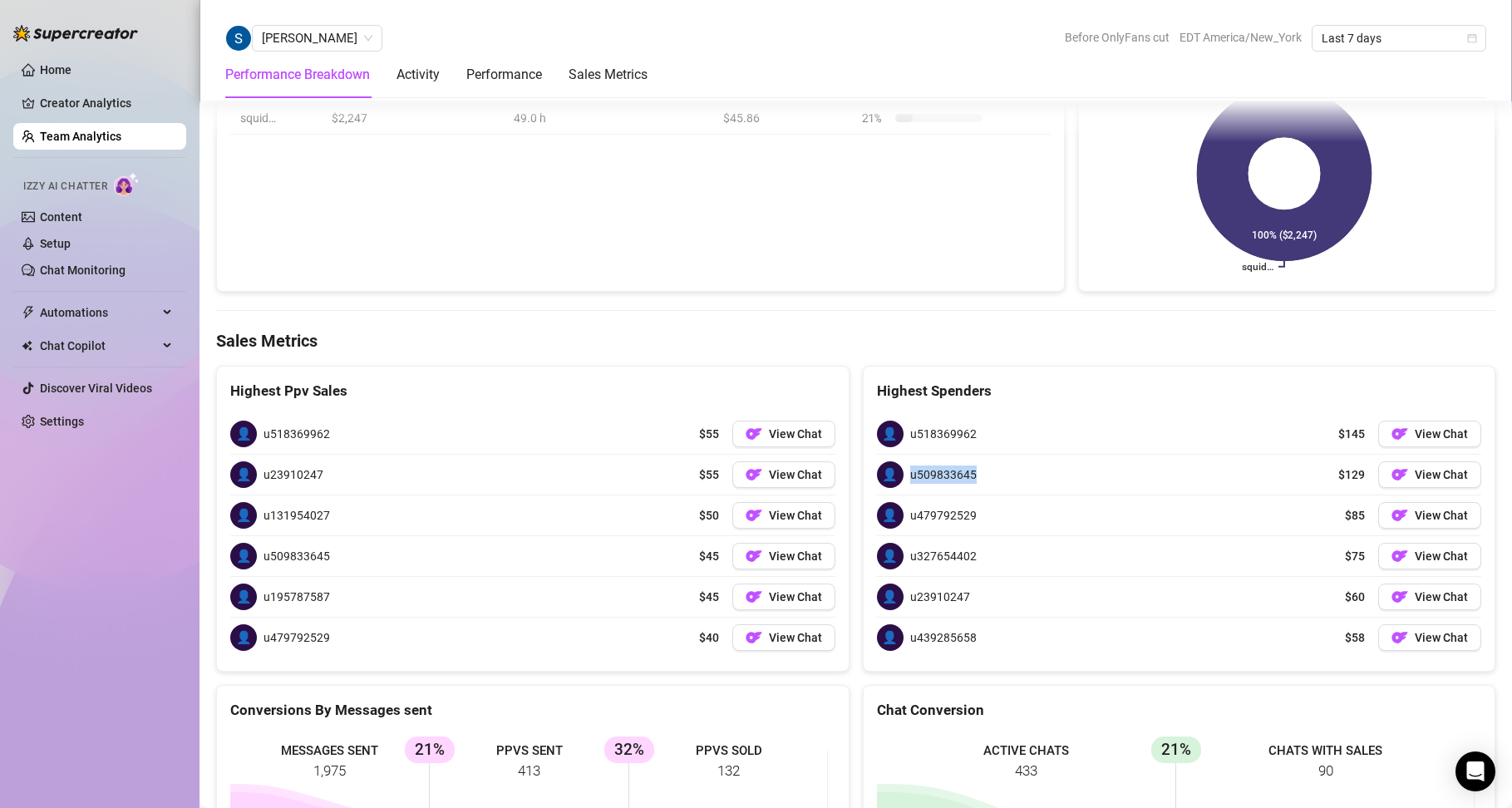
copy span "u509833645"
drag, startPoint x: 970, startPoint y: 501, endPoint x: 902, endPoint y: 526, distance: 72.4
click at [902, 526] on div "👤 u479792529 $85 View Chat" at bounding box center [1179, 515] width 605 height 40
click at [920, 513] on span "u479792529" at bounding box center [944, 515] width 67 height 18
drag, startPoint x: 969, startPoint y: 513, endPoint x: 903, endPoint y: 529, distance: 67.9
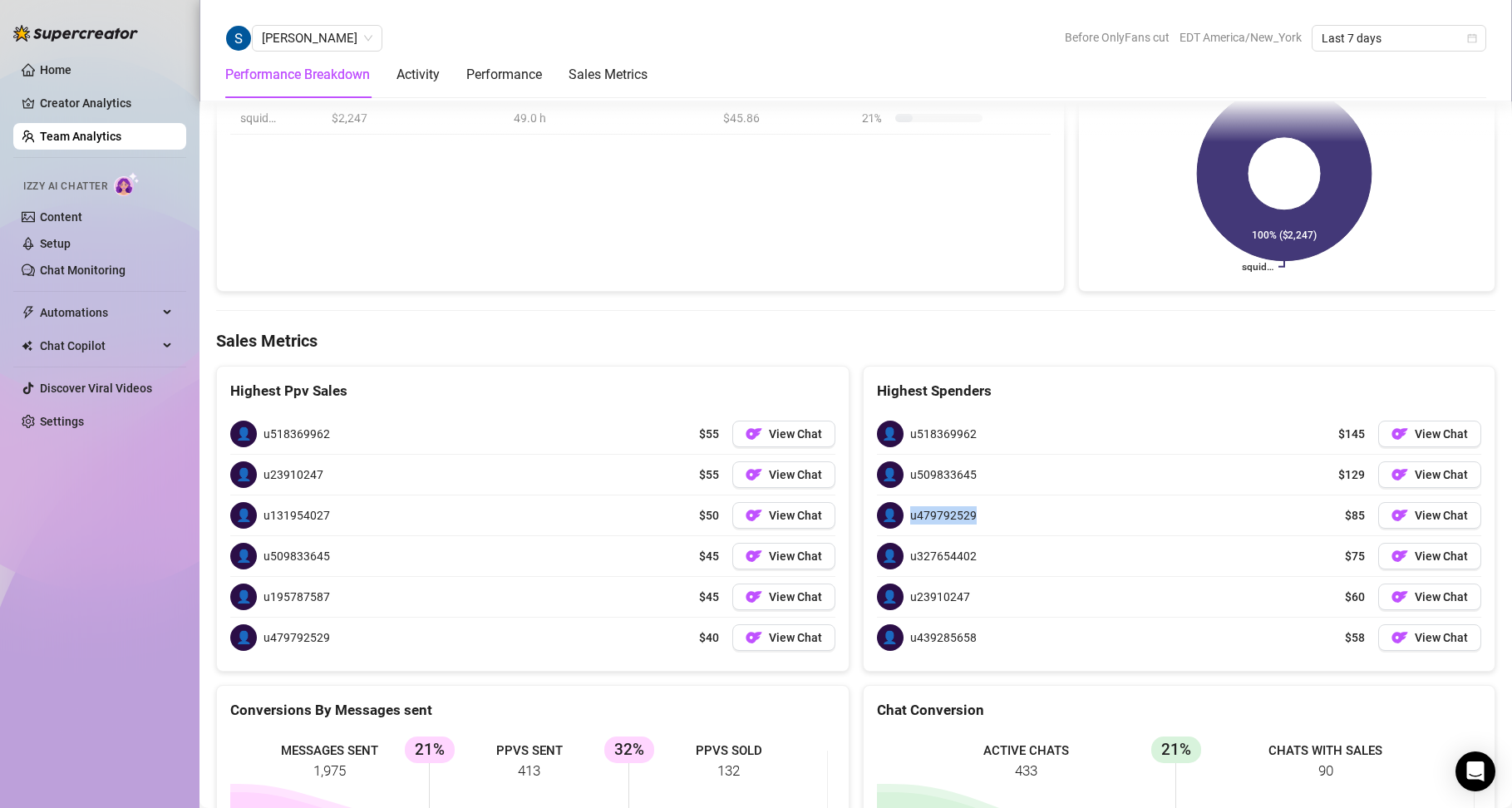
click at [903, 529] on div "👤 u479792529 $85 View Chat" at bounding box center [1179, 515] width 605 height 40
copy span "u479792529"
drag, startPoint x: 963, startPoint y: 549, endPoint x: 906, endPoint y: 548, distance: 57.0
click at [910, 548] on span "u327654402" at bounding box center [944, 556] width 67 height 18
click at [982, 553] on div "👤 u327654402 $75 View Chat" at bounding box center [1179, 556] width 605 height 40
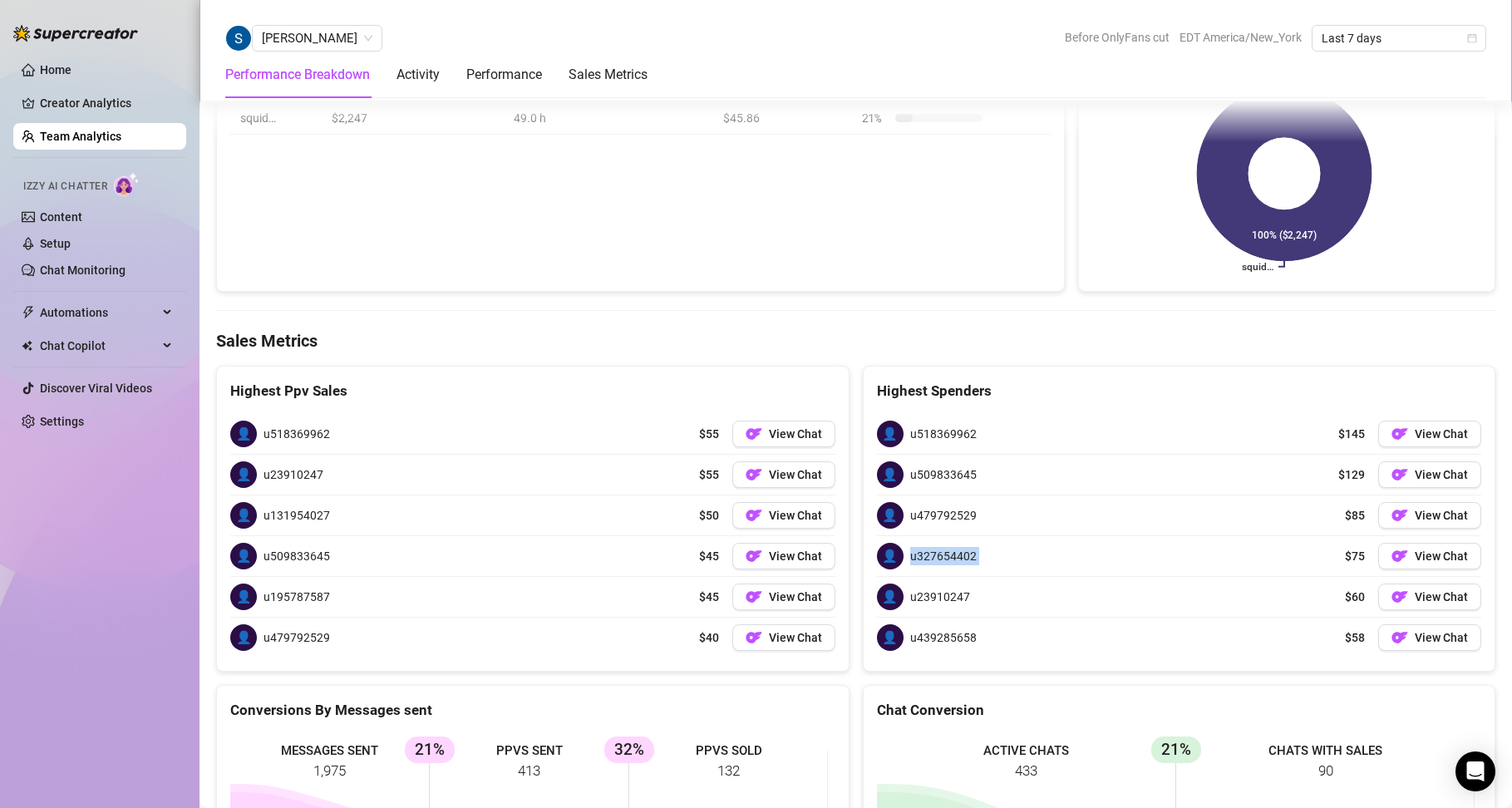
drag, startPoint x: 982, startPoint y: 553, endPoint x: 910, endPoint y: 550, distance: 72.1
click at [910, 550] on div "👤 u327654402 $75 View Chat" at bounding box center [1179, 556] width 605 height 40
copy span "u327654402"
drag, startPoint x: 958, startPoint y: 599, endPoint x: 904, endPoint y: 599, distance: 54.0
click at [910, 599] on span "u23910247" at bounding box center [940, 597] width 60 height 18
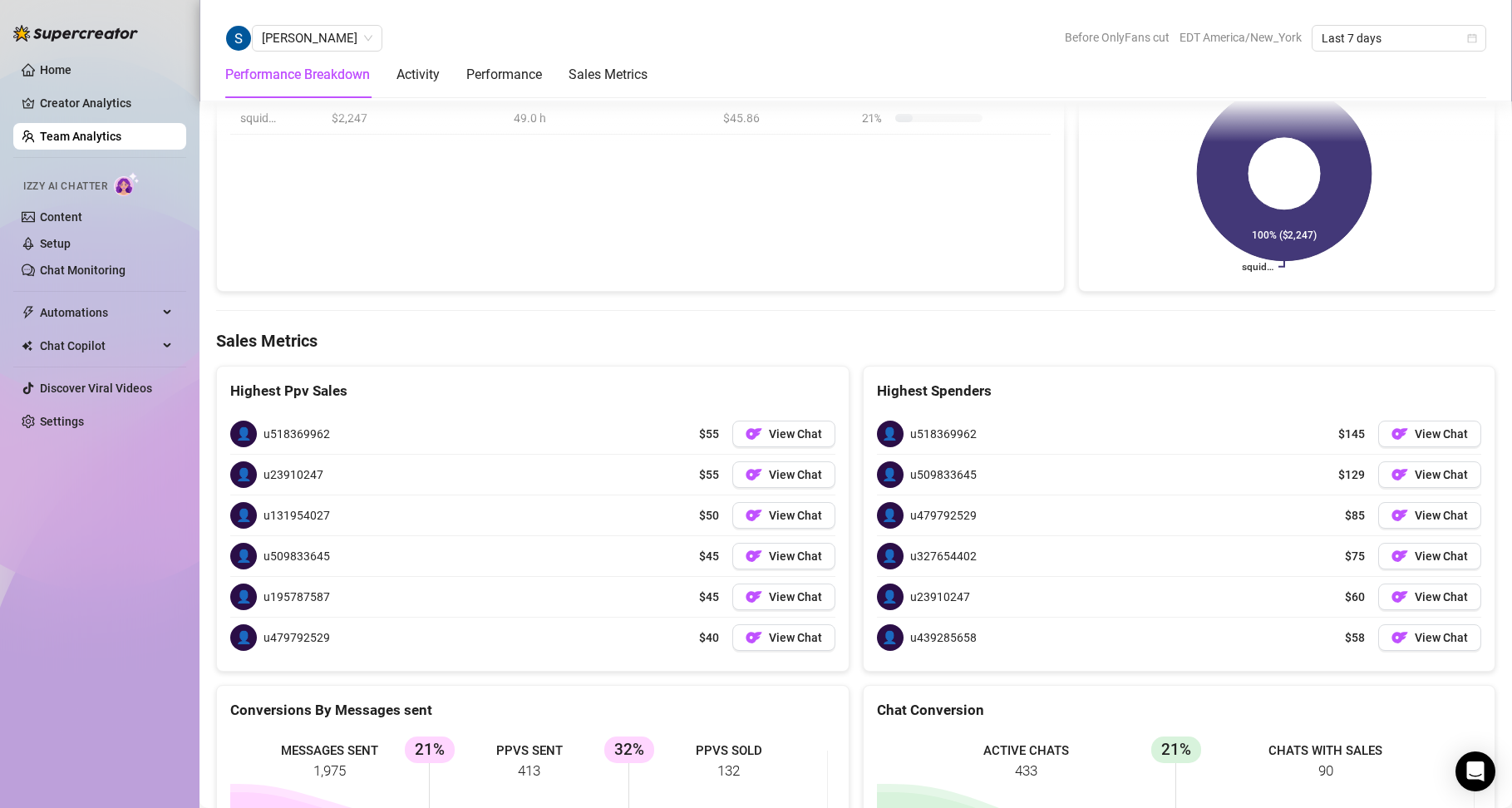
click at [962, 592] on div "👤 u23910247 $60 View Chat" at bounding box center [1179, 597] width 605 height 40
drag, startPoint x: 962, startPoint y: 592, endPoint x: 909, endPoint y: 600, distance: 53.6
click at [909, 600] on div "👤 u23910247 $60 View Chat" at bounding box center [1179, 597] width 605 height 40
copy span "u23910247"
drag, startPoint x: 986, startPoint y: 634, endPoint x: 904, endPoint y: 640, distance: 82.2
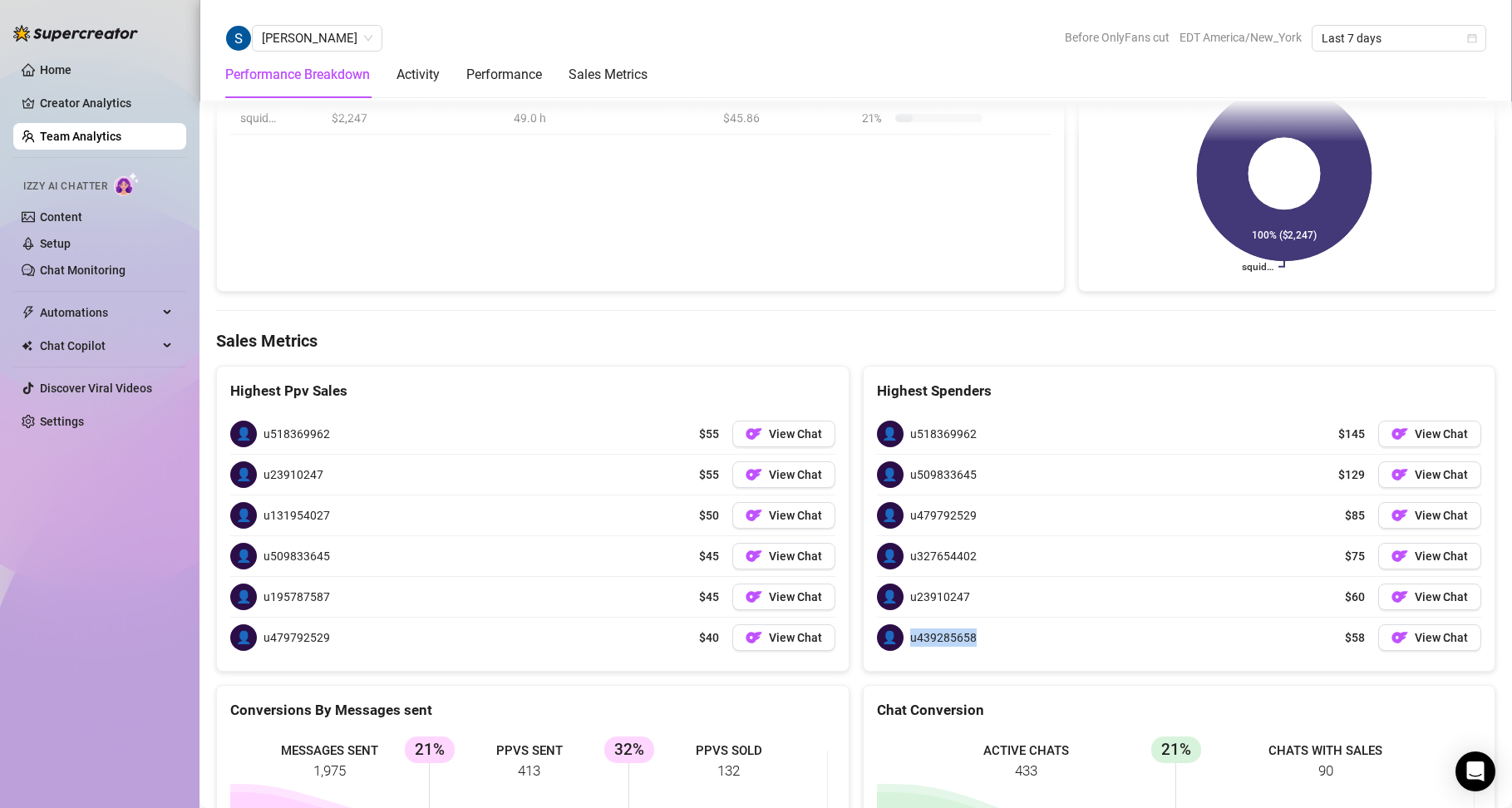
click at [904, 640] on div "👤 u439285658 $58 View Chat" at bounding box center [1179, 637] width 605 height 40
click at [920, 639] on span "u439285658" at bounding box center [944, 637] width 67 height 18
drag, startPoint x: 972, startPoint y: 637, endPoint x: 896, endPoint y: 647, distance: 76.7
click at [896, 647] on div "👤 u439285658 $58 View Chat" at bounding box center [1179, 637] width 605 height 40
